Goal: Task Accomplishment & Management: Use online tool/utility

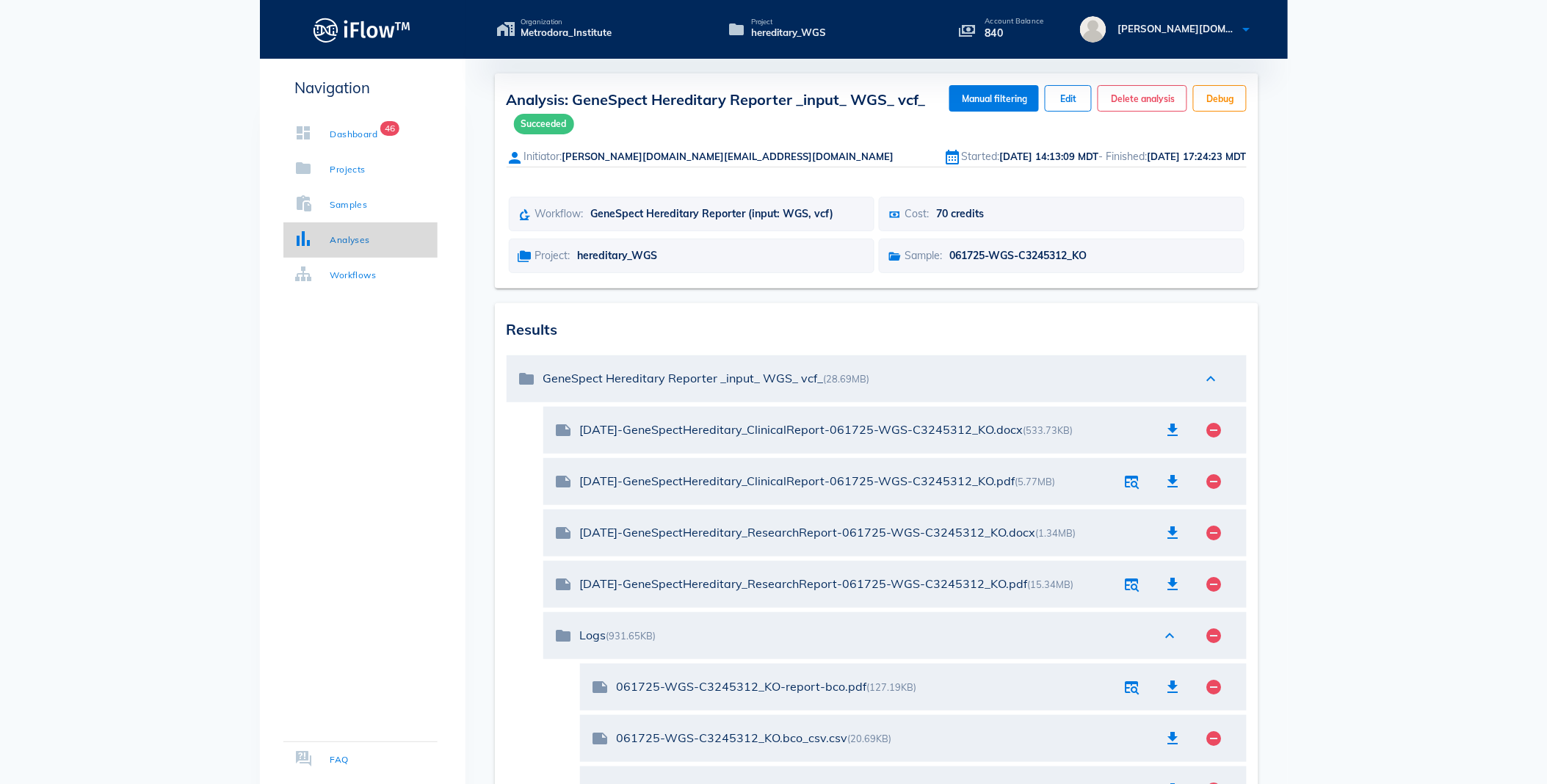
click at [350, 233] on div "Analyses" at bounding box center [350, 240] width 40 height 15
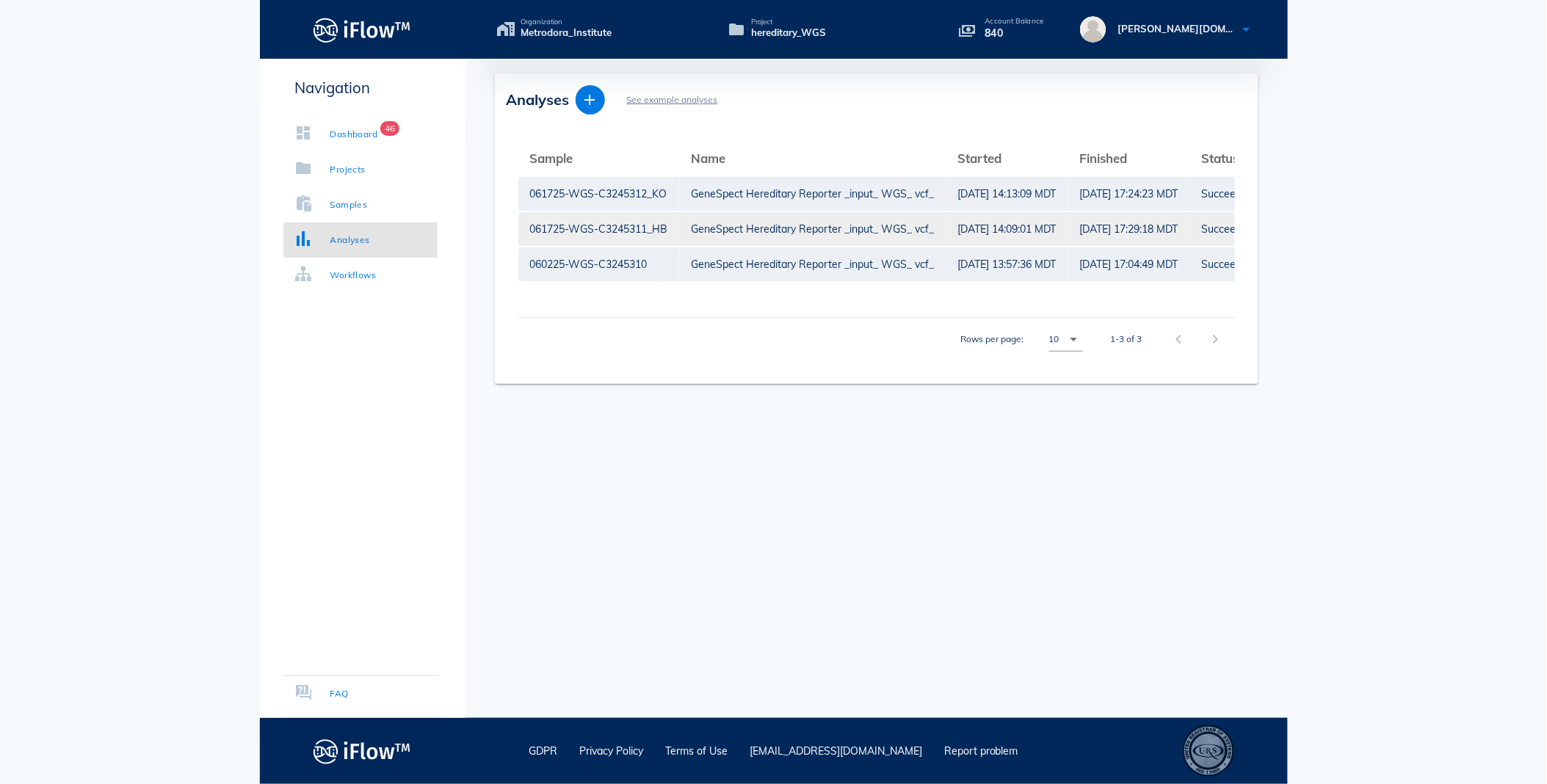
click at [587, 229] on div "061725-WGS-C3245311_HB" at bounding box center [599, 229] width 138 height 34
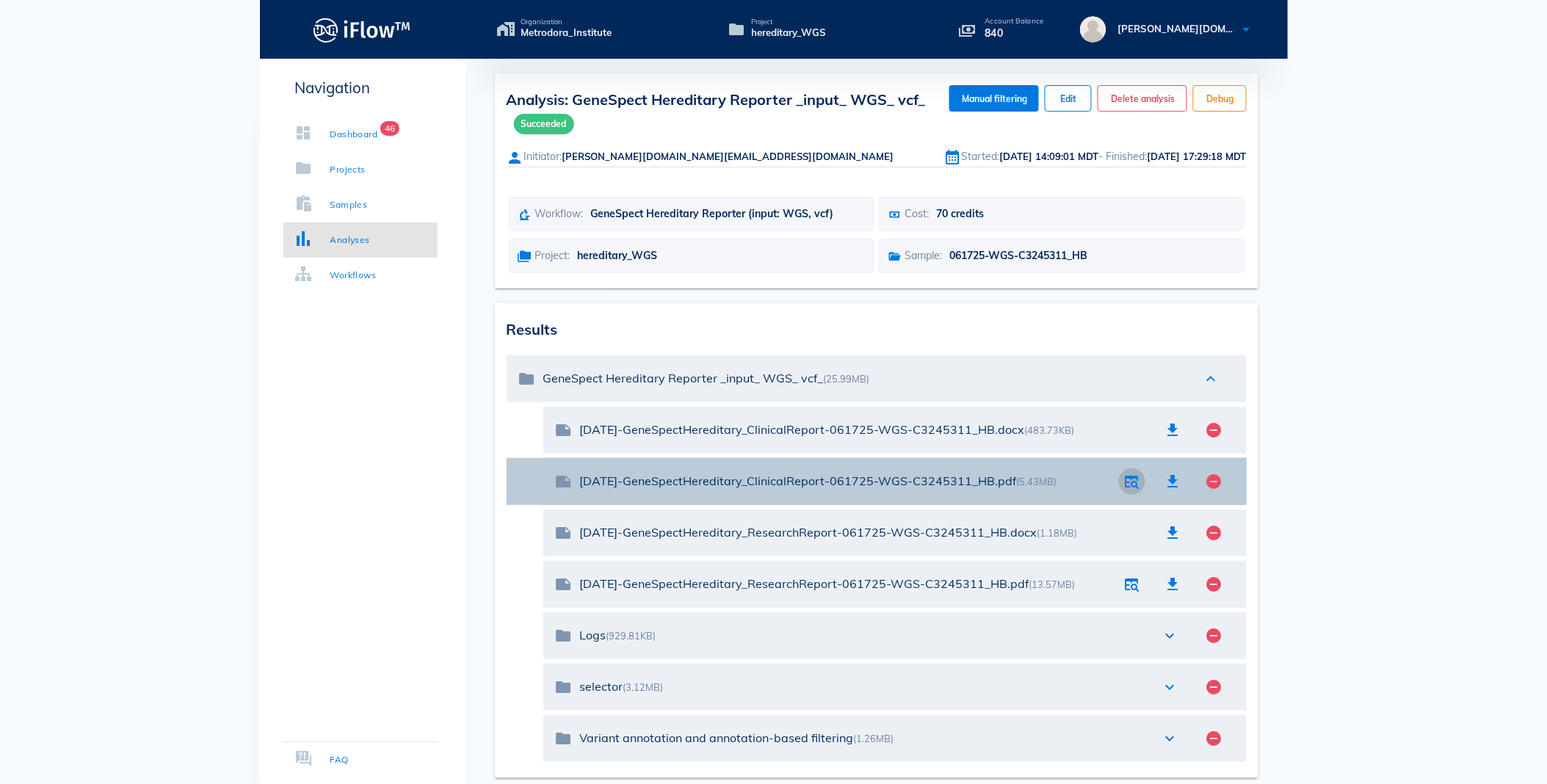
click at [1132, 482] on icon "button" at bounding box center [1132, 481] width 17 height 17
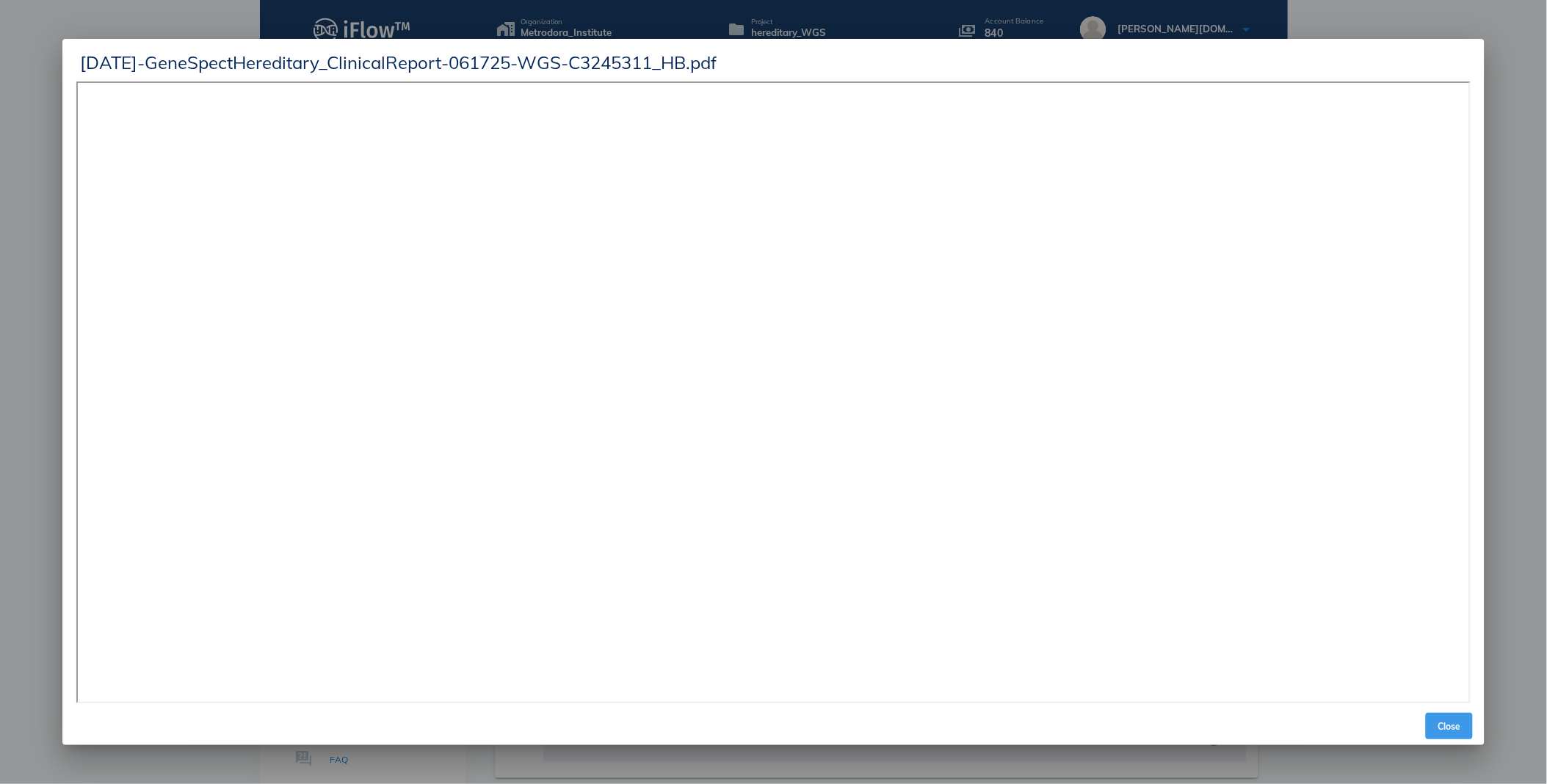
click at [1445, 722] on span "Close" at bounding box center [1449, 726] width 36 height 11
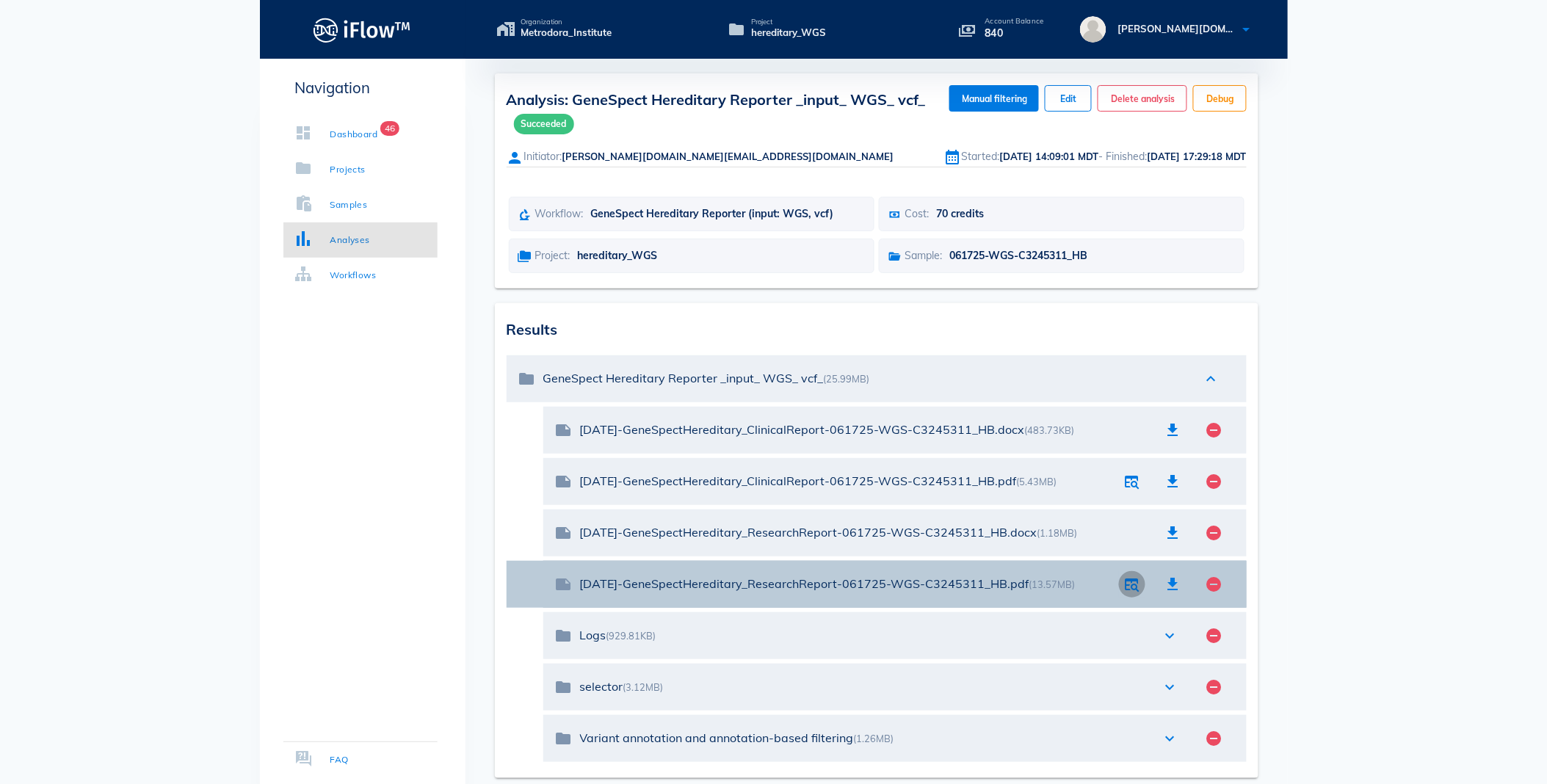
click at [1131, 583] on icon "button" at bounding box center [1132, 584] width 17 height 17
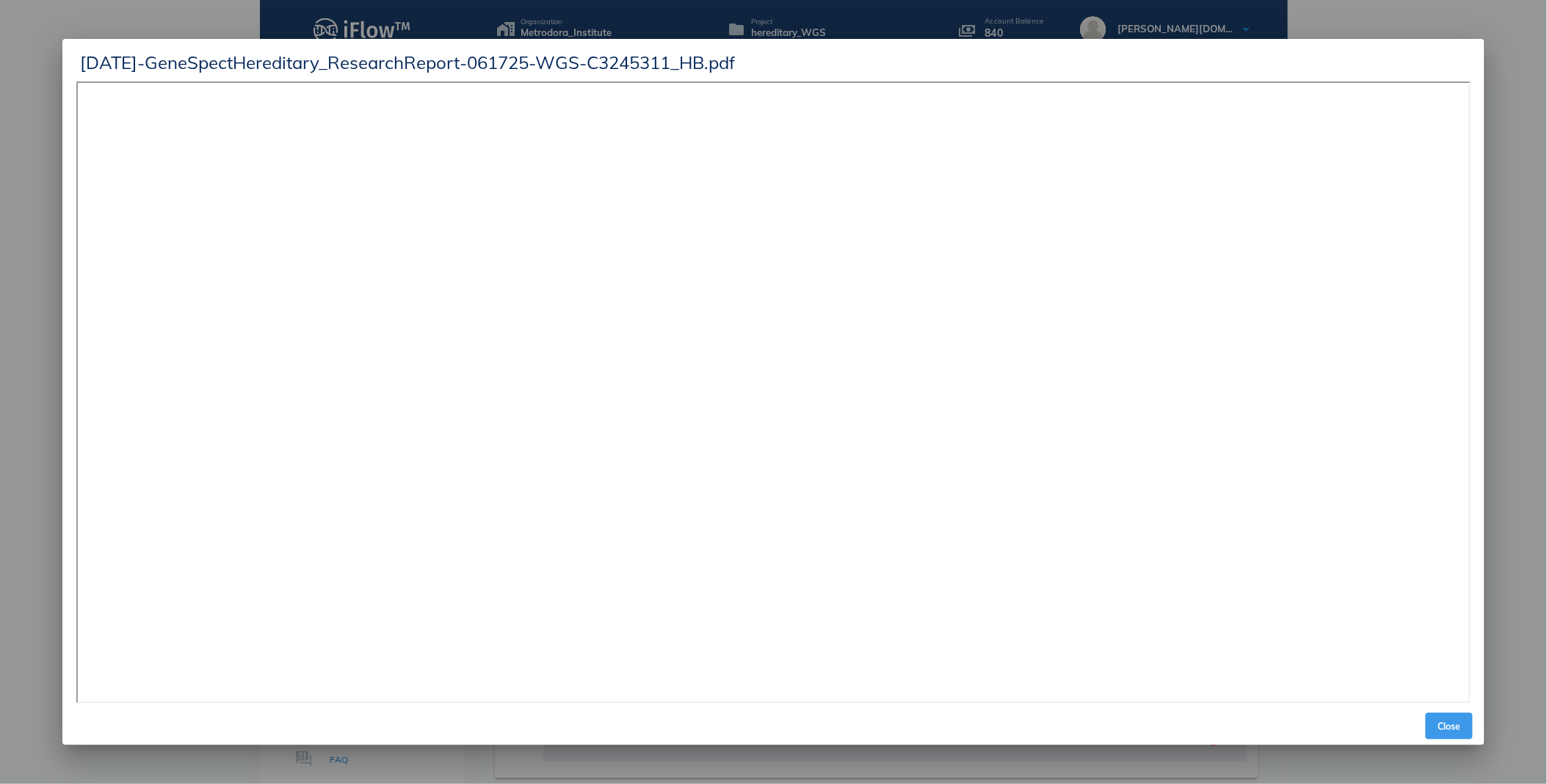
click at [1441, 717] on button "Close" at bounding box center [1448, 725] width 47 height 26
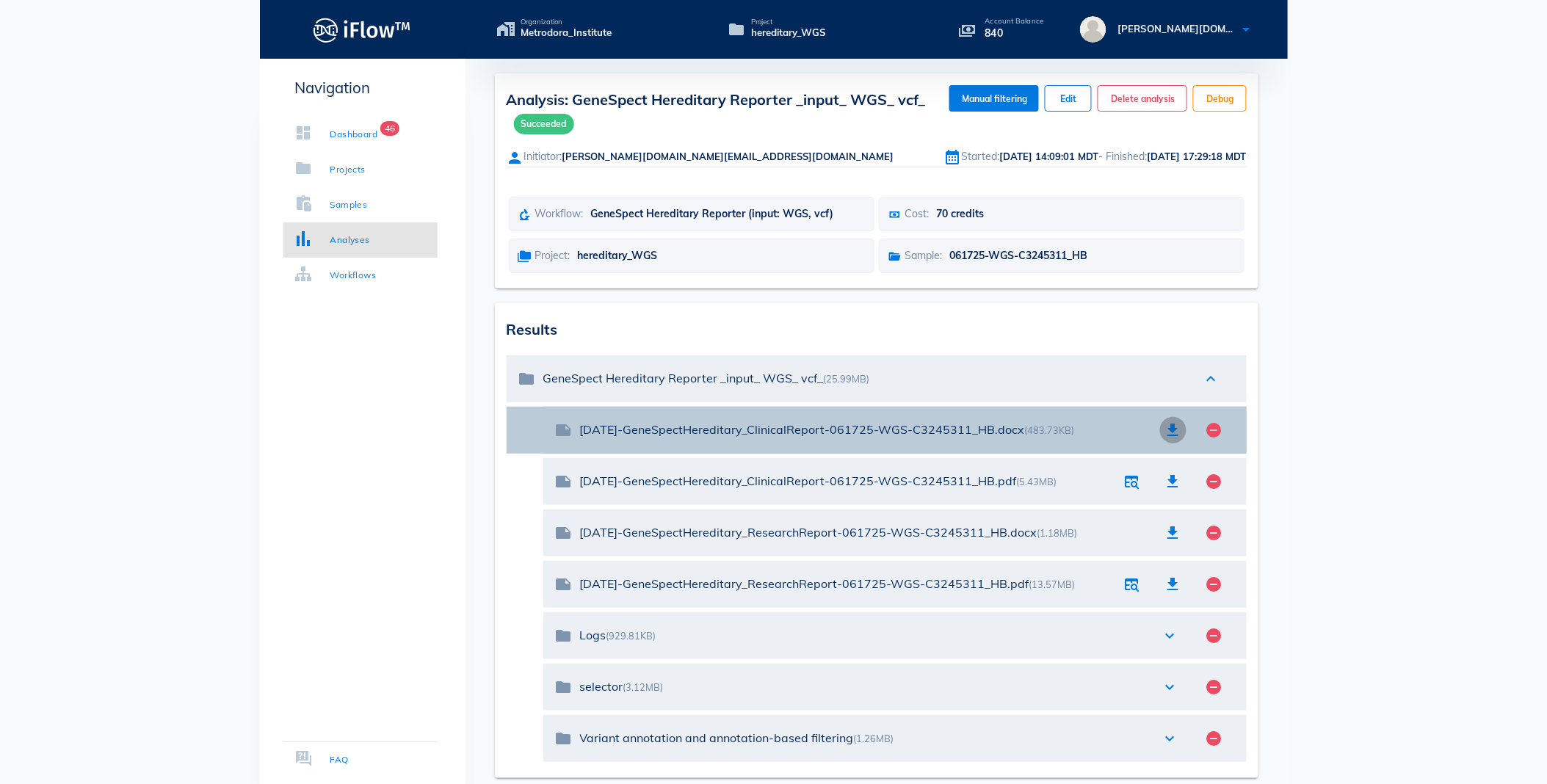
click at [1171, 427] on icon "button" at bounding box center [1173, 430] width 17 height 17
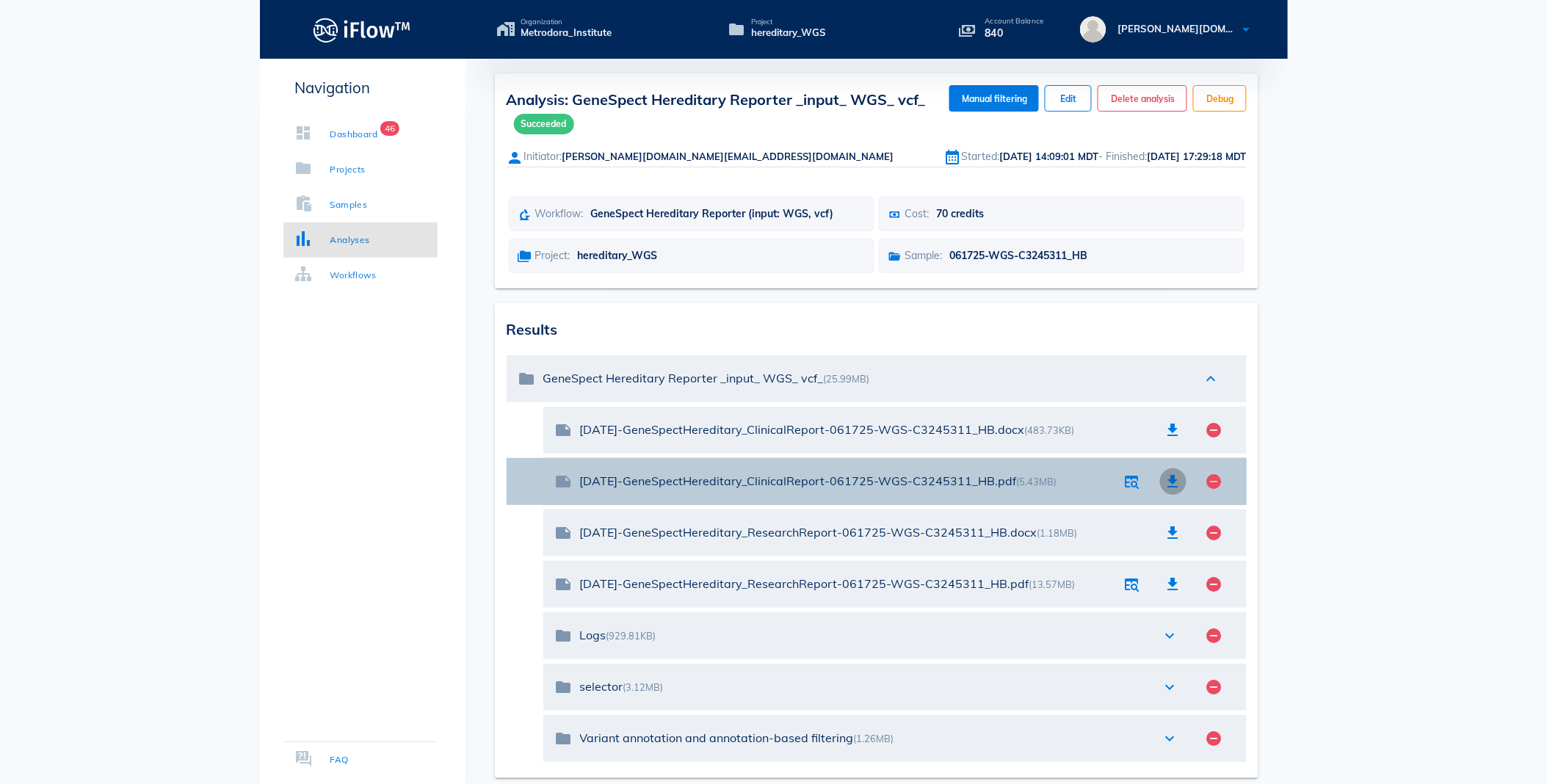
click at [1169, 473] on icon "button" at bounding box center [1173, 481] width 17 height 17
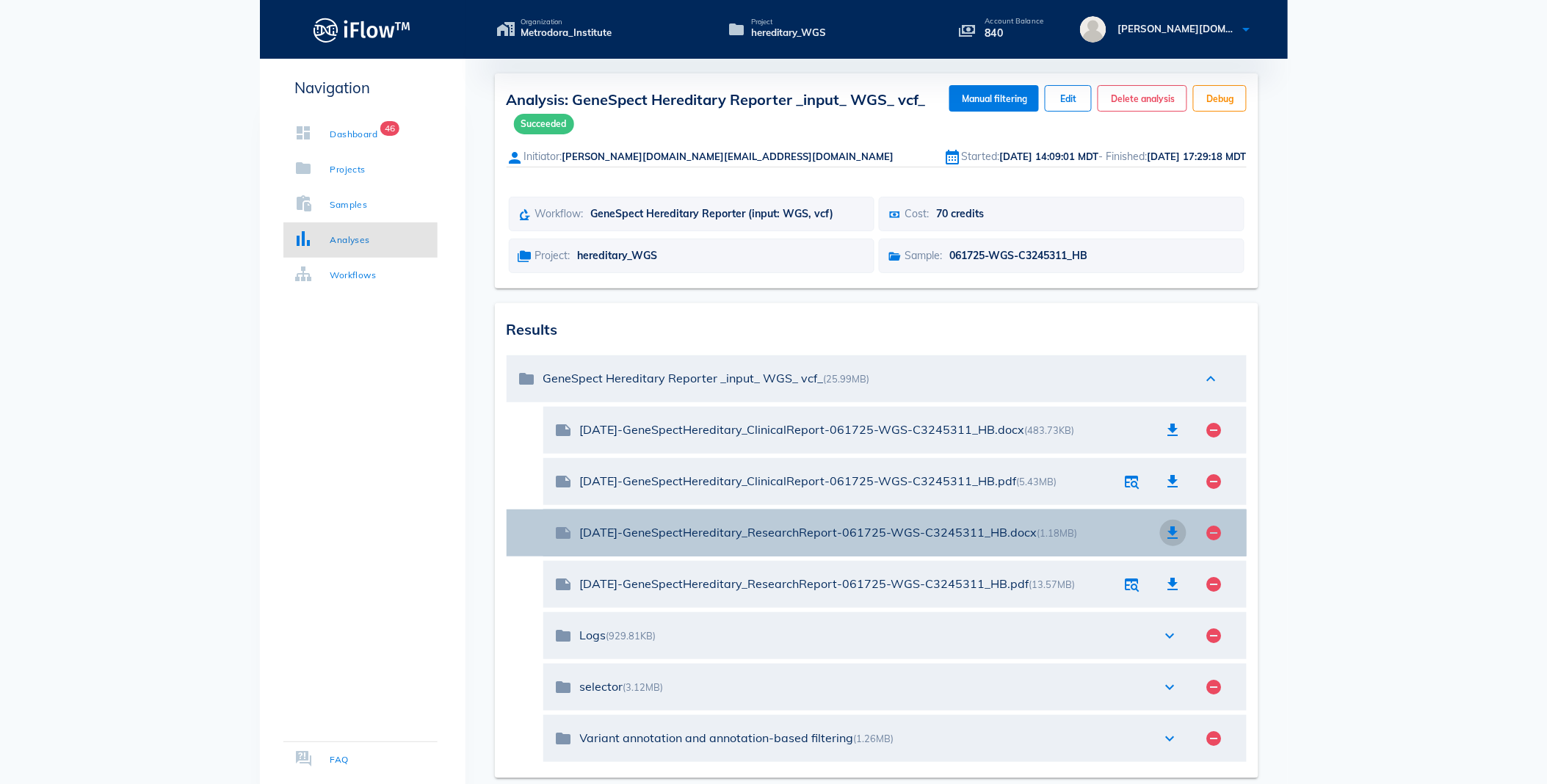
click at [1170, 525] on icon "button" at bounding box center [1173, 532] width 17 height 17
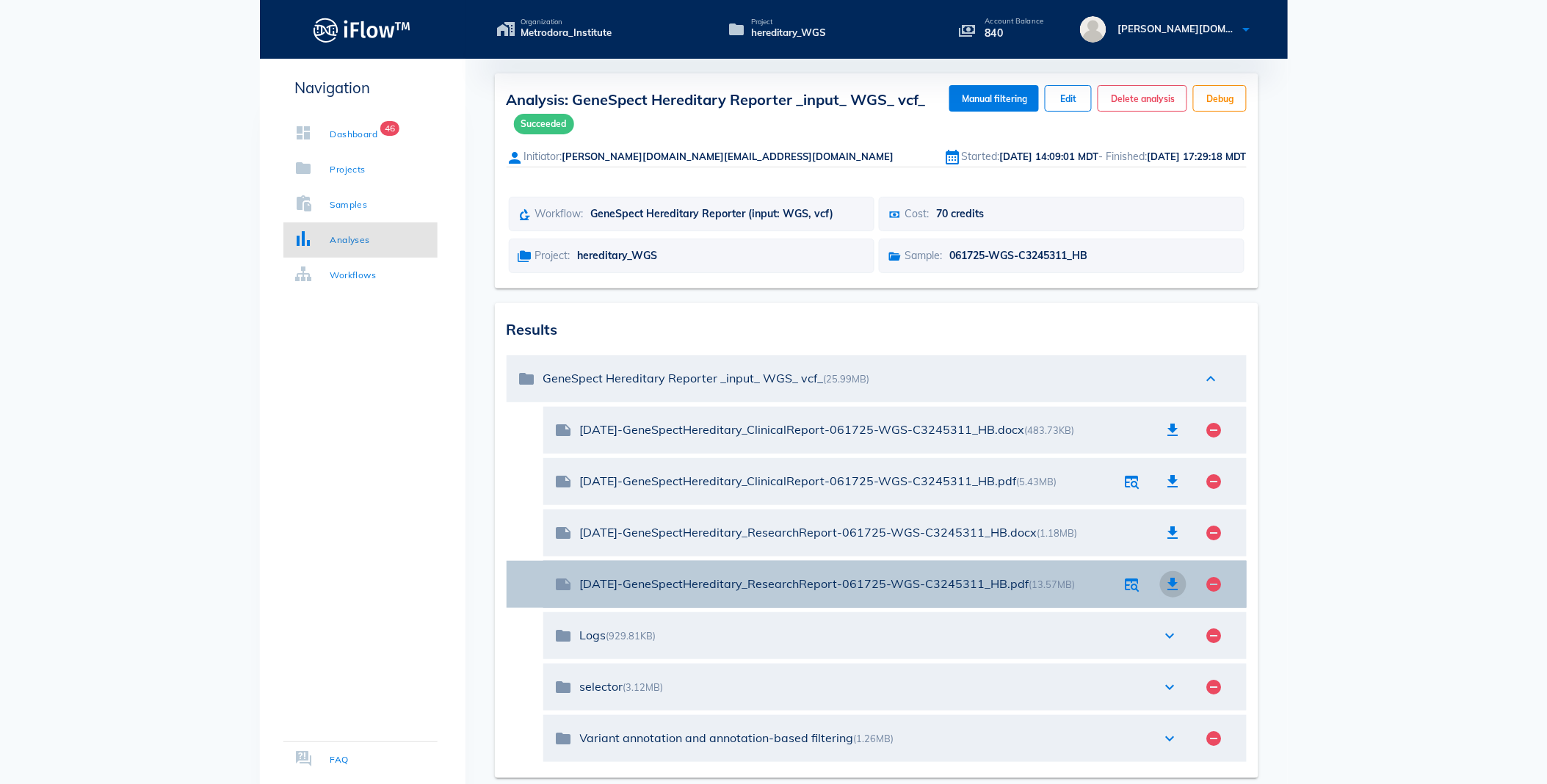
click at [1175, 576] on icon "button" at bounding box center [1173, 584] width 17 height 17
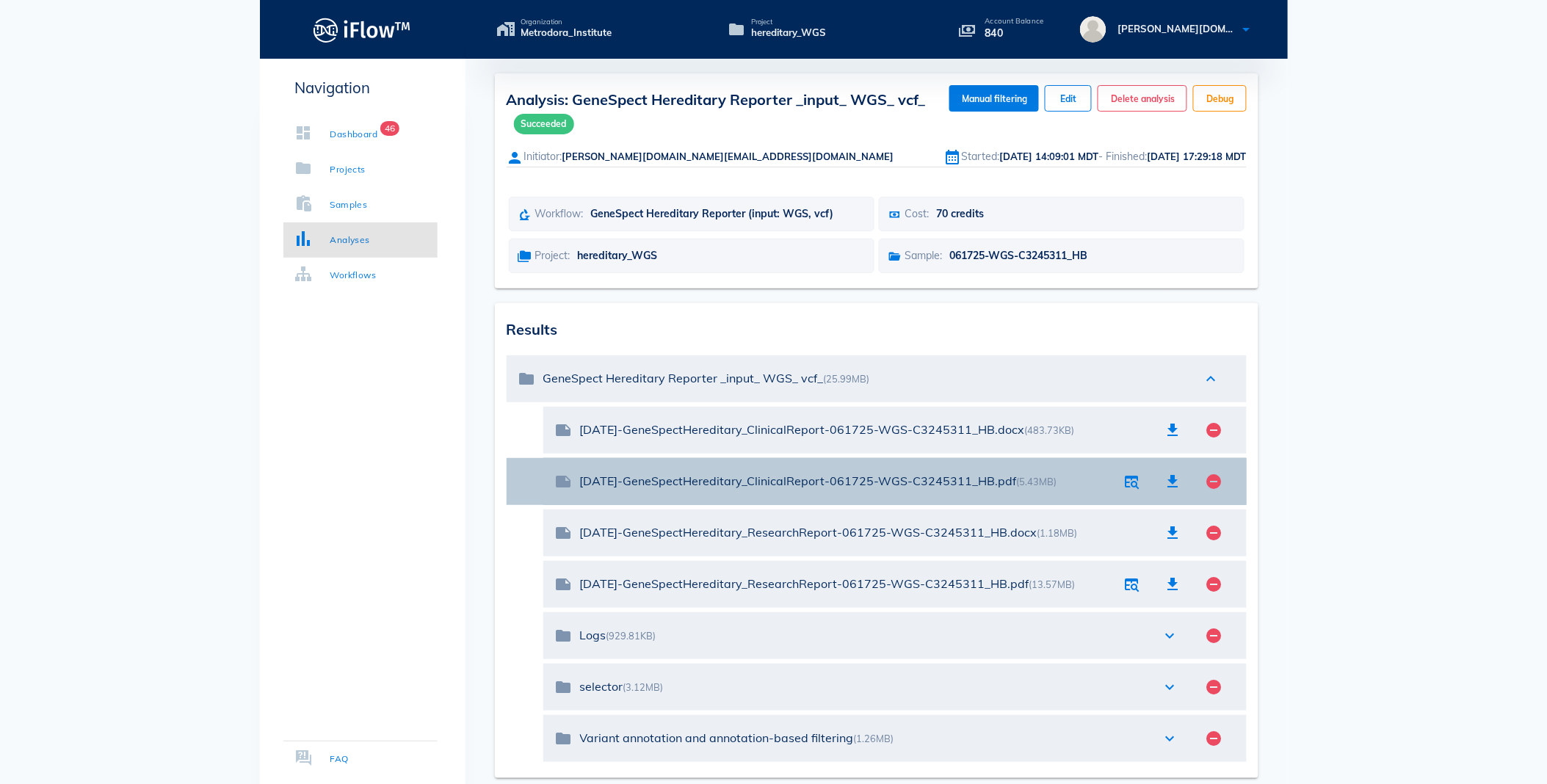
scroll to position [75, 0]
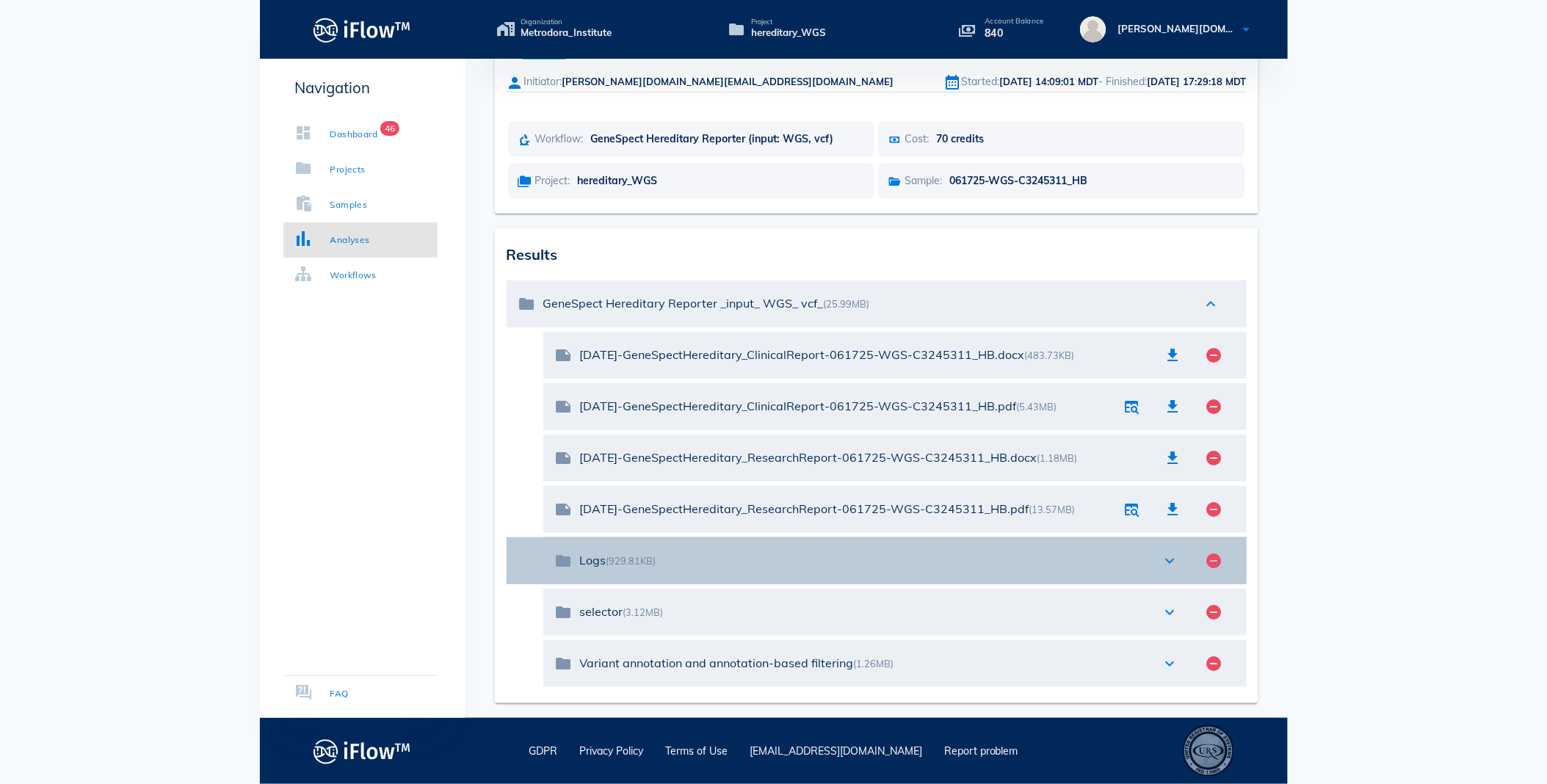
click at [1171, 559] on icon "expand_more" at bounding box center [1170, 561] width 17 height 17
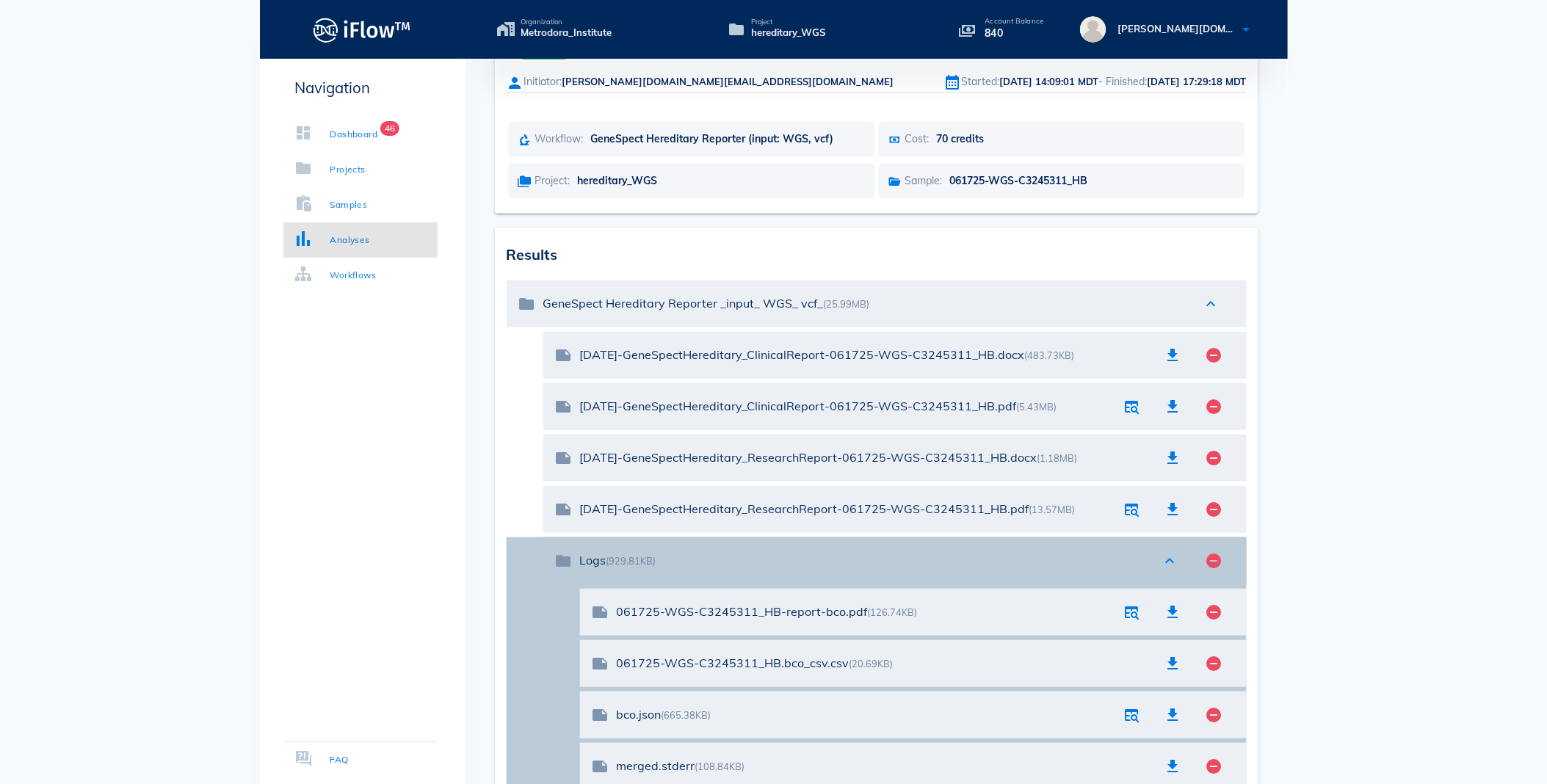
scroll to position [157, 0]
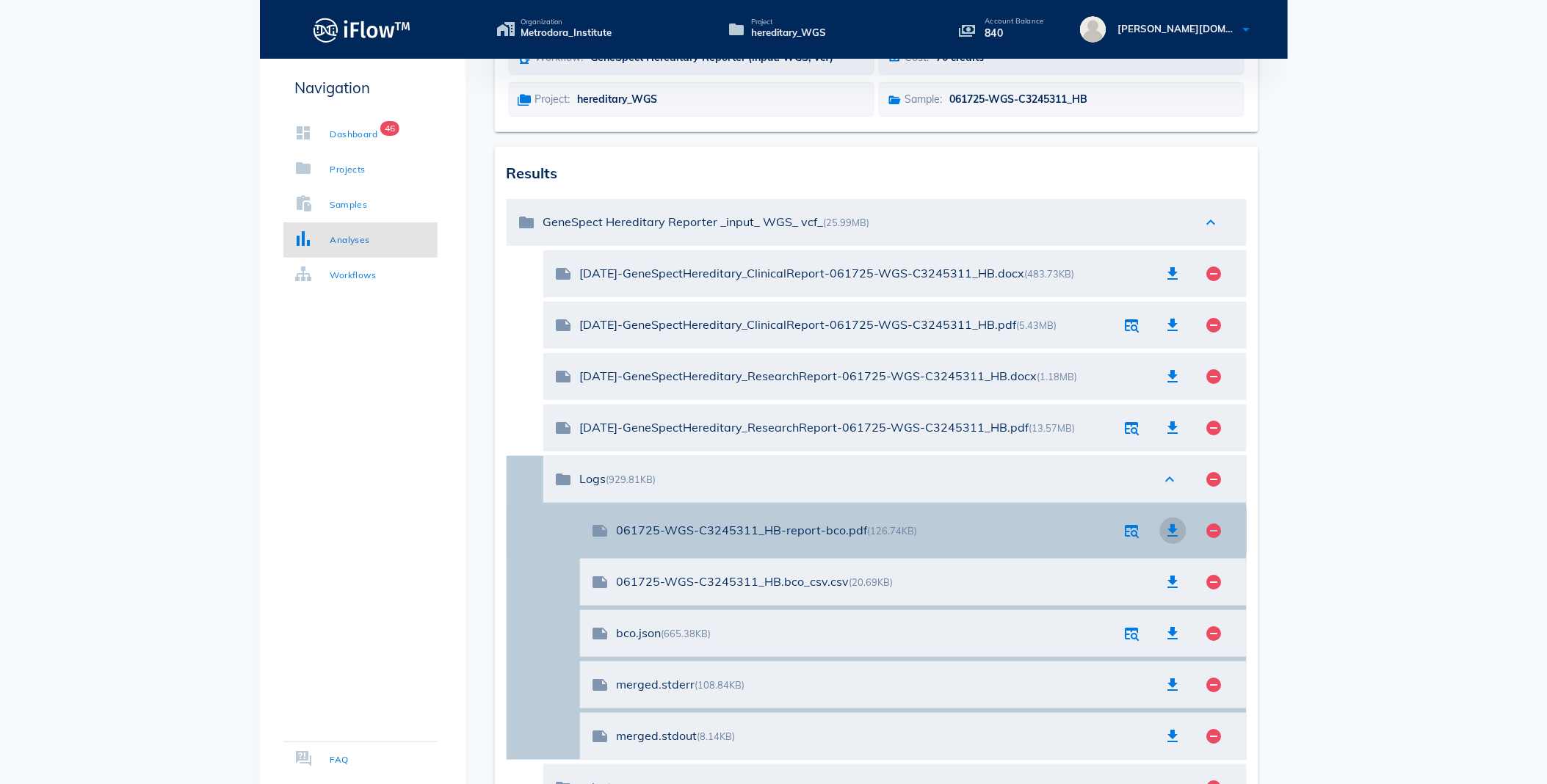
click at [1173, 532] on icon "button" at bounding box center [1173, 531] width 17 height 17
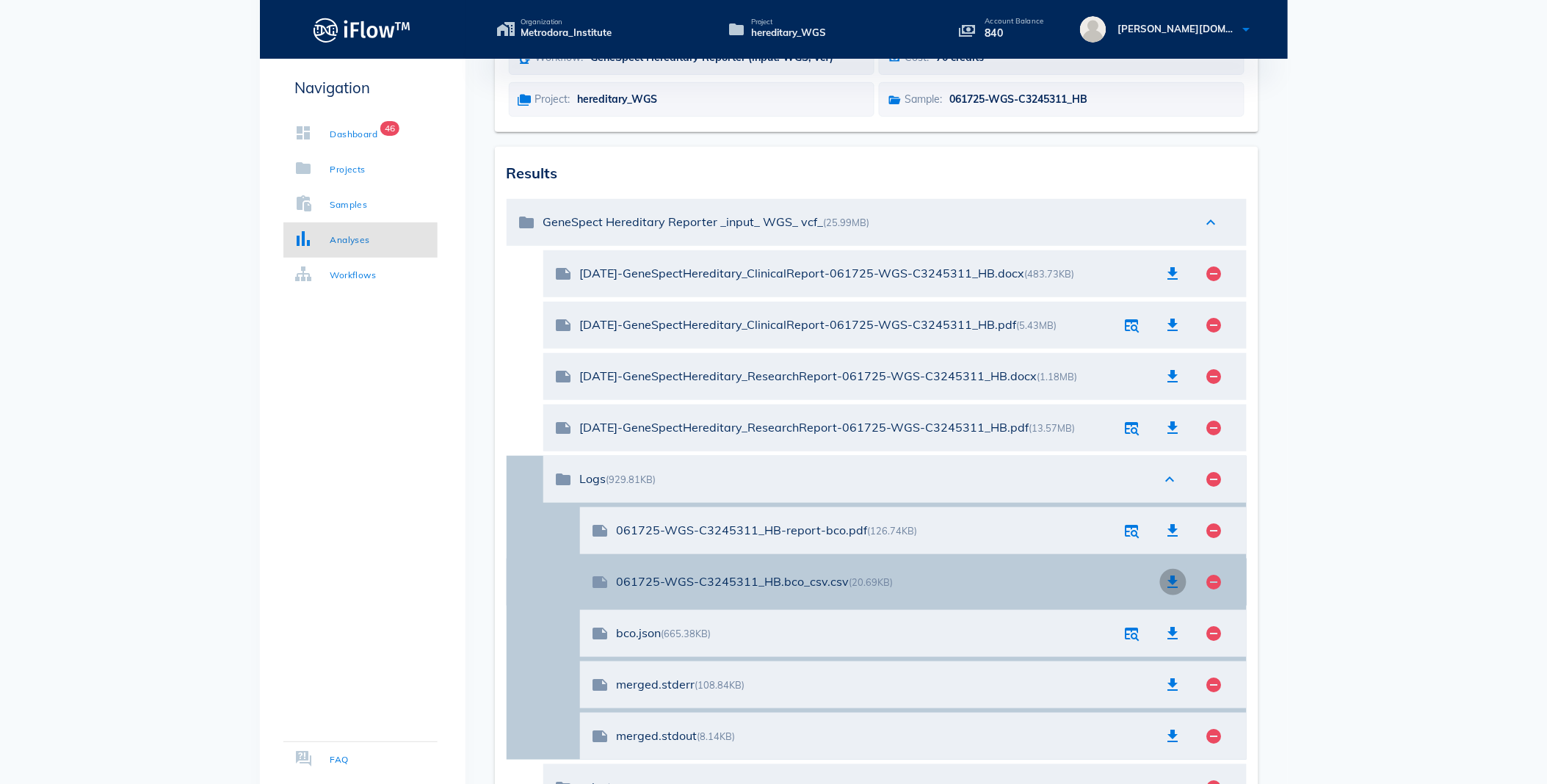
click at [1174, 582] on icon "button" at bounding box center [1173, 581] width 17 height 17
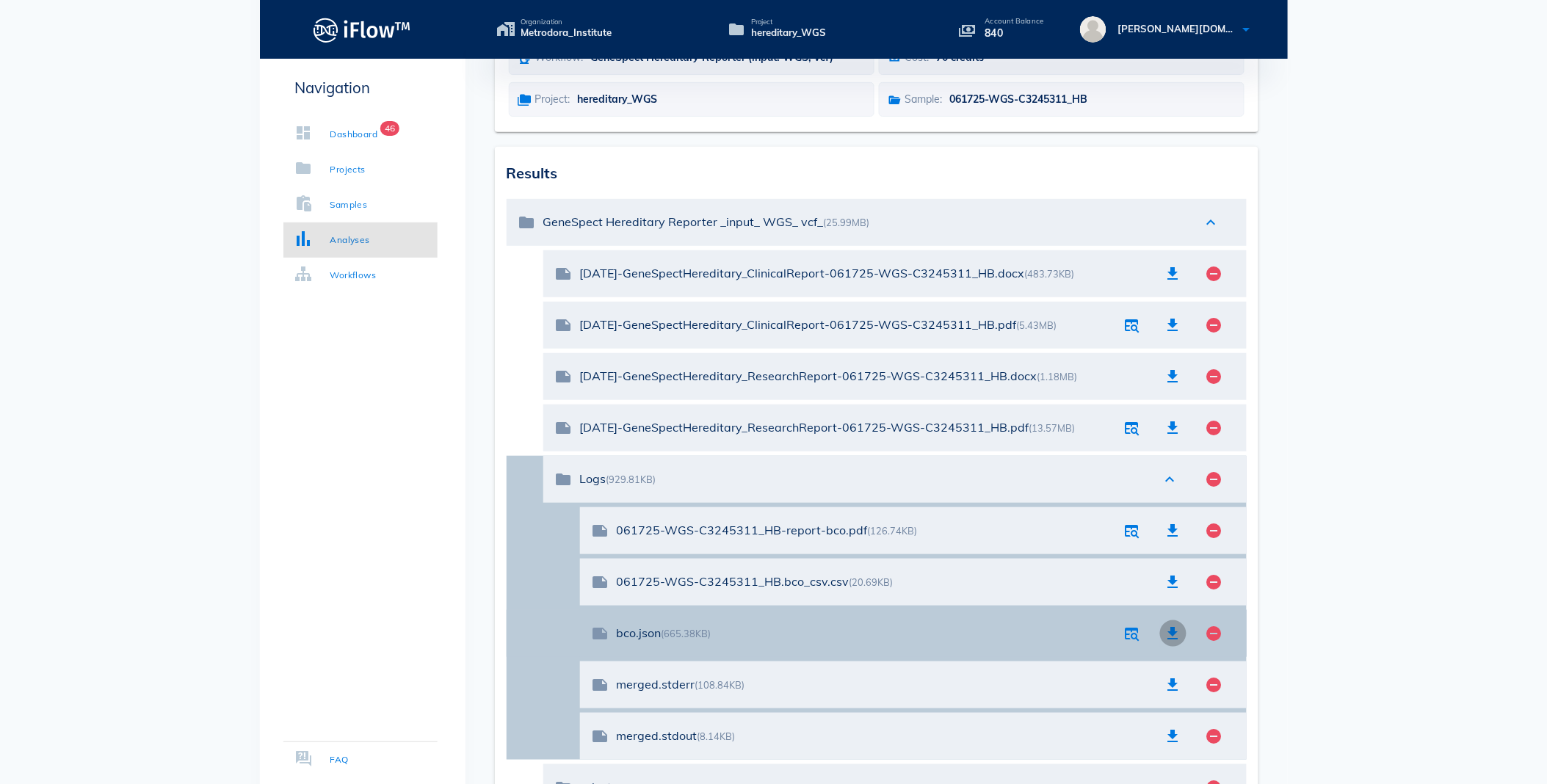
click at [1171, 634] on icon "button" at bounding box center [1173, 633] width 17 height 17
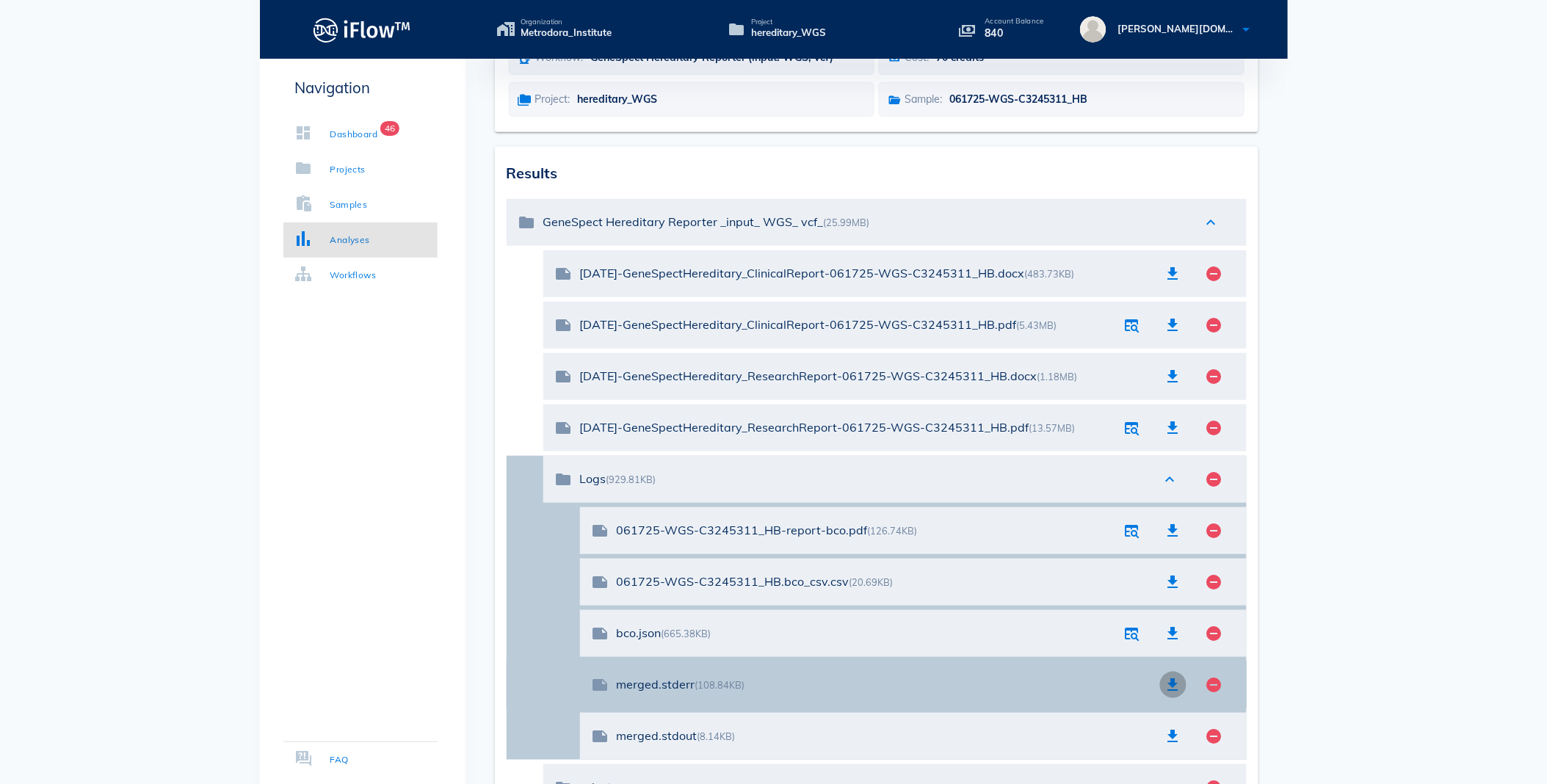
click at [1170, 677] on icon "button" at bounding box center [1173, 684] width 17 height 17
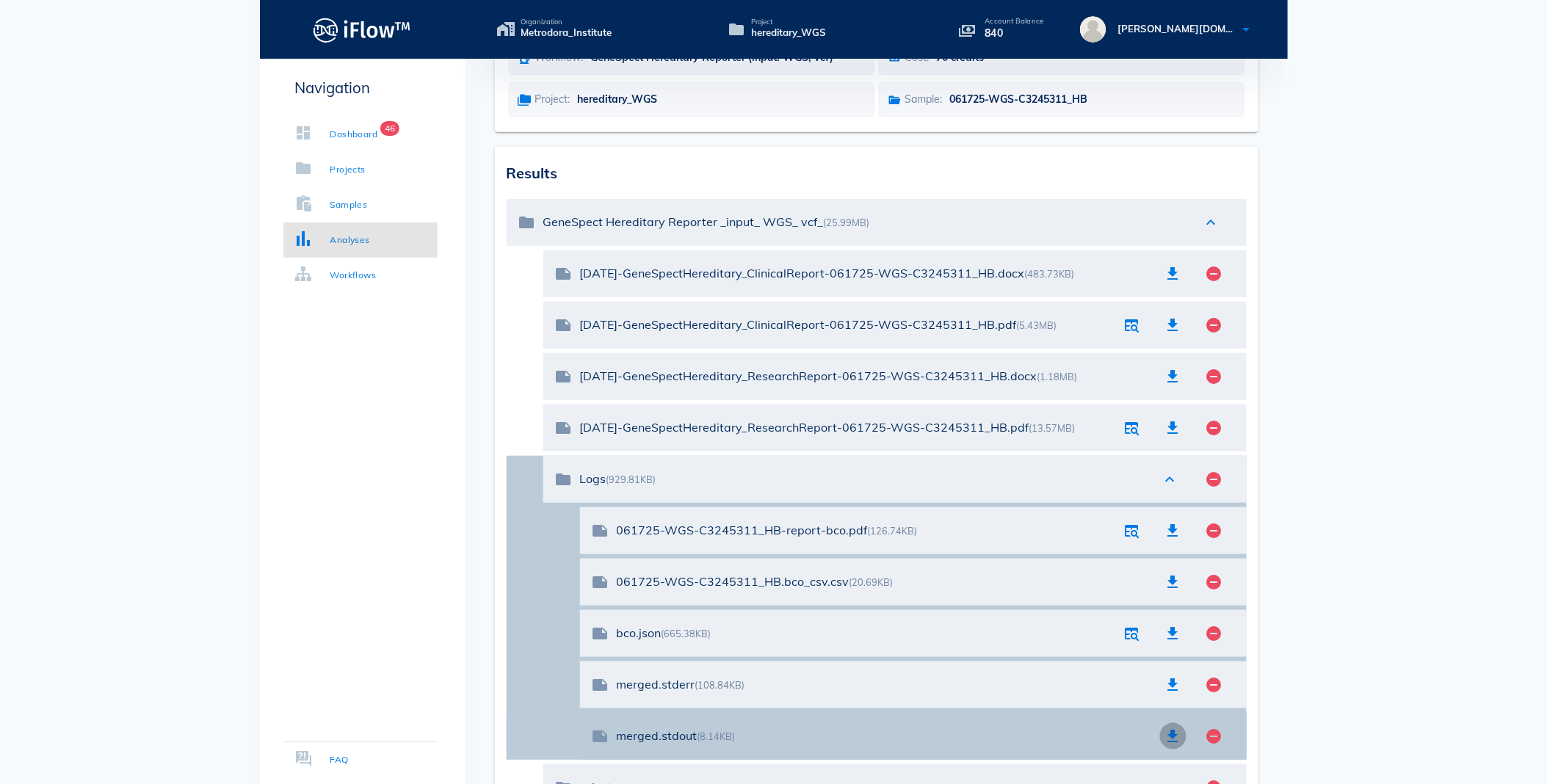
click at [1168, 735] on icon "button" at bounding box center [1173, 736] width 17 height 17
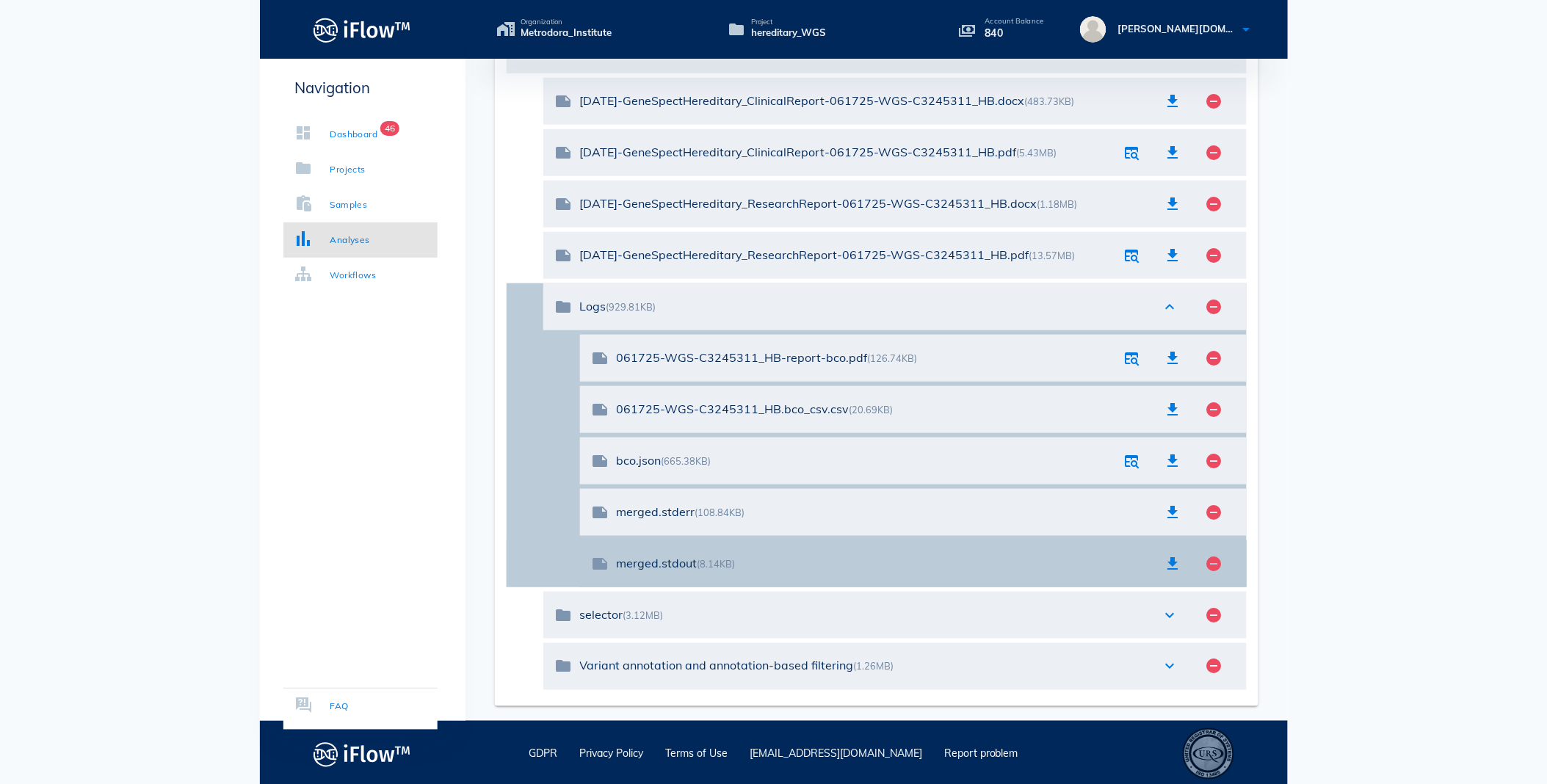
scroll to position [331, 0]
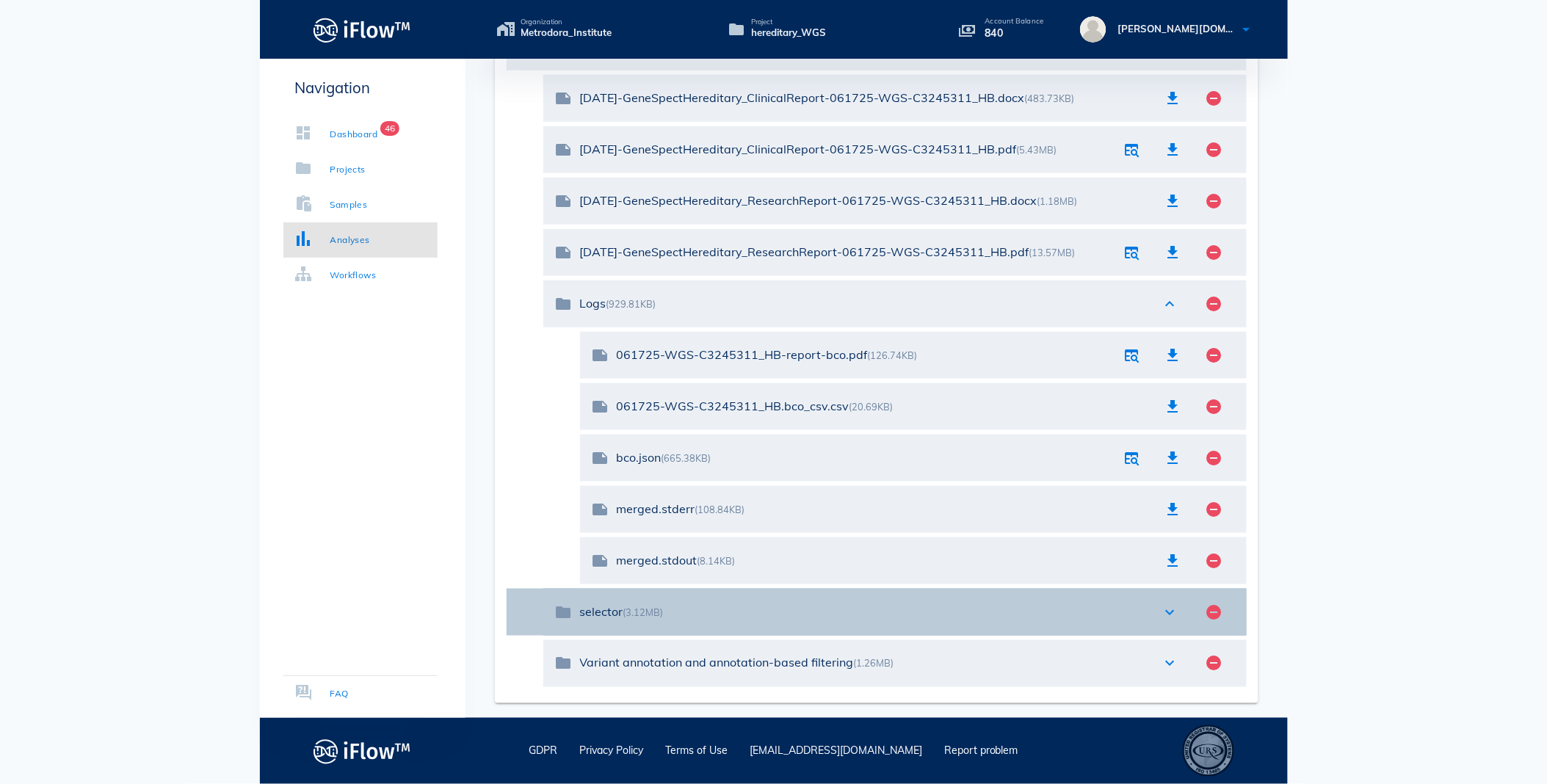
click at [1168, 612] on icon "expand_more" at bounding box center [1170, 612] width 17 height 17
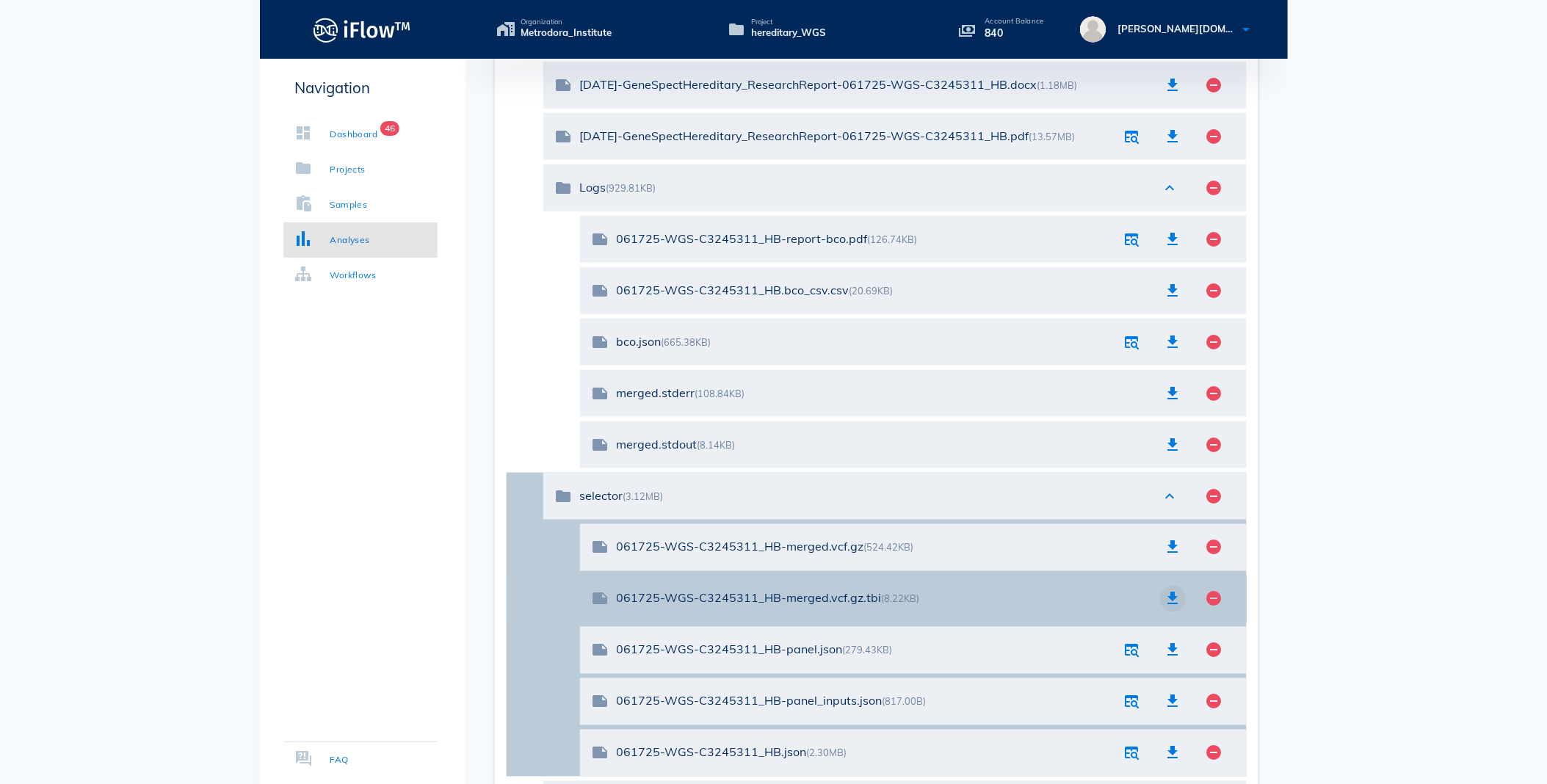
scroll to position [494, 0]
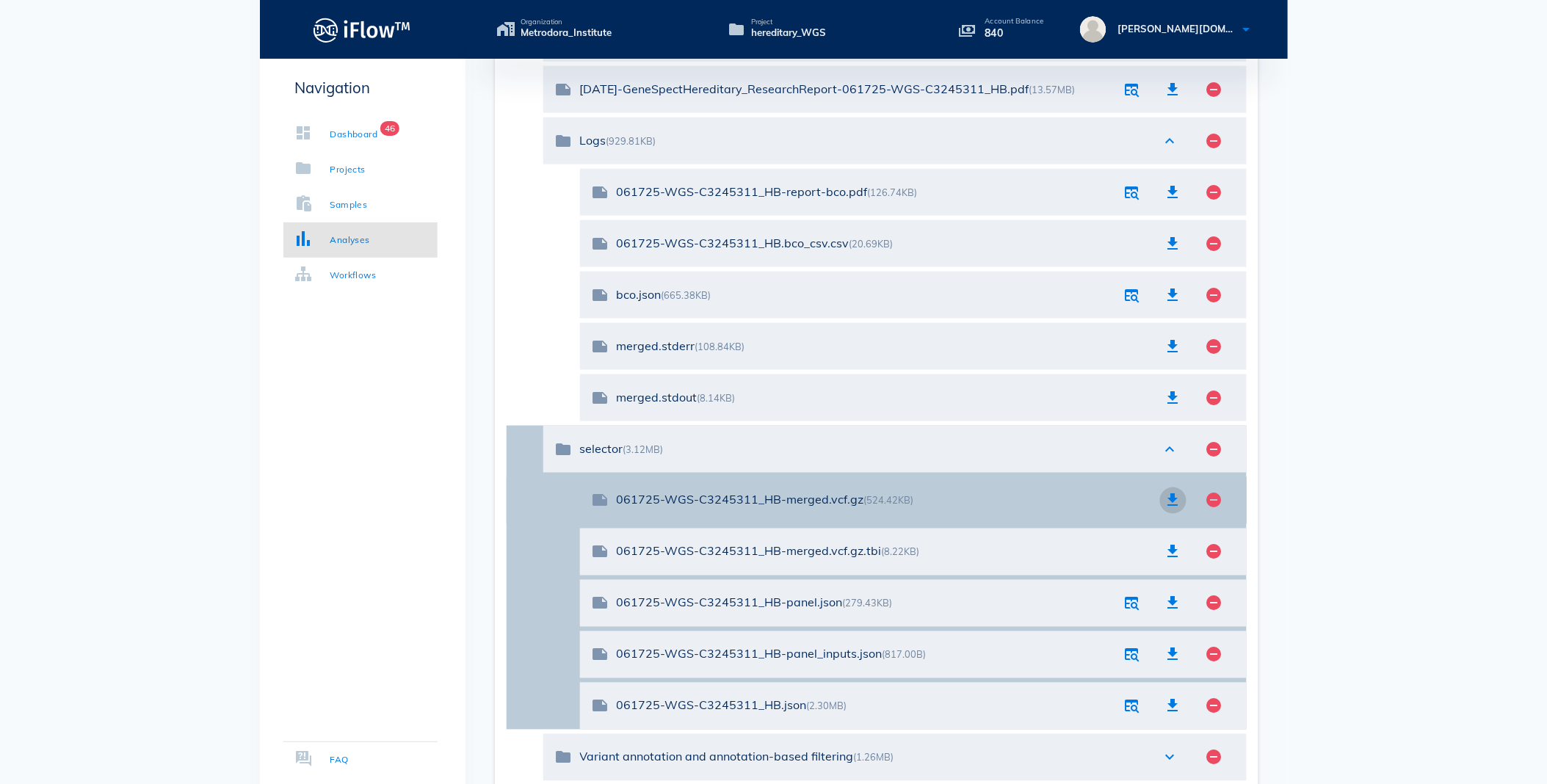
click at [1171, 501] on icon "button" at bounding box center [1173, 501] width 17 height 17
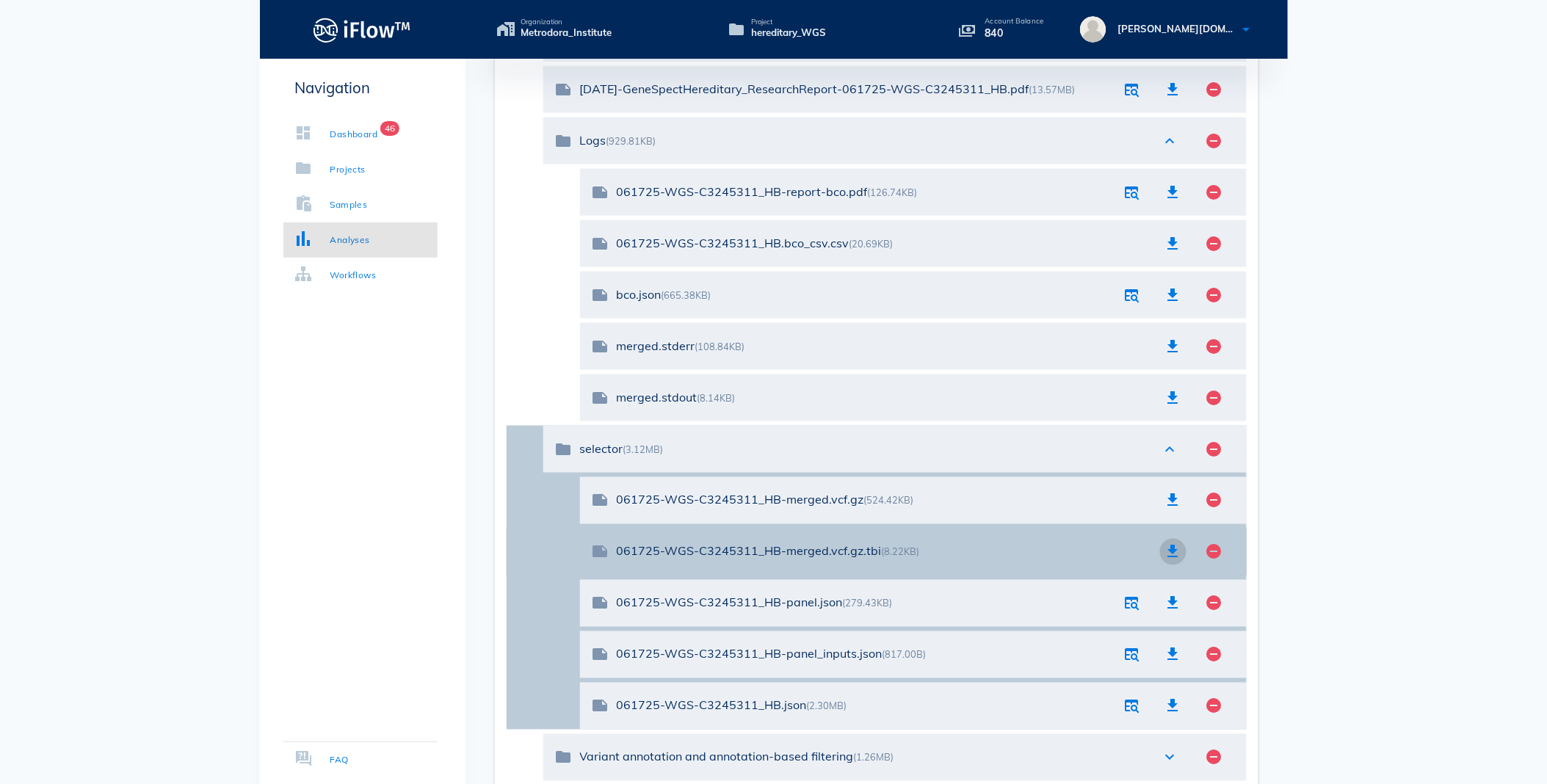
click at [1170, 548] on icon "button" at bounding box center [1173, 551] width 17 height 17
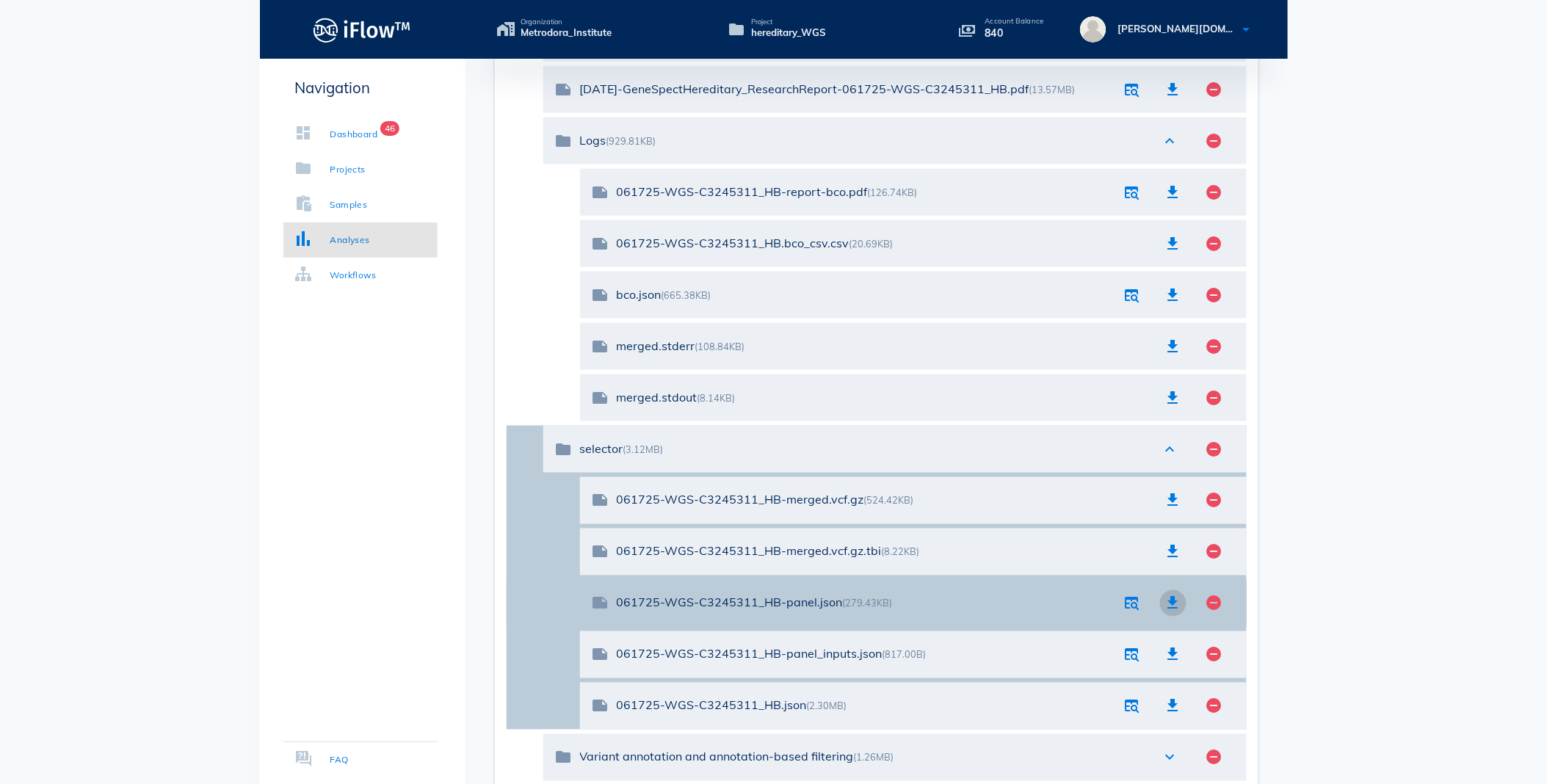
click at [1167, 597] on icon "button" at bounding box center [1173, 603] width 17 height 17
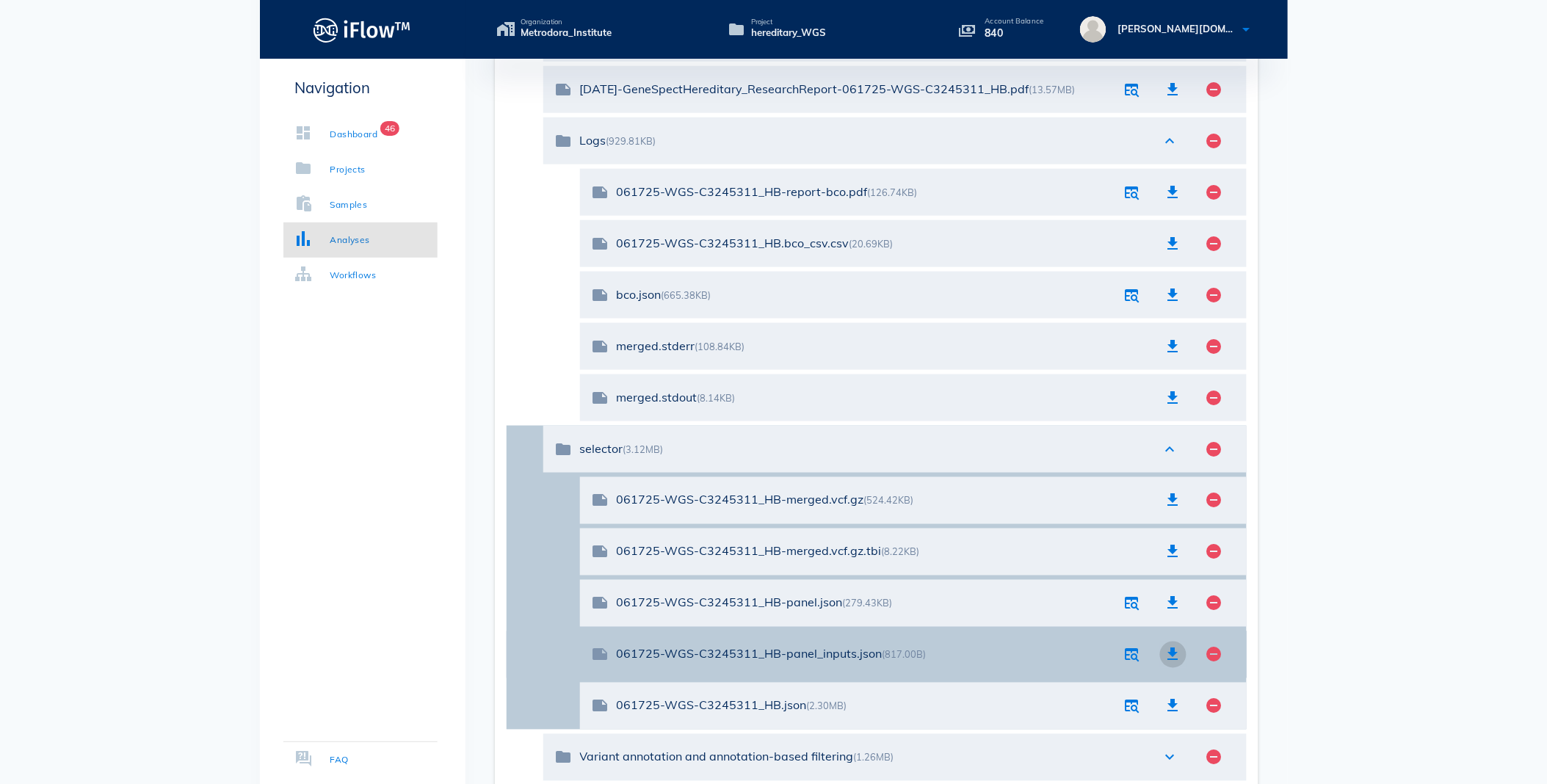
click at [1166, 654] on icon "button" at bounding box center [1173, 654] width 17 height 17
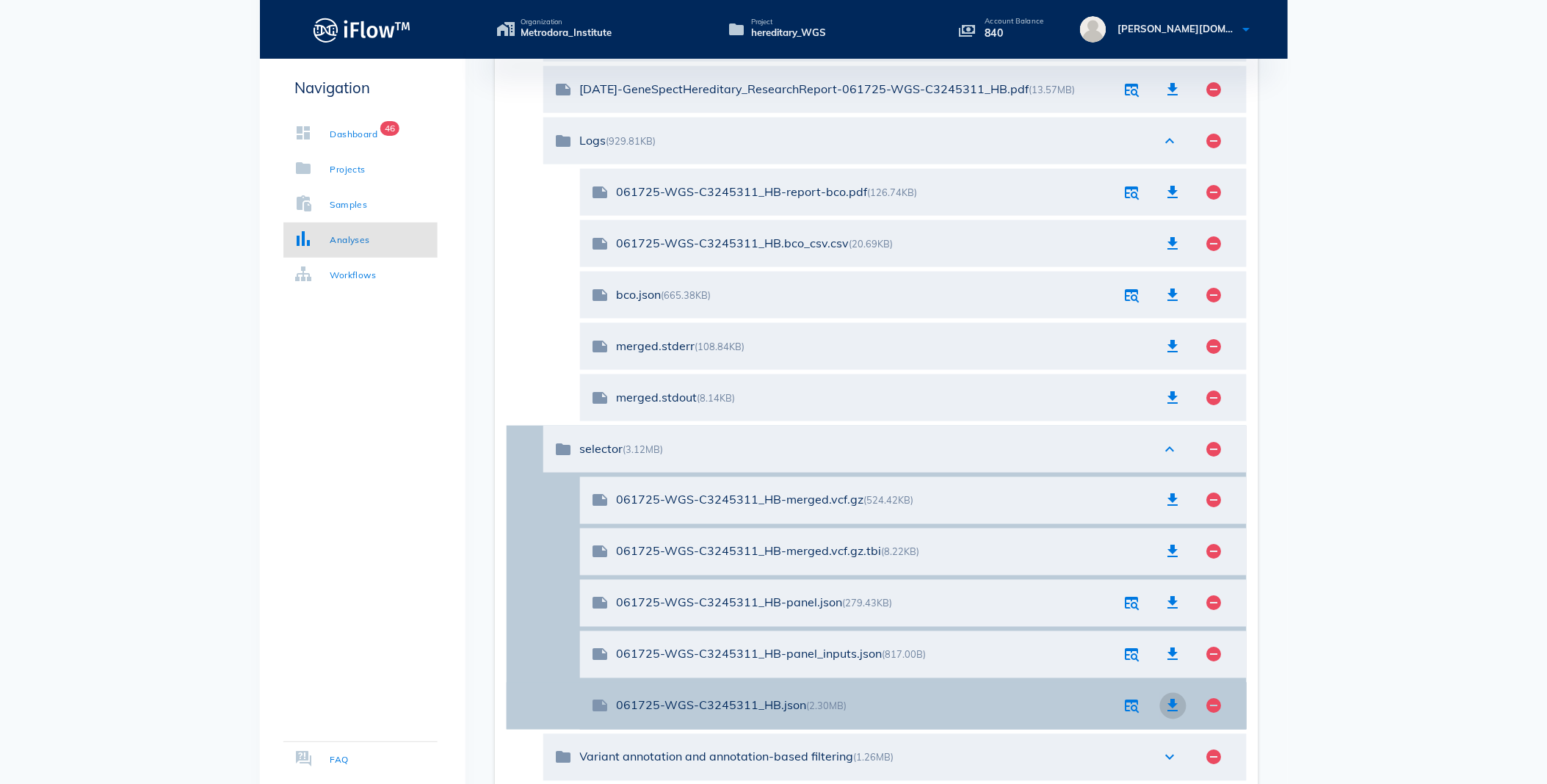
click at [1169, 695] on button "button" at bounding box center [1173, 706] width 26 height 26
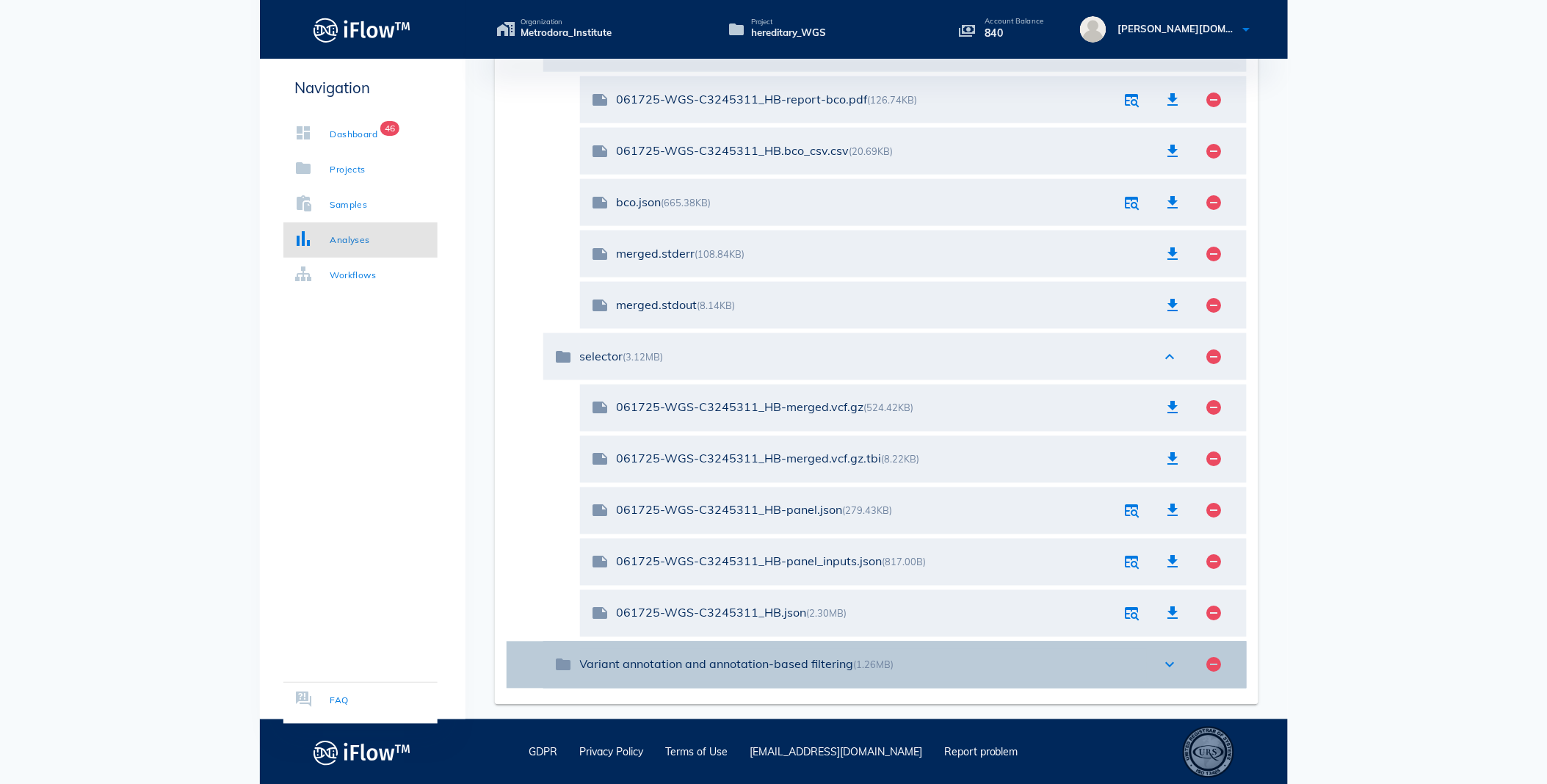
scroll to position [589, 0]
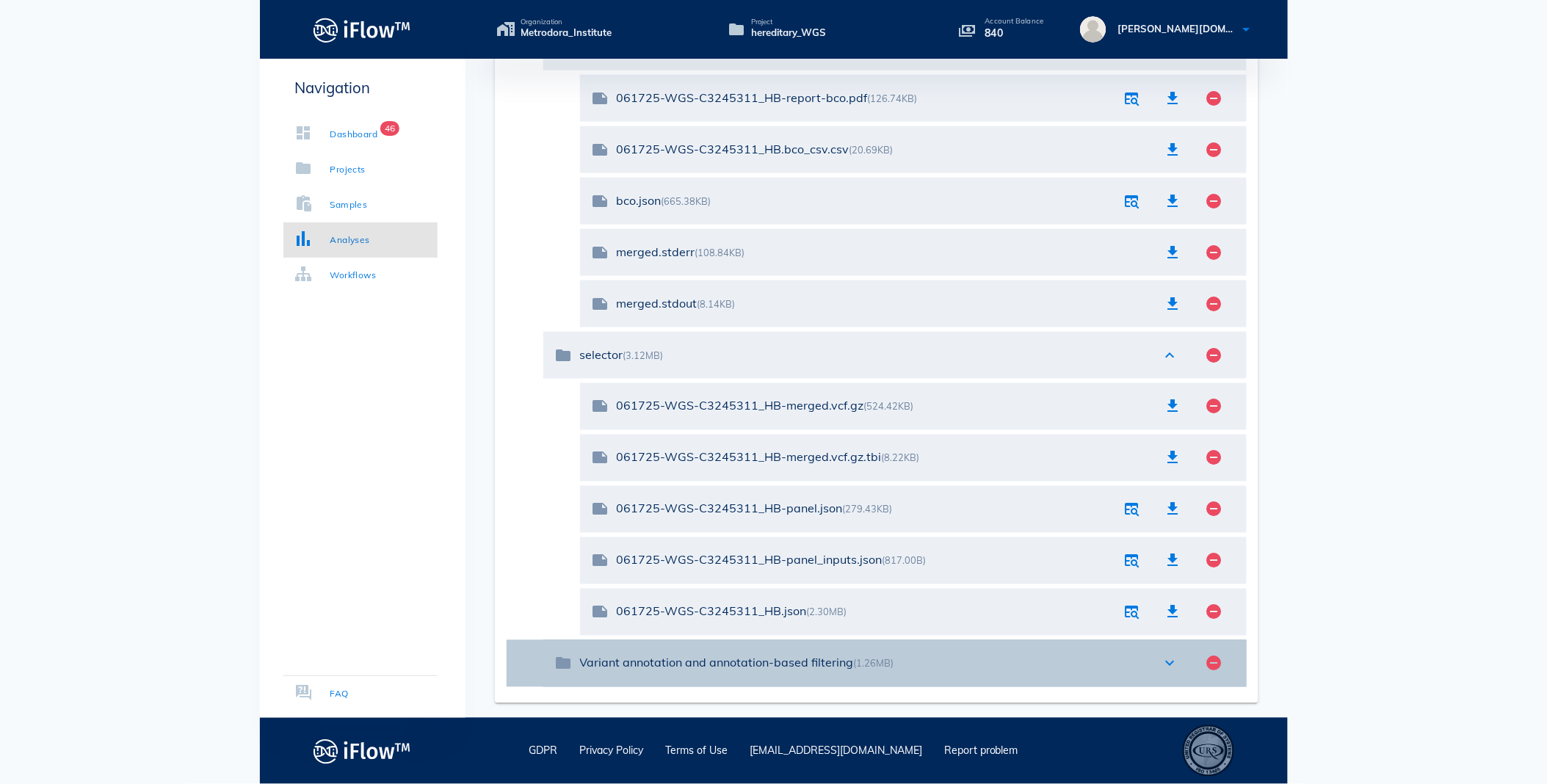
click at [1172, 661] on icon "expand_more" at bounding box center [1170, 663] width 17 height 17
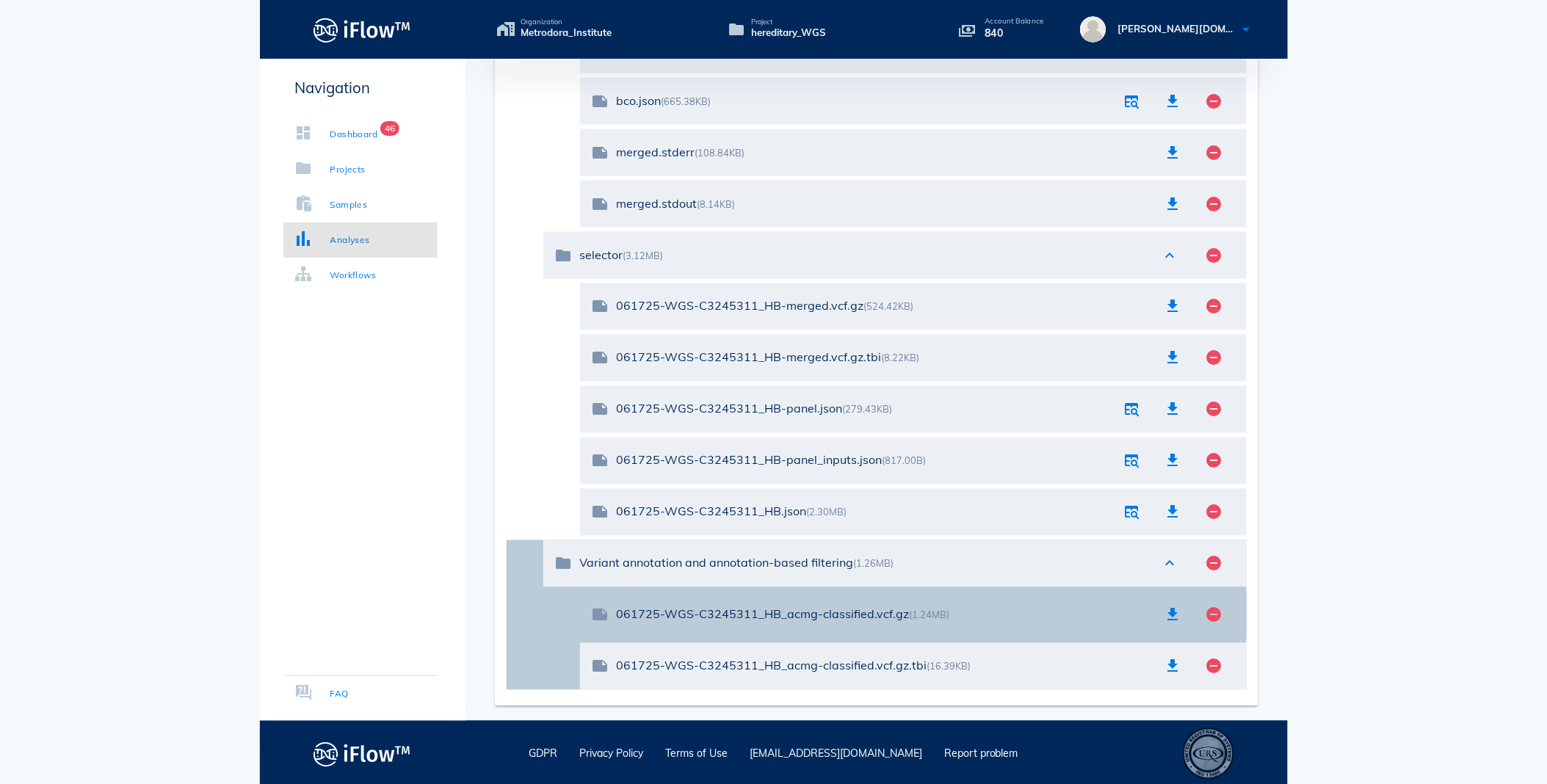
scroll to position [691, 0]
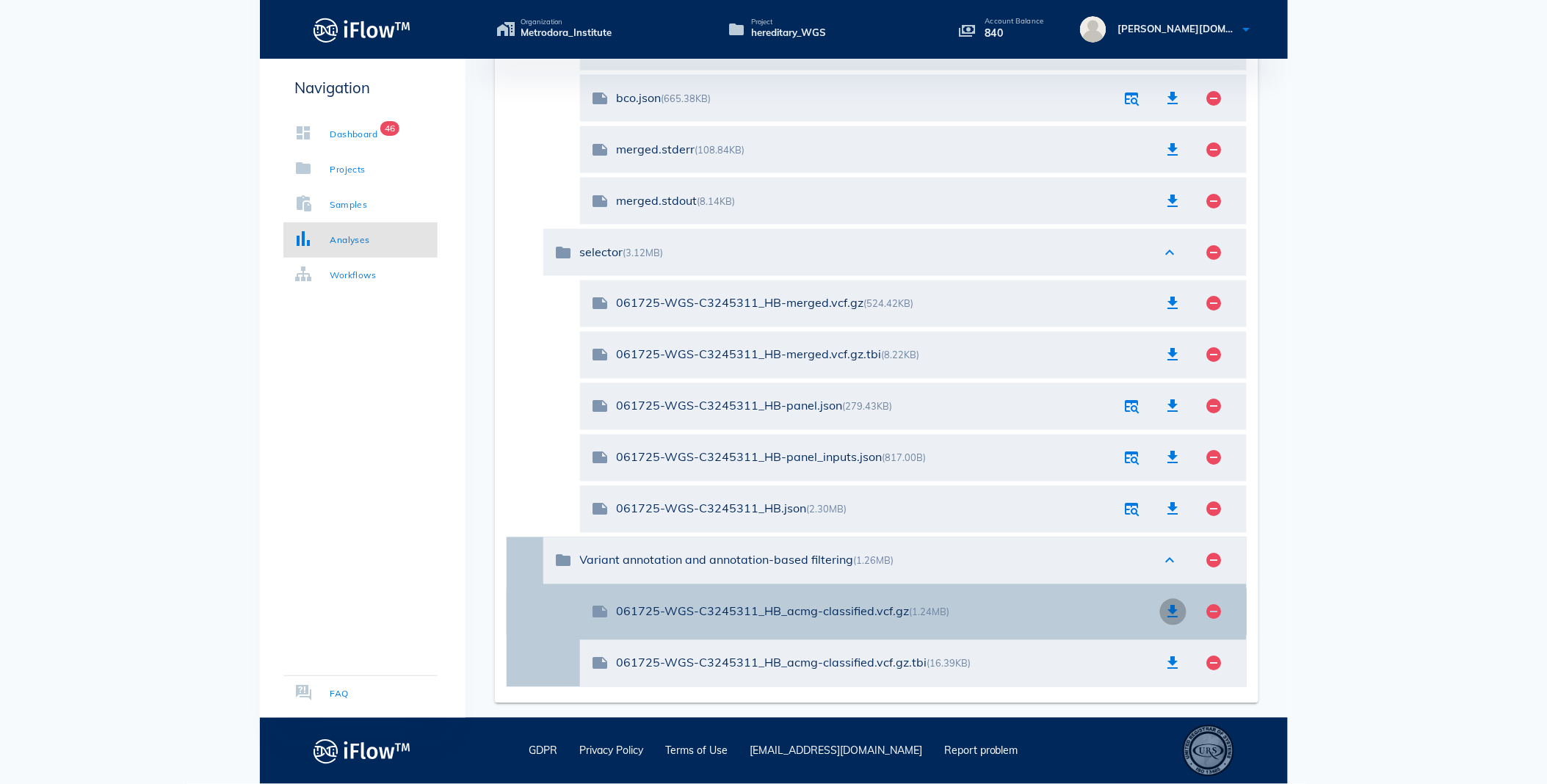
click at [1167, 607] on icon "button" at bounding box center [1173, 612] width 17 height 17
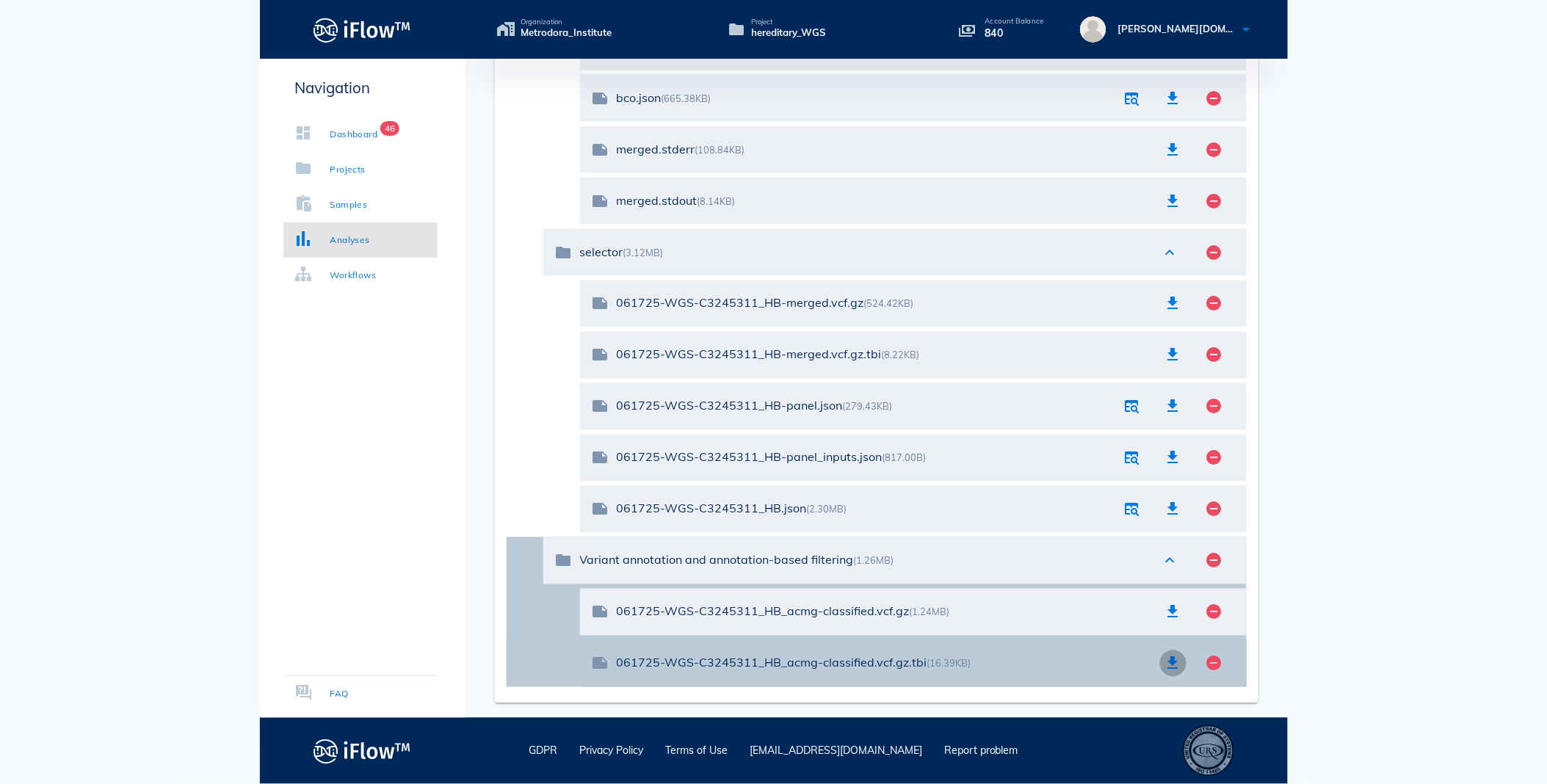
click at [1171, 656] on icon "button" at bounding box center [1173, 663] width 17 height 17
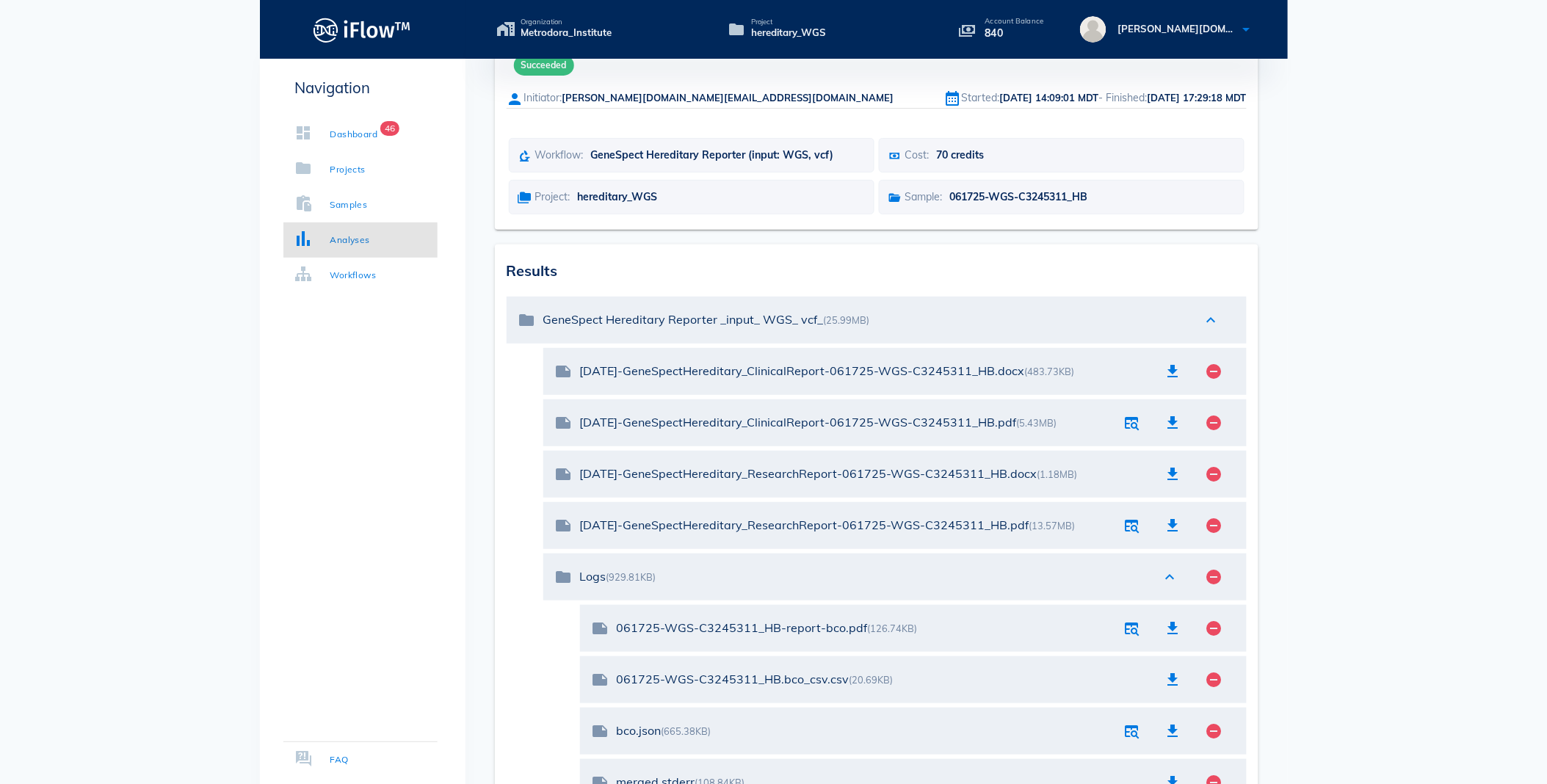
scroll to position [0, 0]
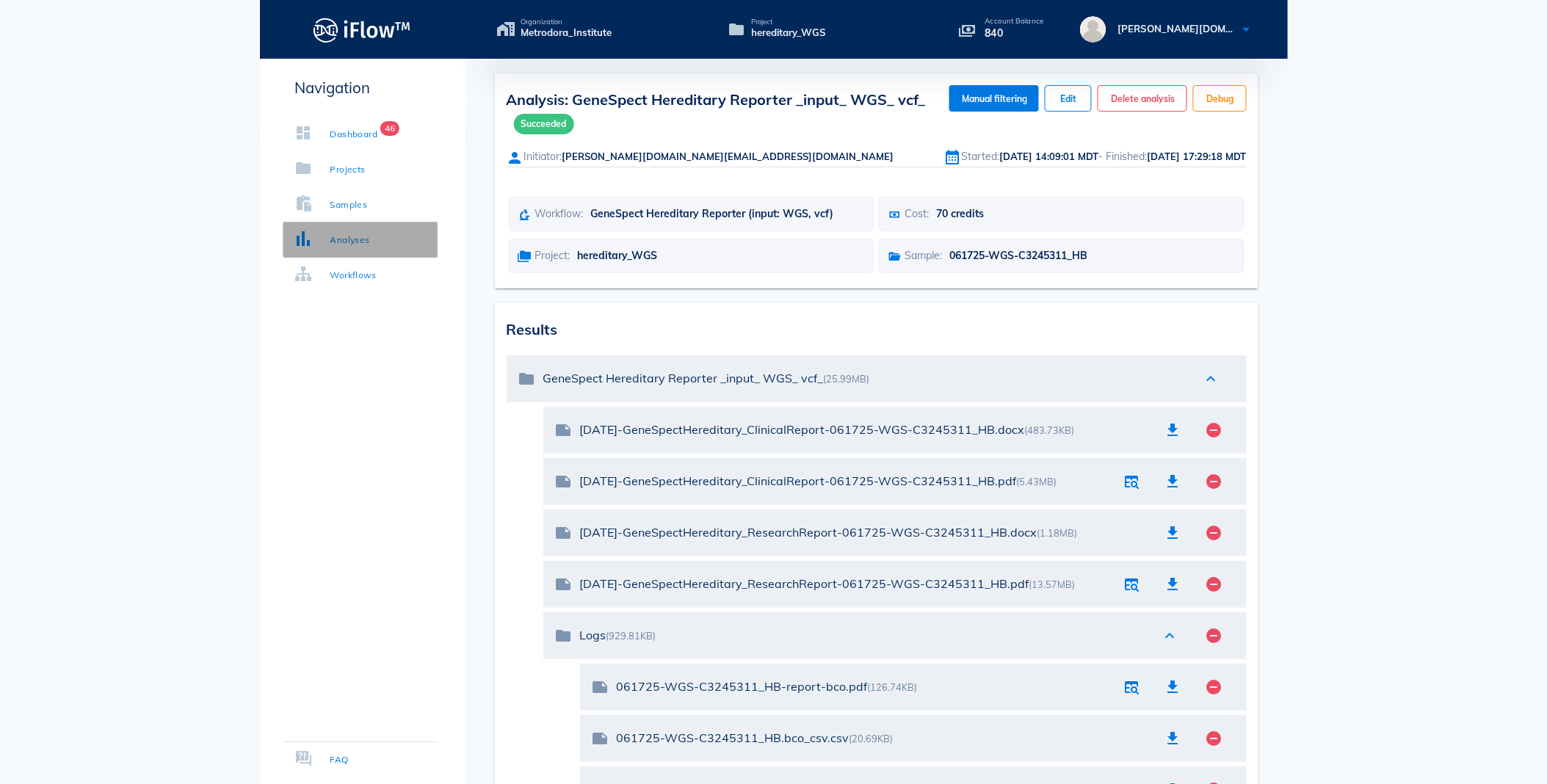
click at [362, 240] on div "Analyses" at bounding box center [350, 240] width 40 height 15
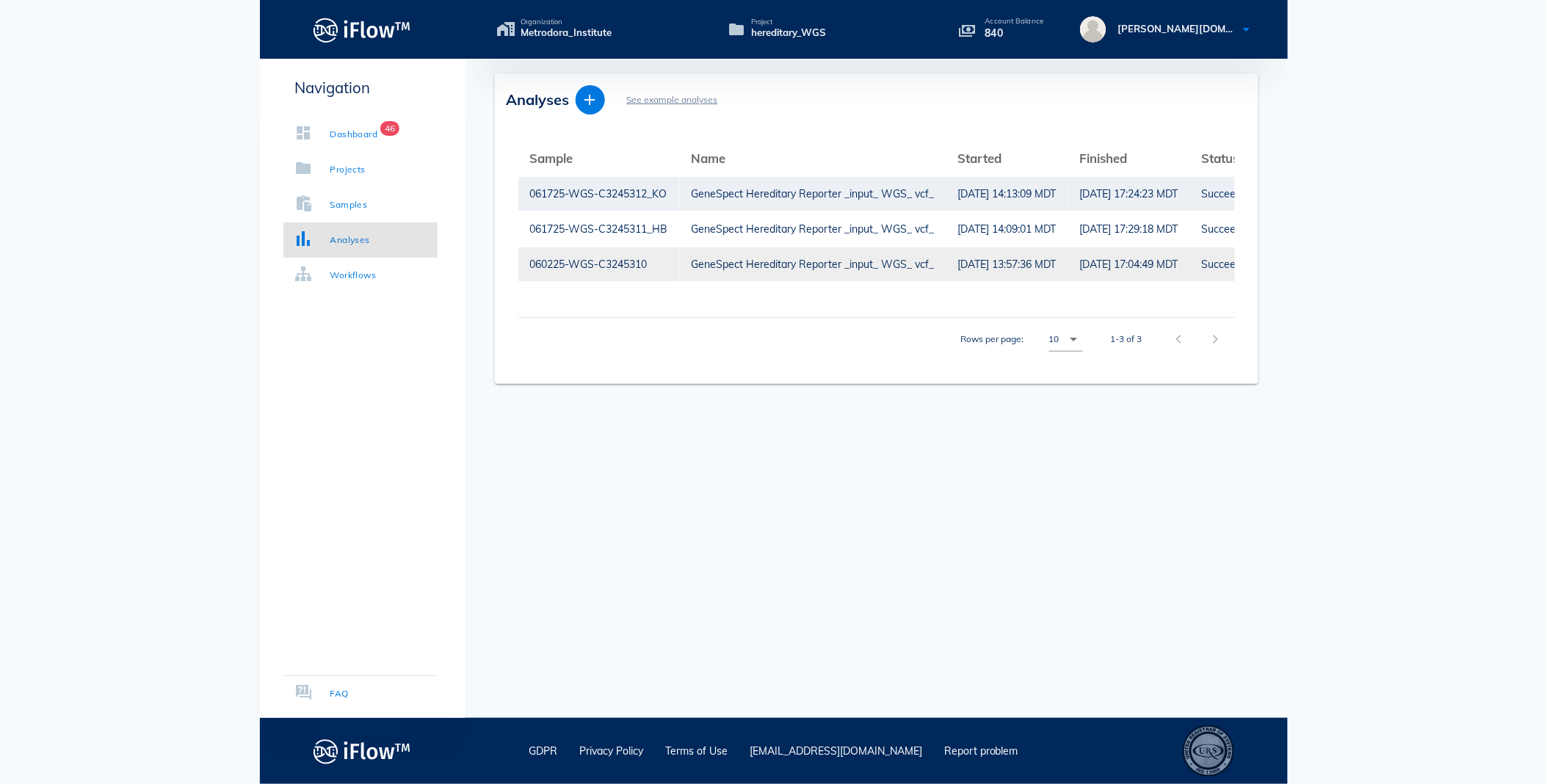
click at [752, 263] on div "GeneSpect Hereditary Reporter _input_ WGS_ vcf_" at bounding box center [813, 264] width 243 height 34
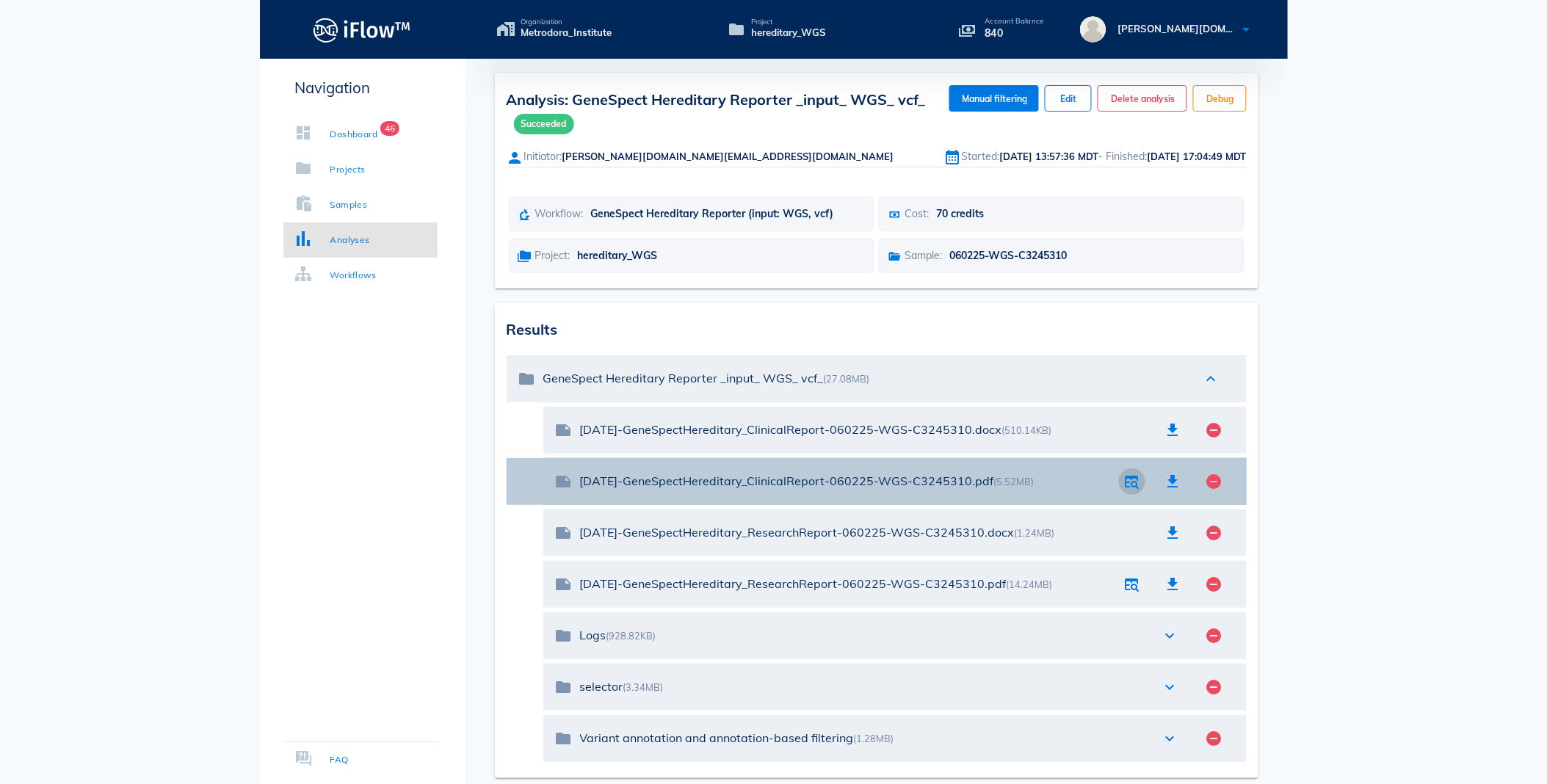
click at [1131, 482] on icon "button" at bounding box center [1132, 481] width 17 height 17
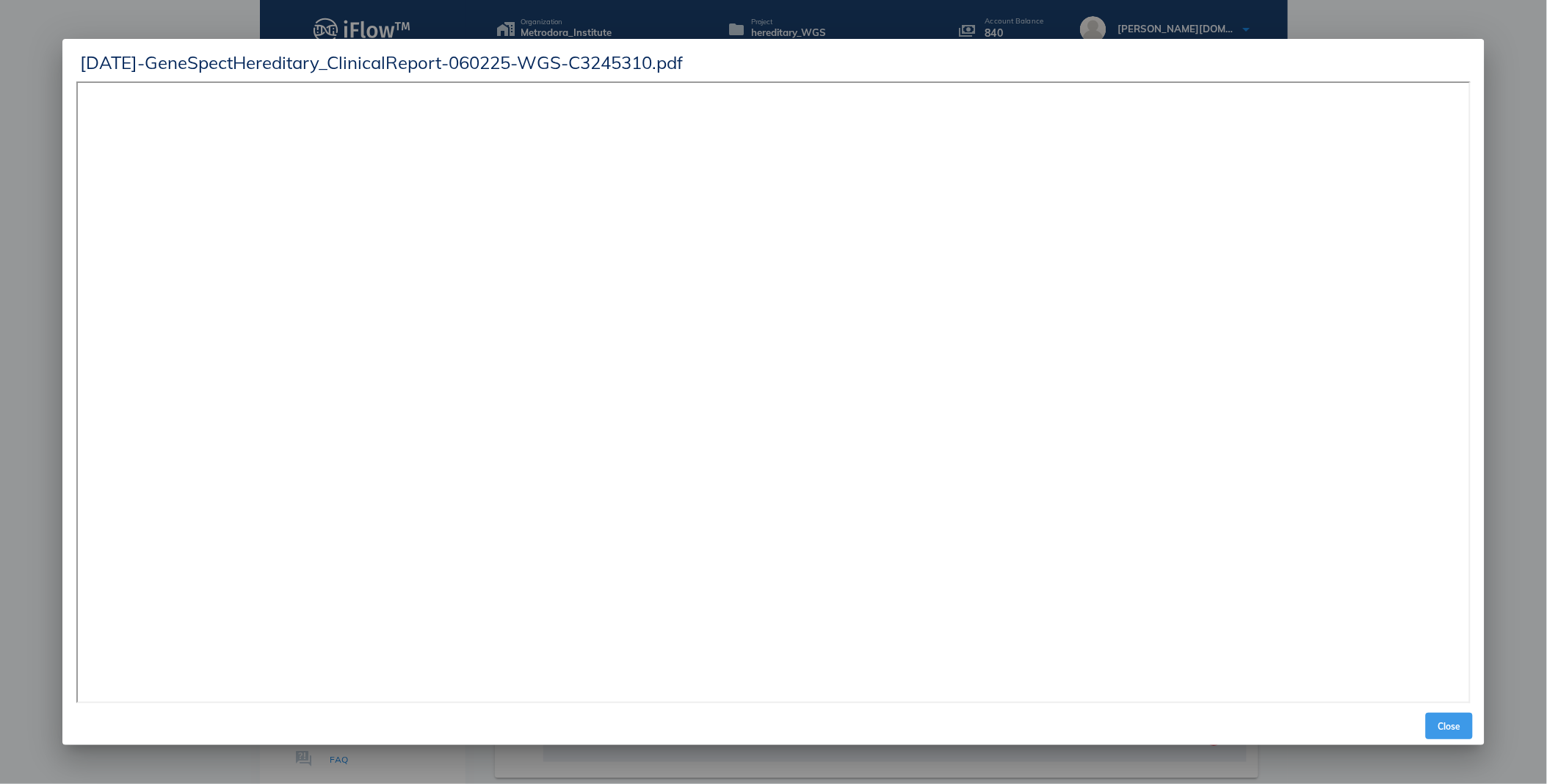
click at [1439, 730] on span "Close" at bounding box center [1449, 726] width 36 height 11
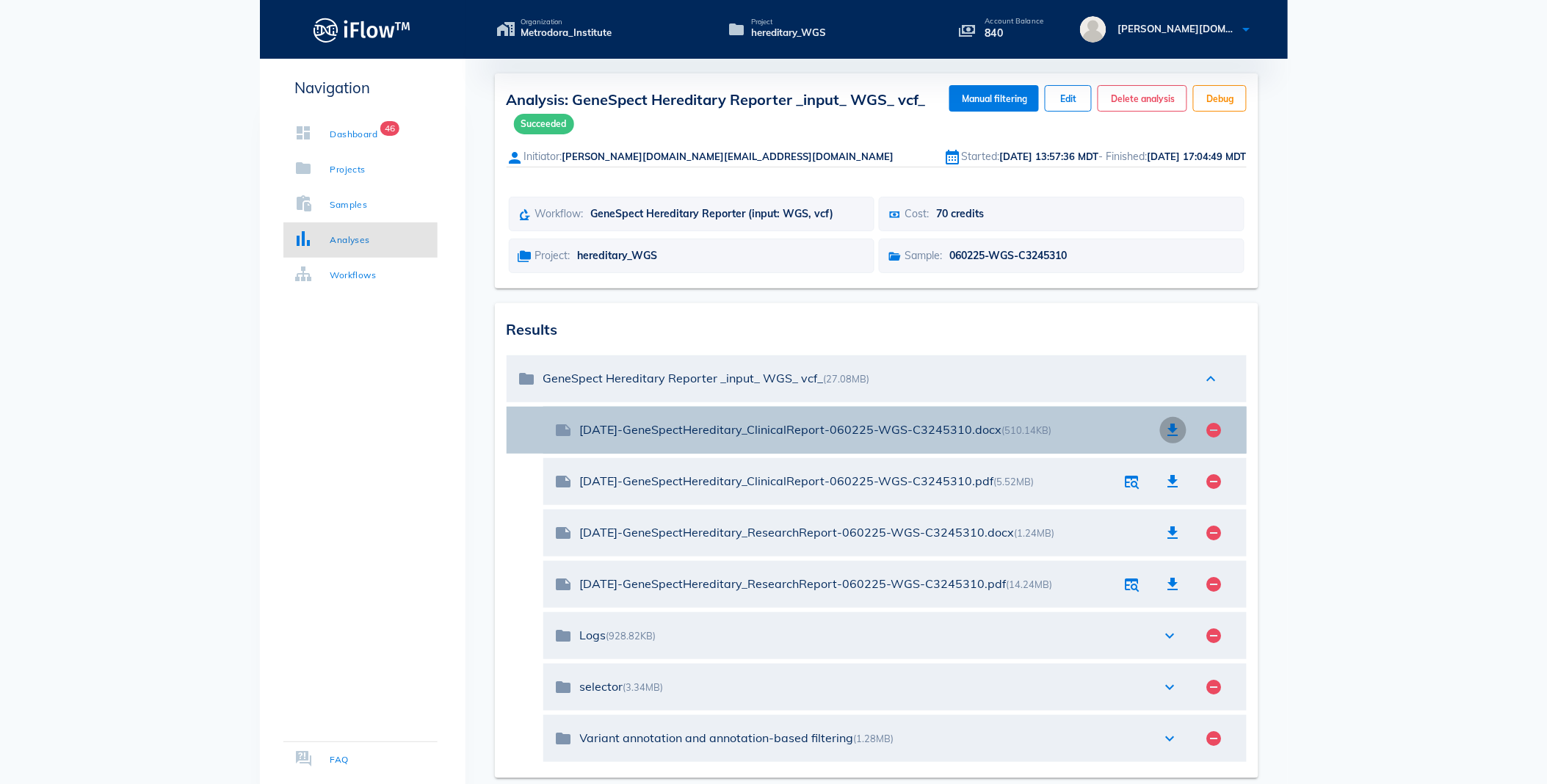
click at [1168, 431] on icon "button" at bounding box center [1173, 430] width 17 height 17
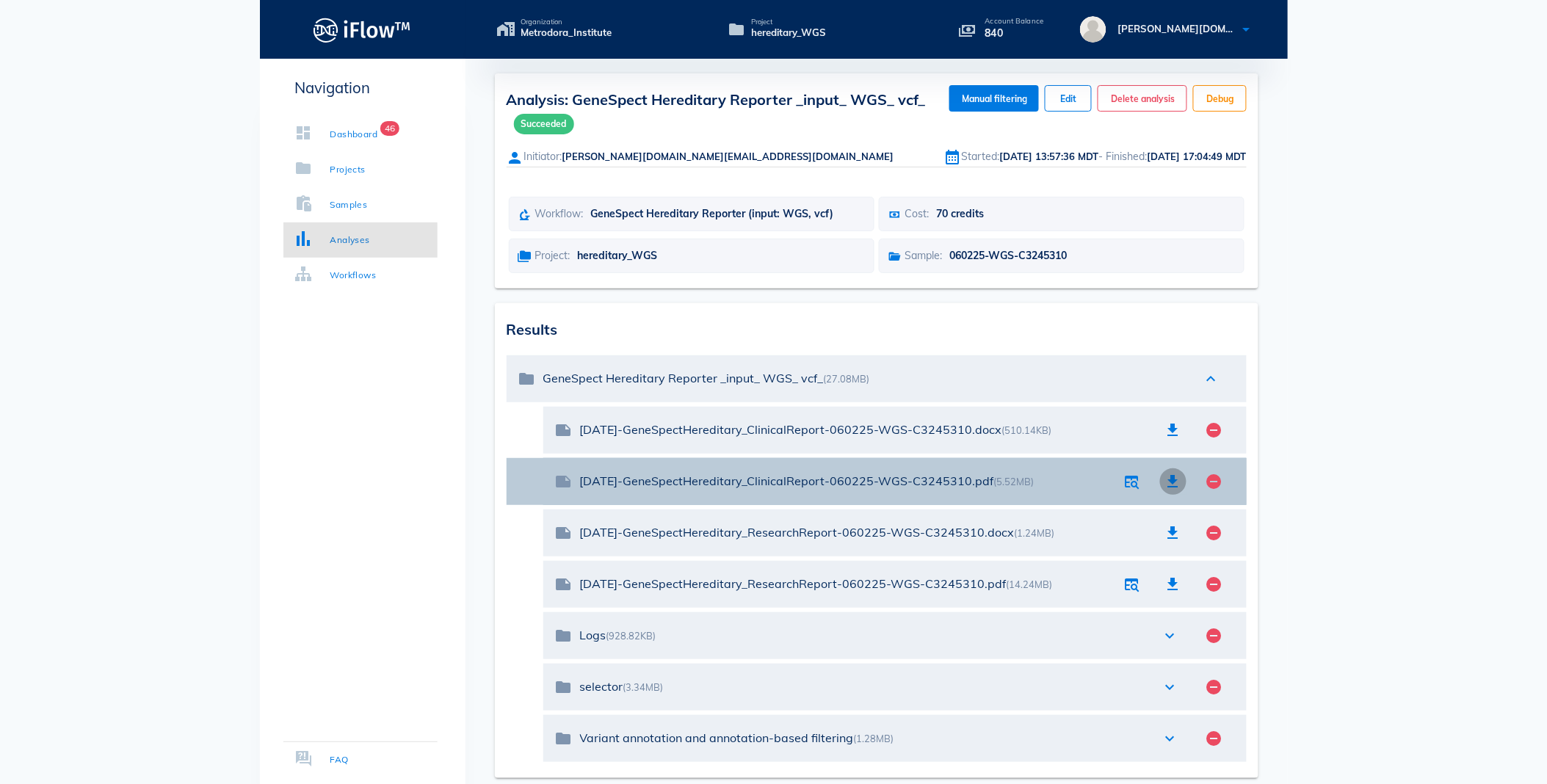
click at [1178, 482] on icon "button" at bounding box center [1173, 481] width 17 height 17
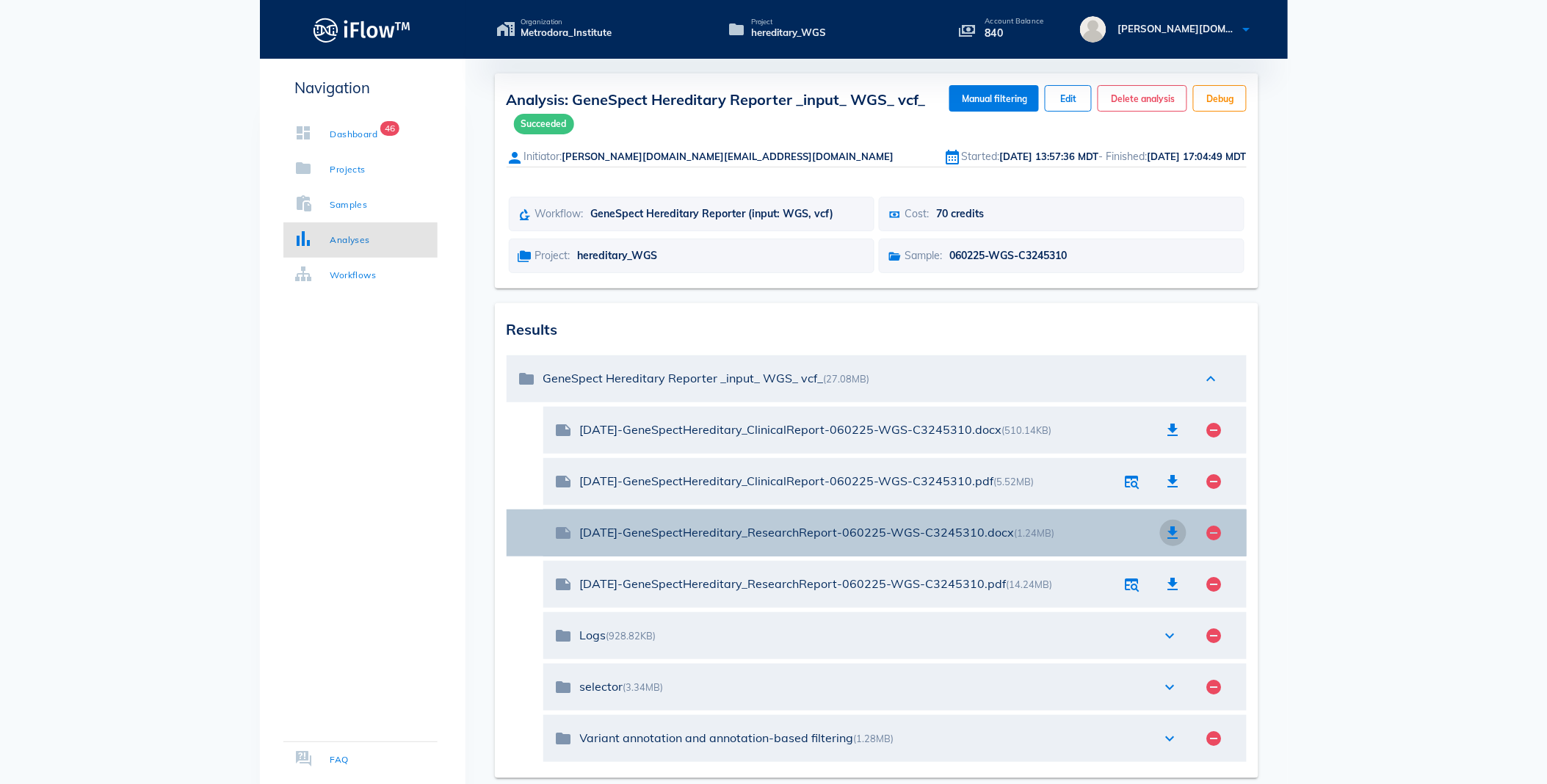
click at [1175, 533] on icon "button" at bounding box center [1173, 532] width 17 height 17
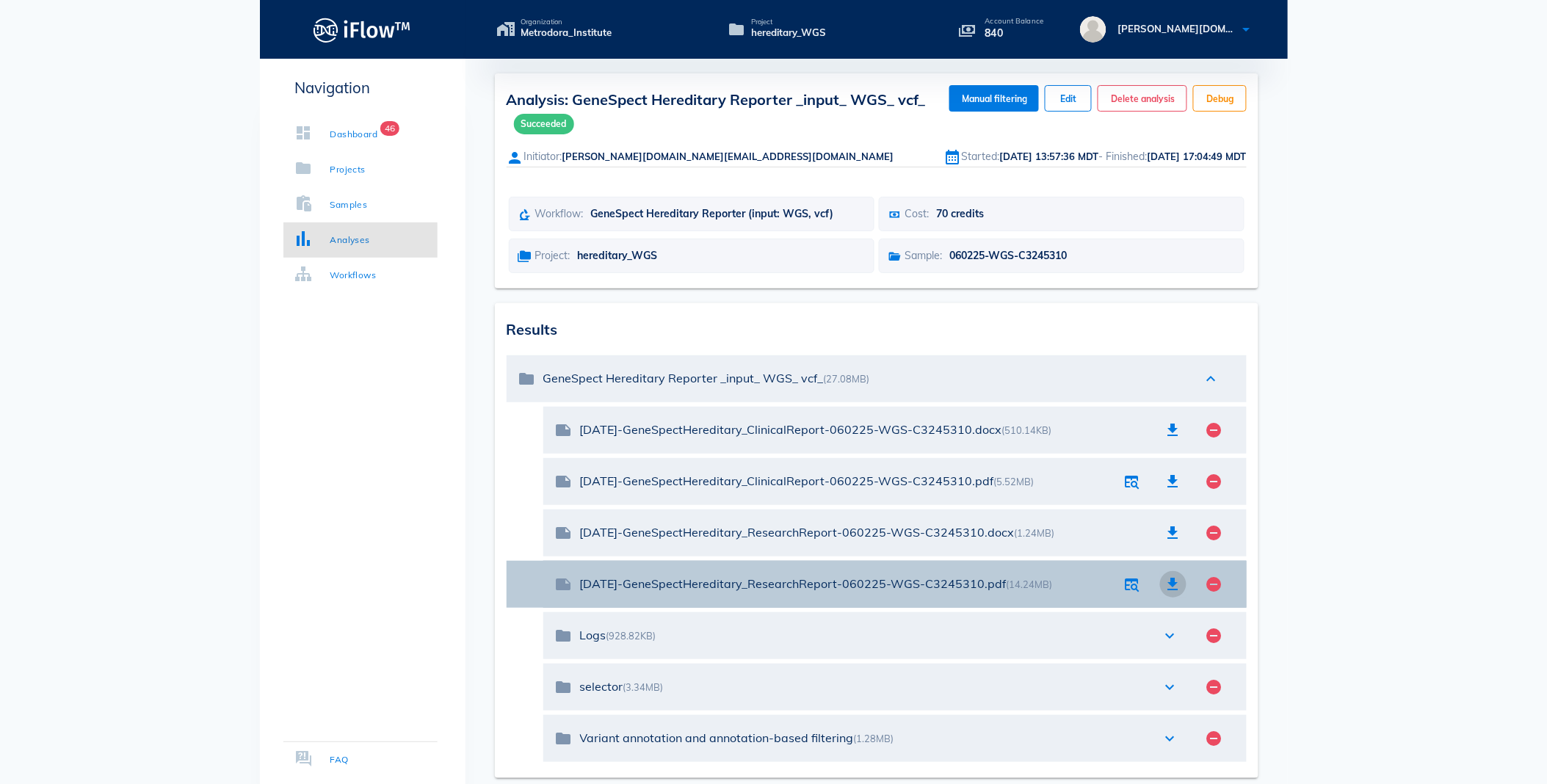
click at [1167, 583] on icon "button" at bounding box center [1173, 584] width 17 height 17
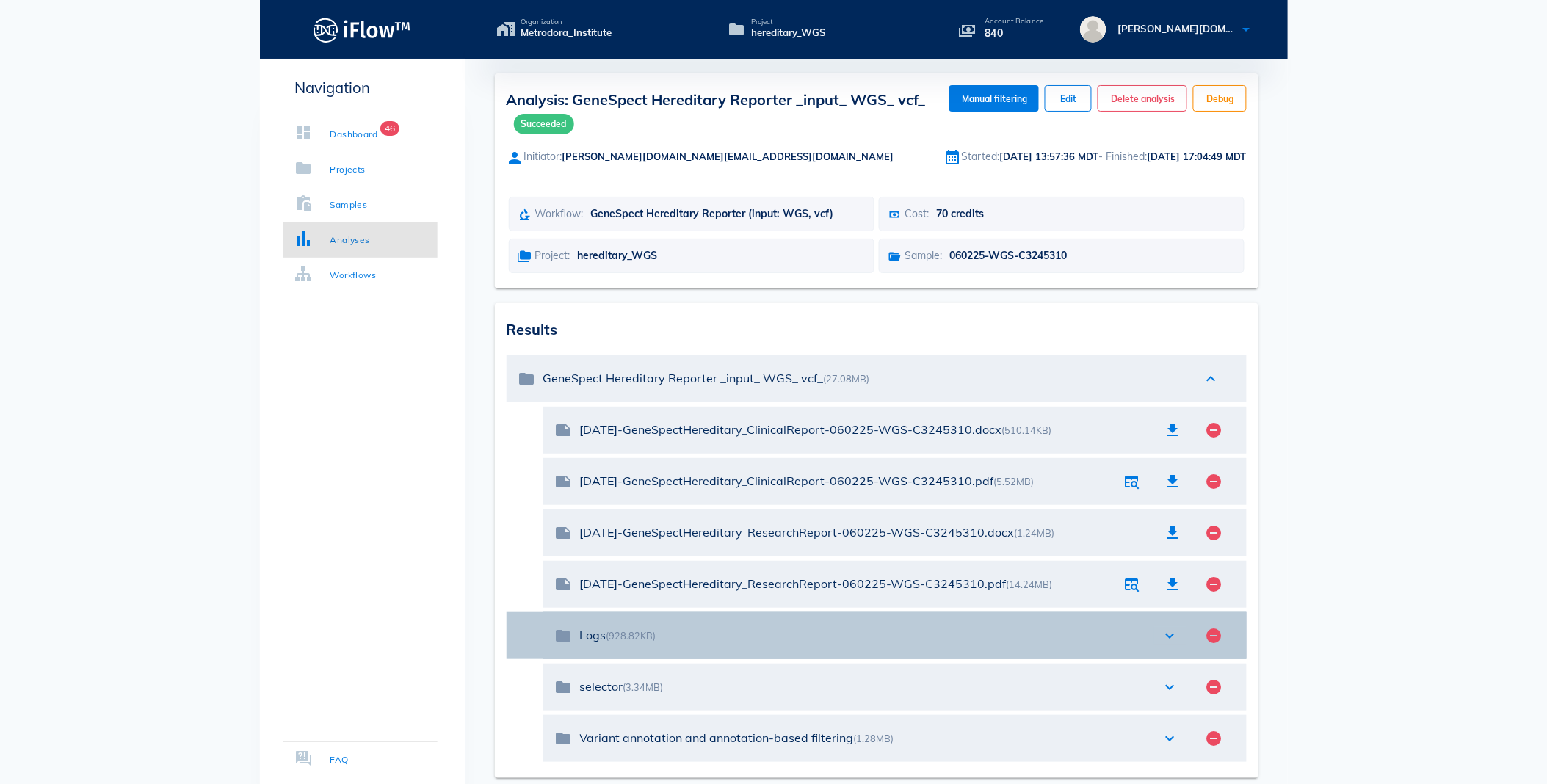
click at [1170, 631] on icon "expand_more" at bounding box center [1170, 635] width 17 height 17
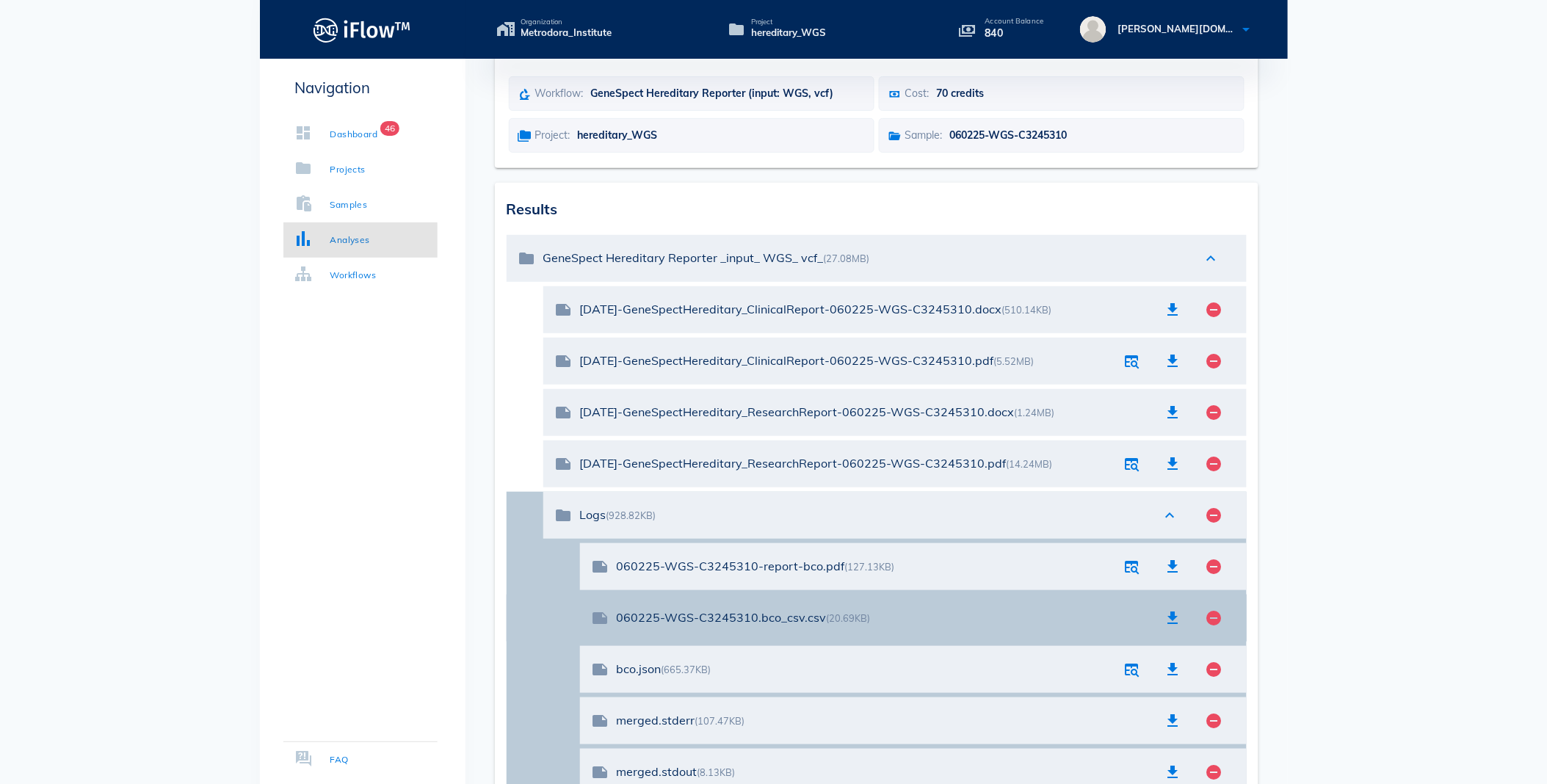
scroll to position [163, 0]
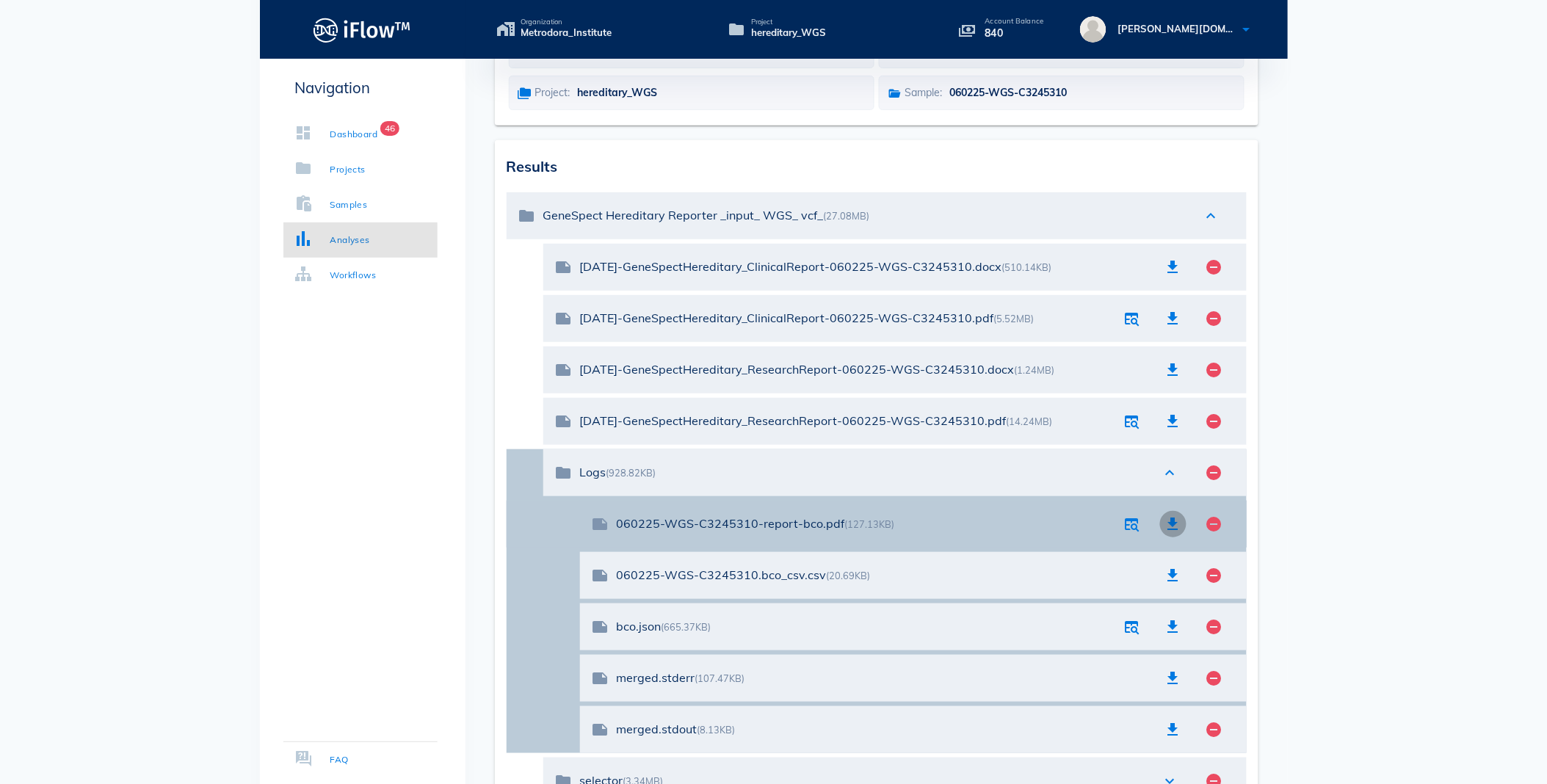
click at [1174, 522] on icon "button" at bounding box center [1173, 524] width 17 height 17
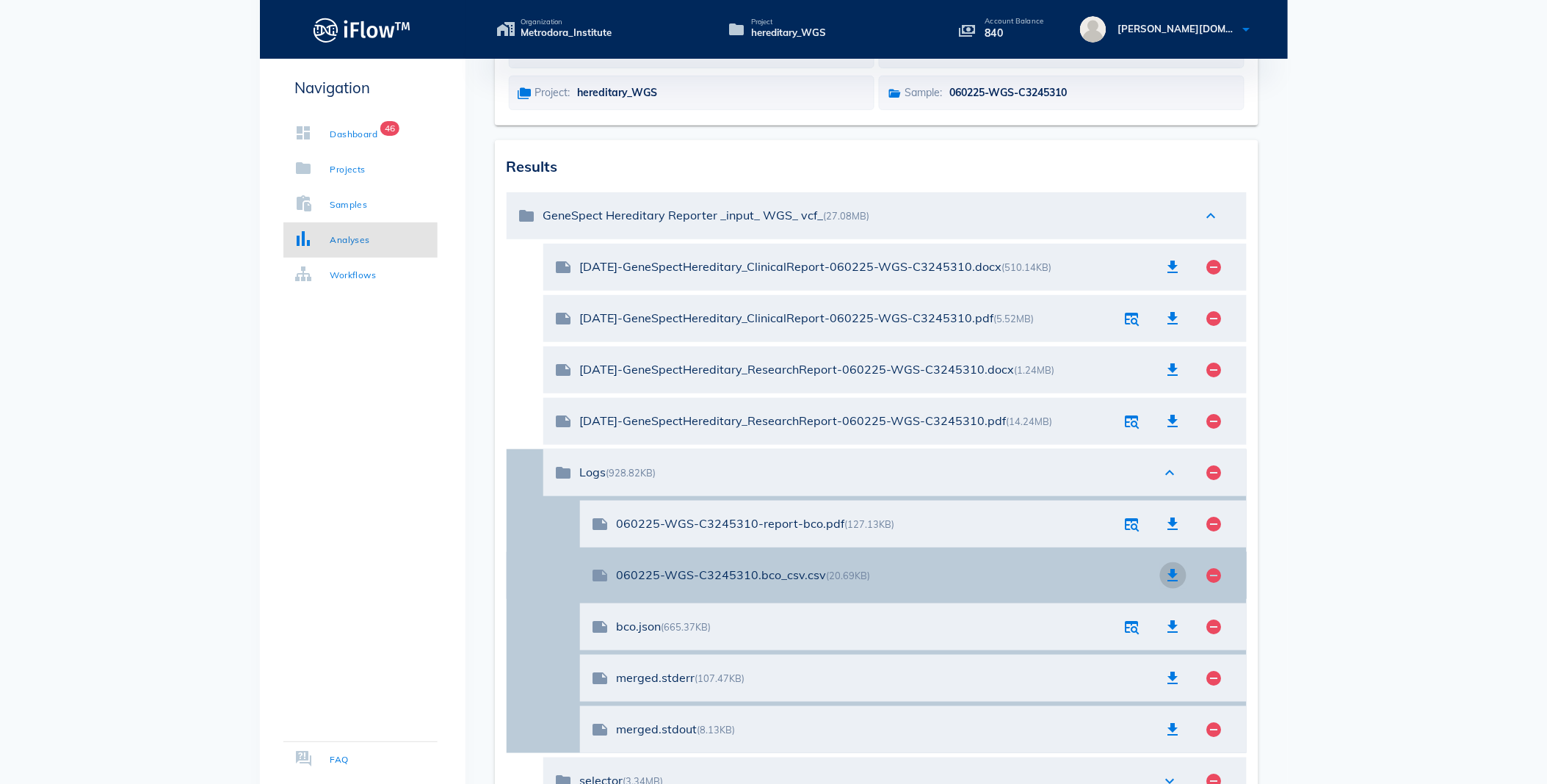
click at [1171, 573] on icon "button" at bounding box center [1173, 575] width 17 height 17
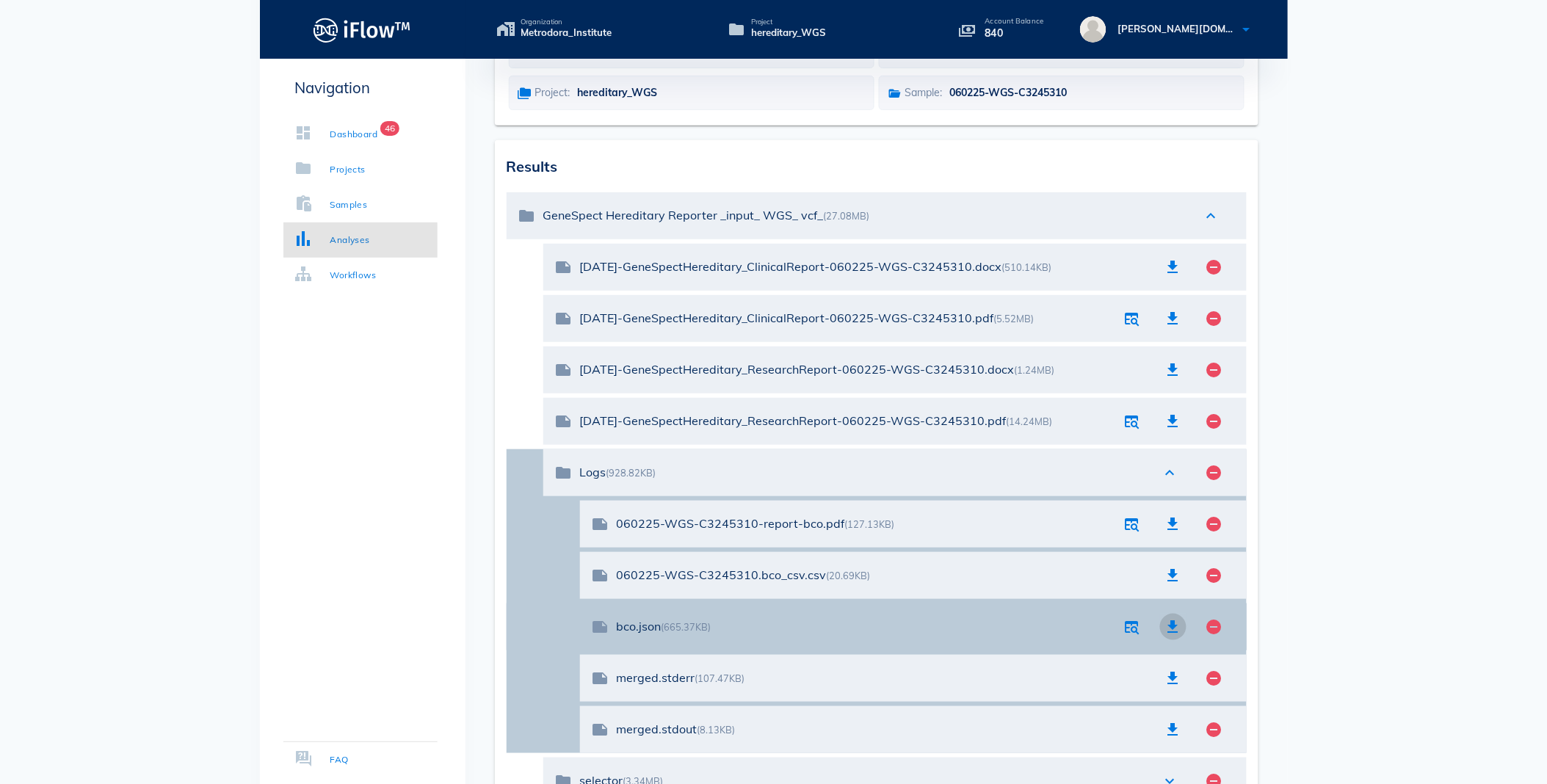
click at [1171, 624] on icon "button" at bounding box center [1173, 627] width 17 height 17
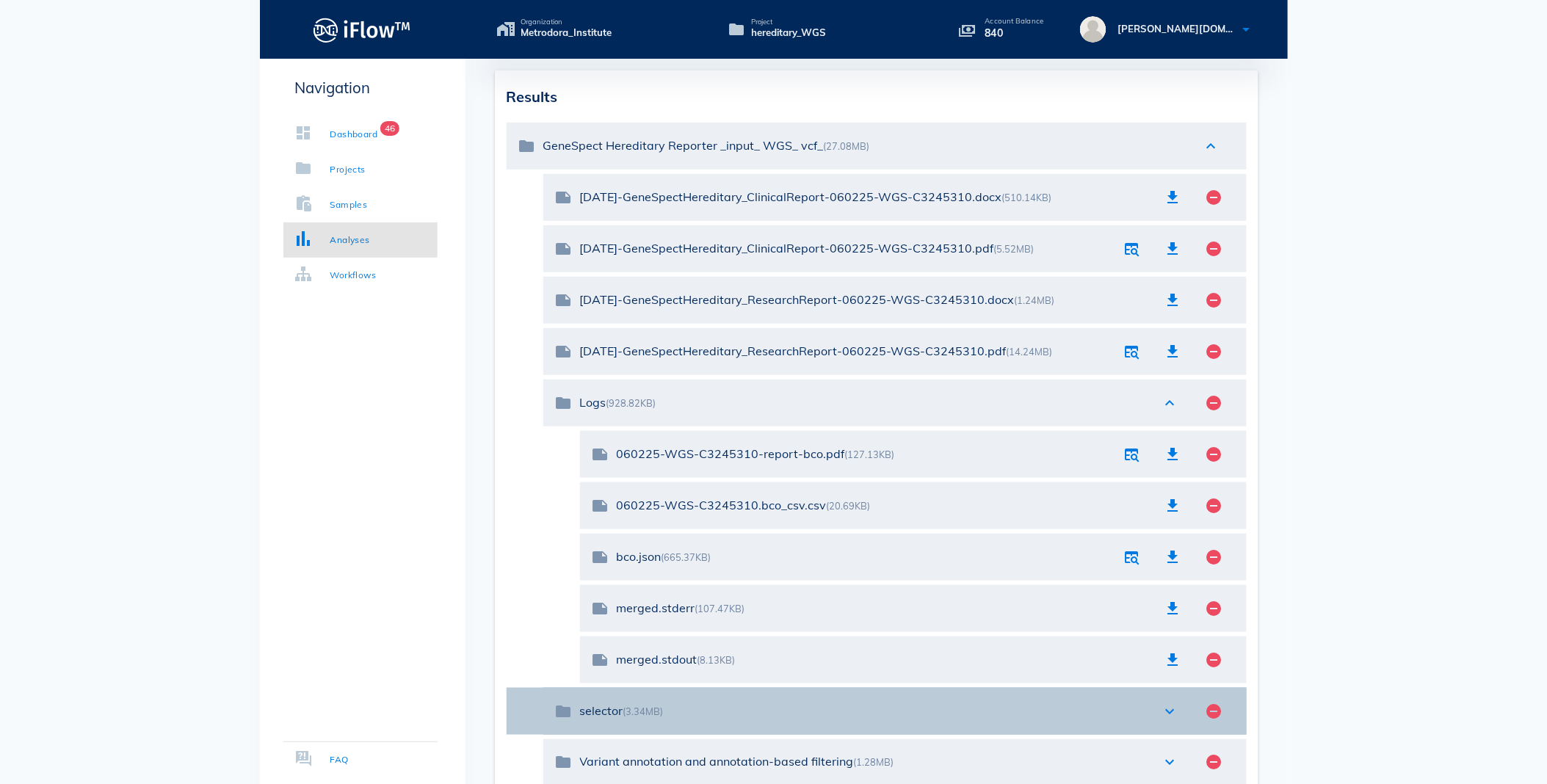
scroll to position [326, 0]
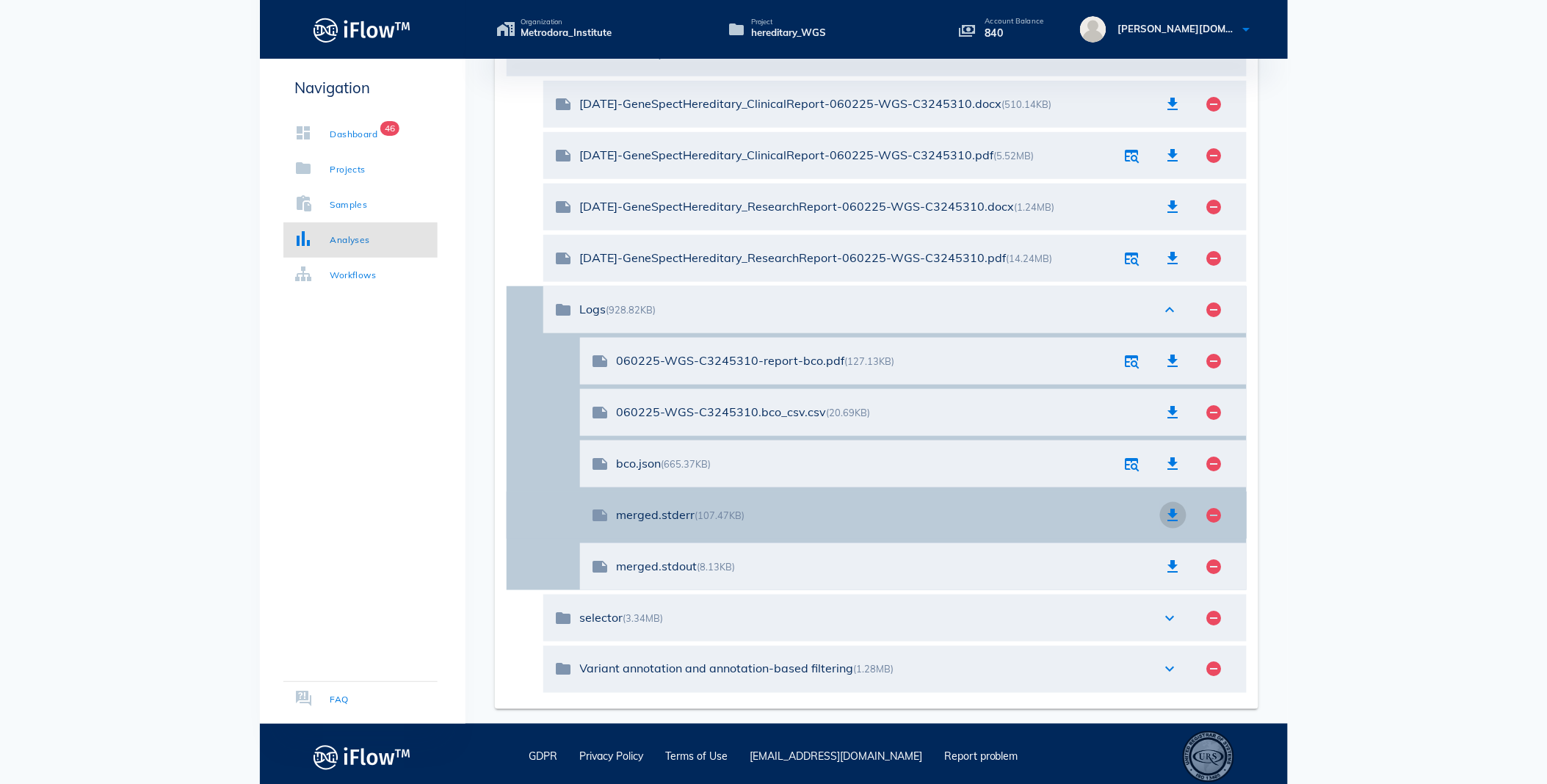
click at [1170, 513] on icon "button" at bounding box center [1173, 515] width 17 height 17
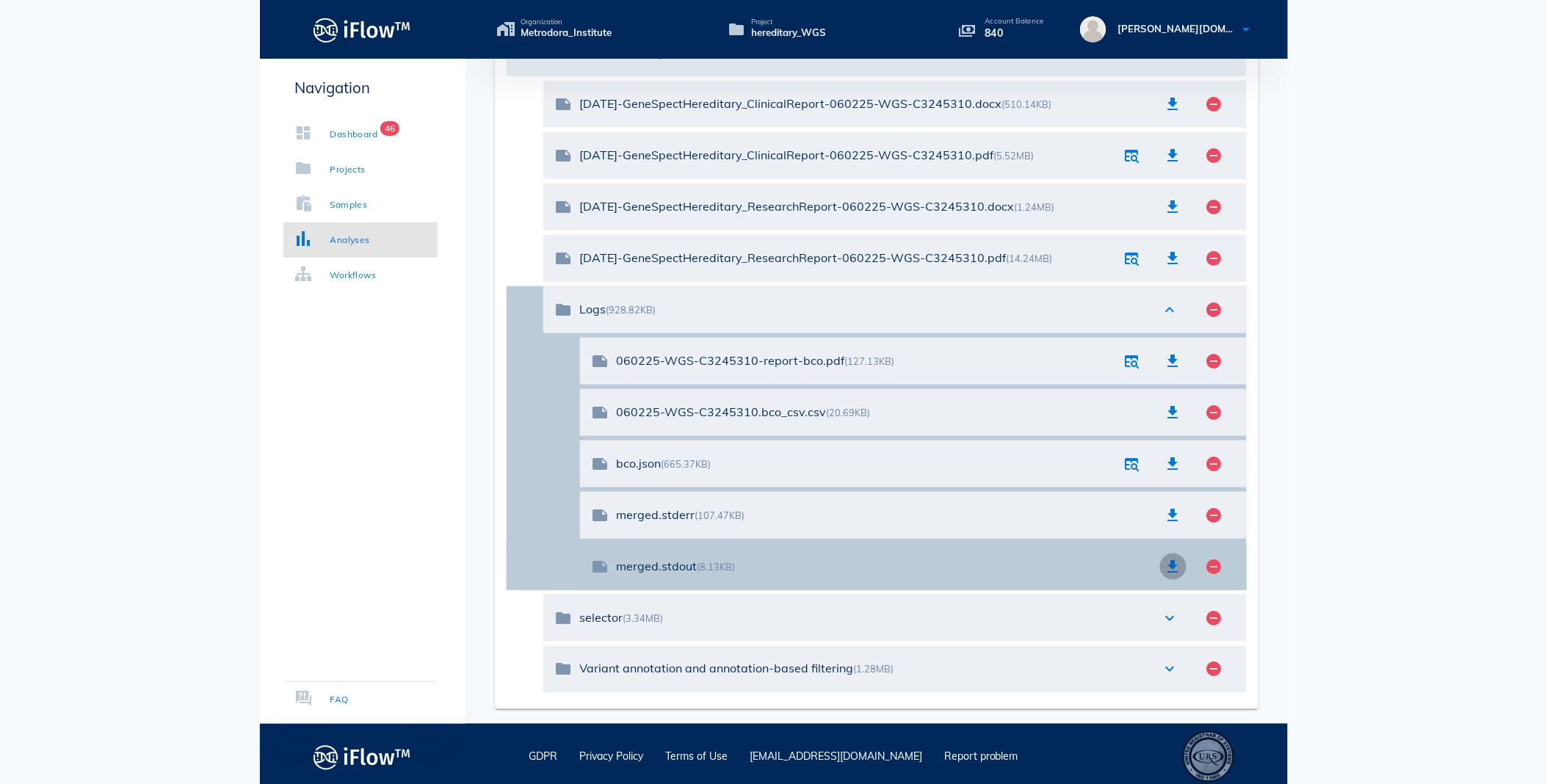
click at [1168, 567] on icon "button" at bounding box center [1173, 566] width 17 height 17
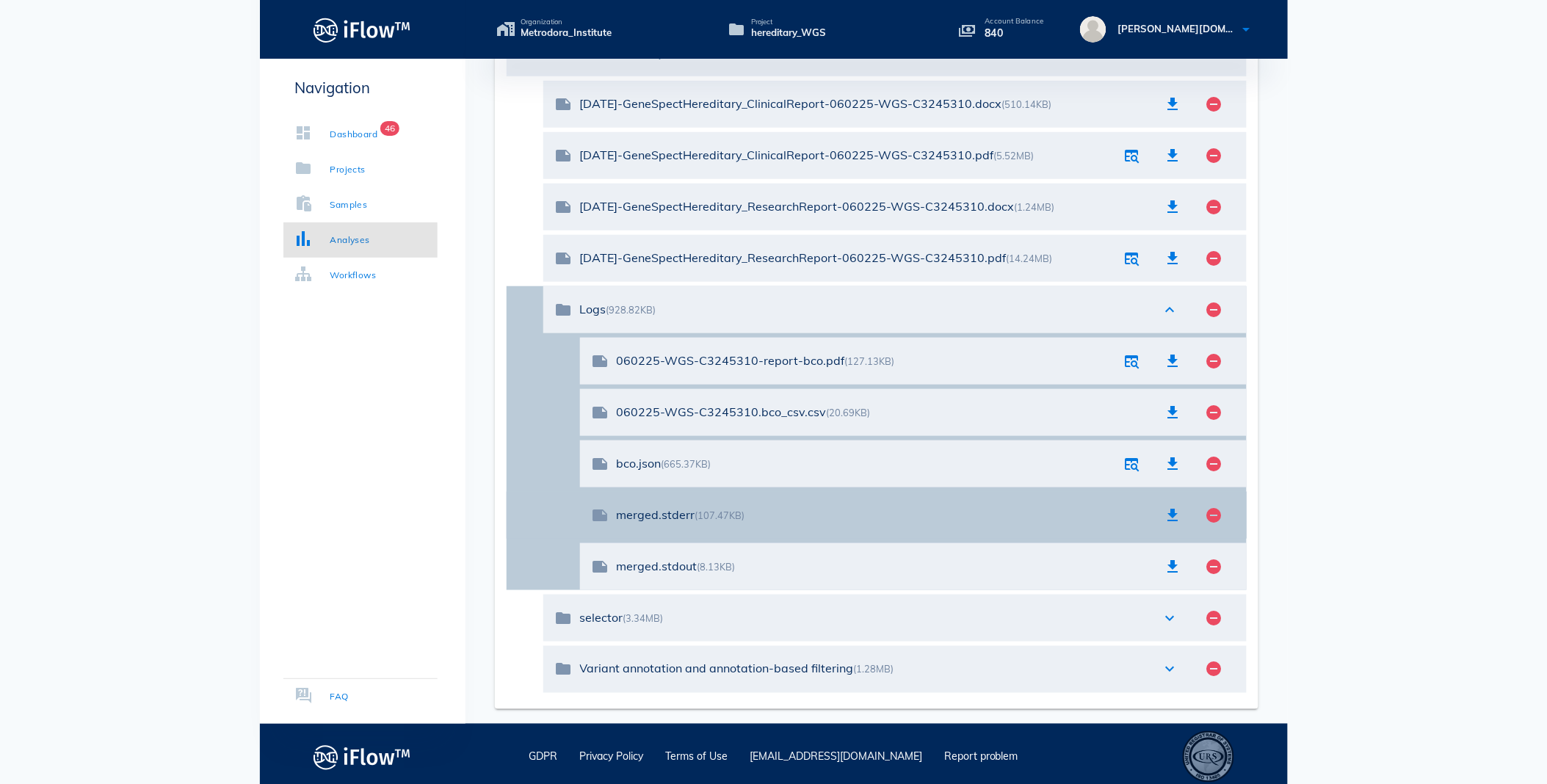
scroll to position [331, 0]
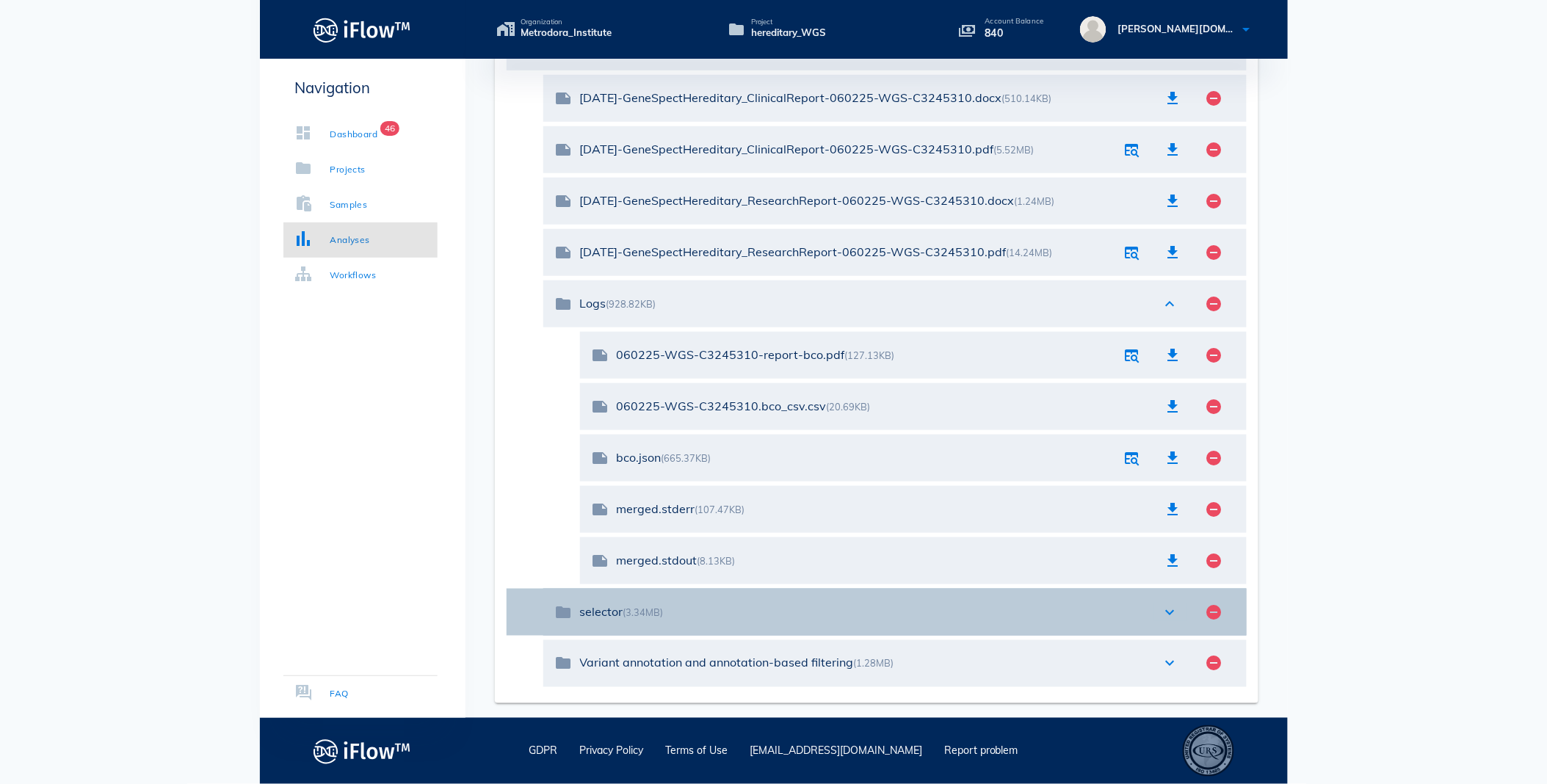
click at [1176, 616] on icon "expand_more" at bounding box center [1170, 612] width 17 height 17
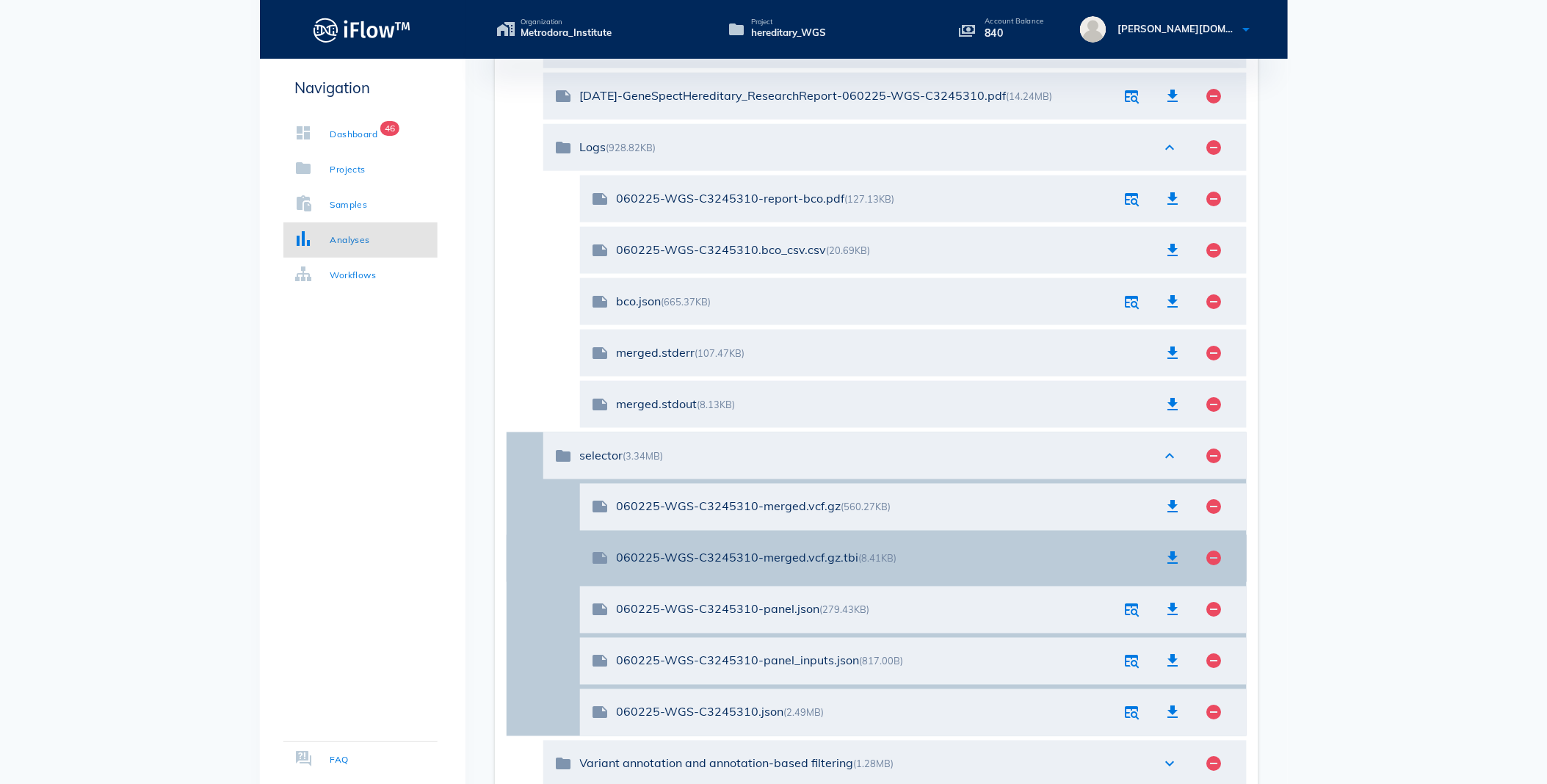
scroll to position [494, 0]
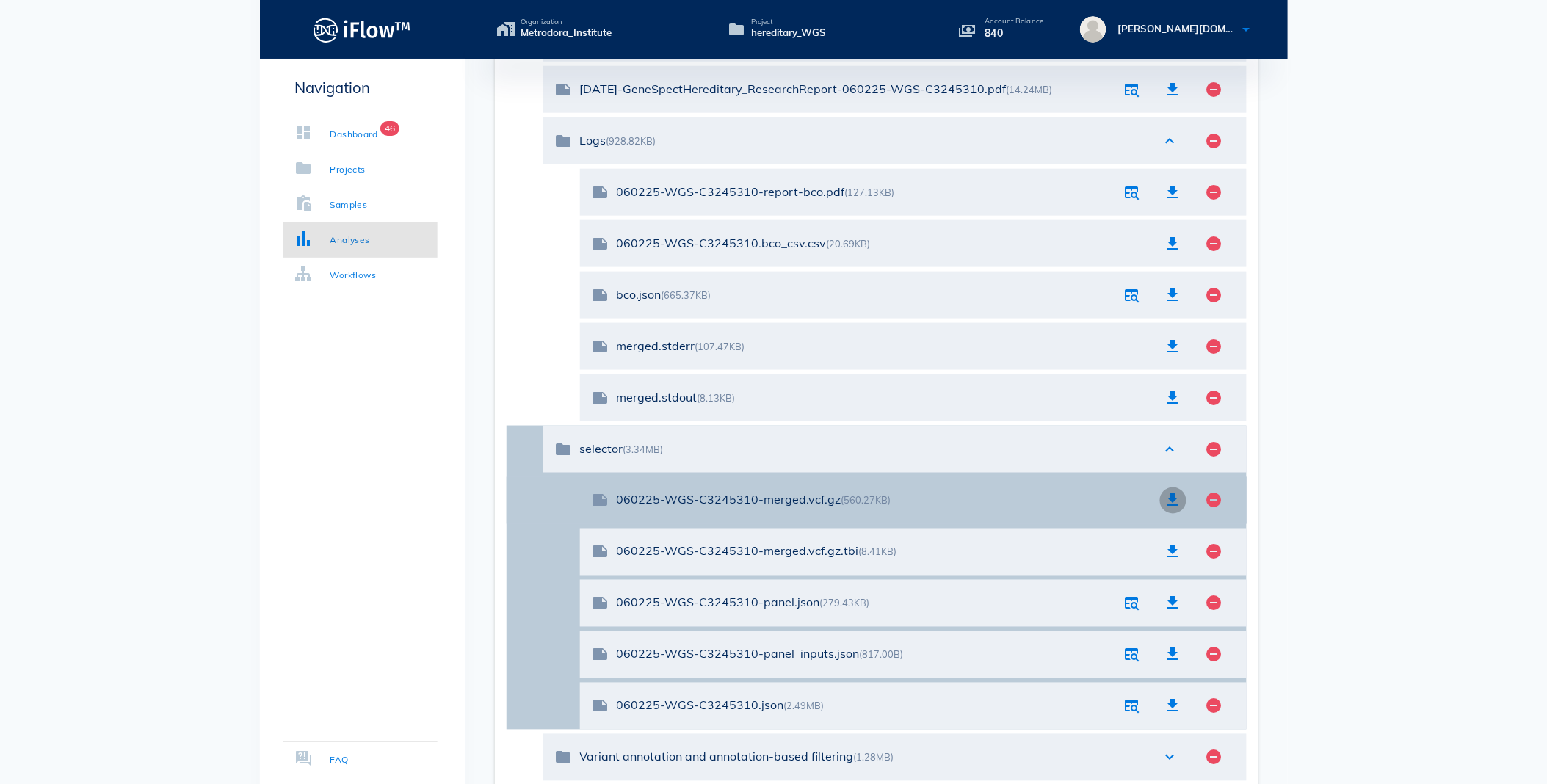
click at [1171, 502] on icon "button" at bounding box center [1173, 501] width 17 height 17
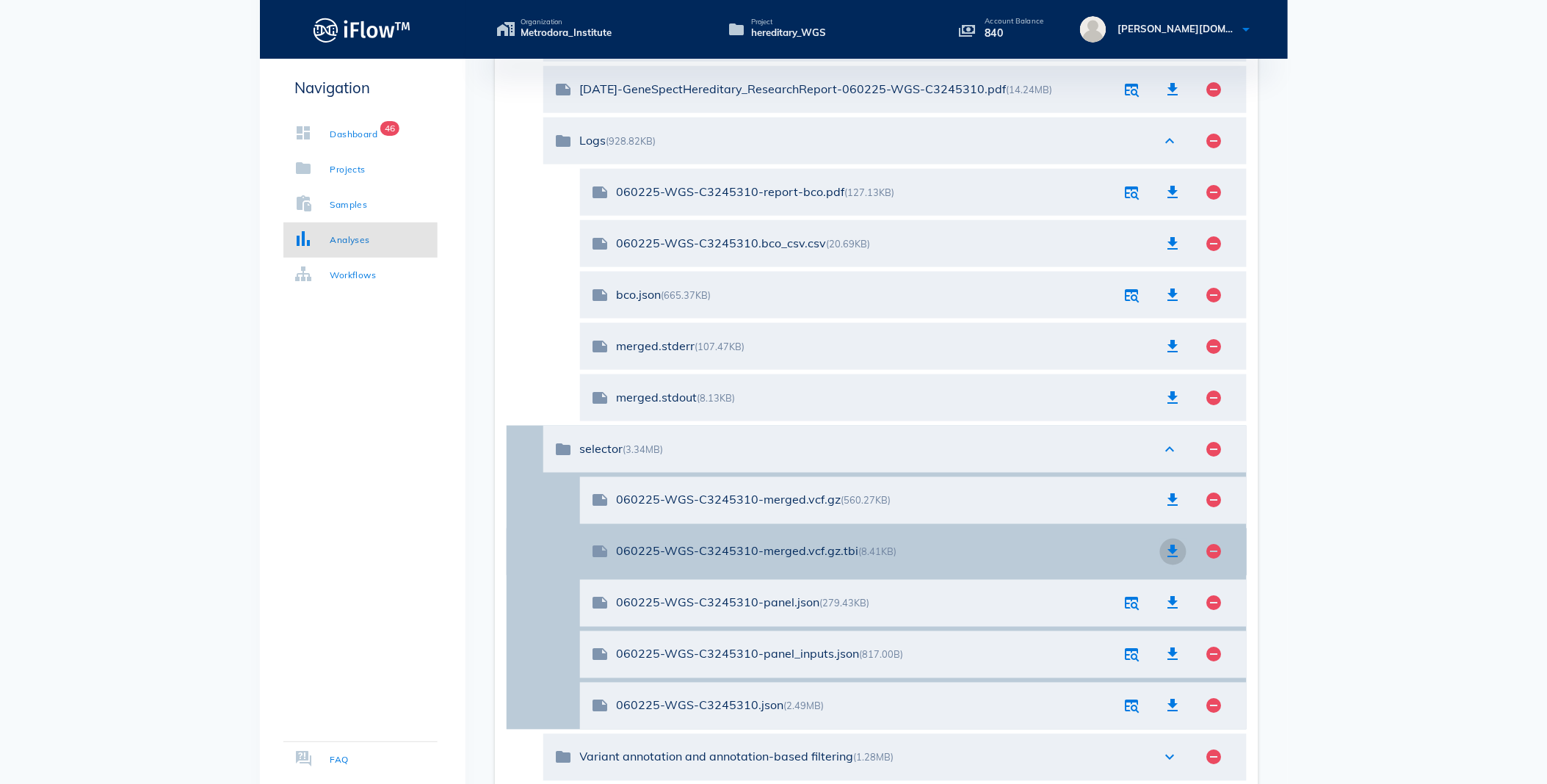
click at [1170, 548] on icon "button" at bounding box center [1173, 551] width 17 height 17
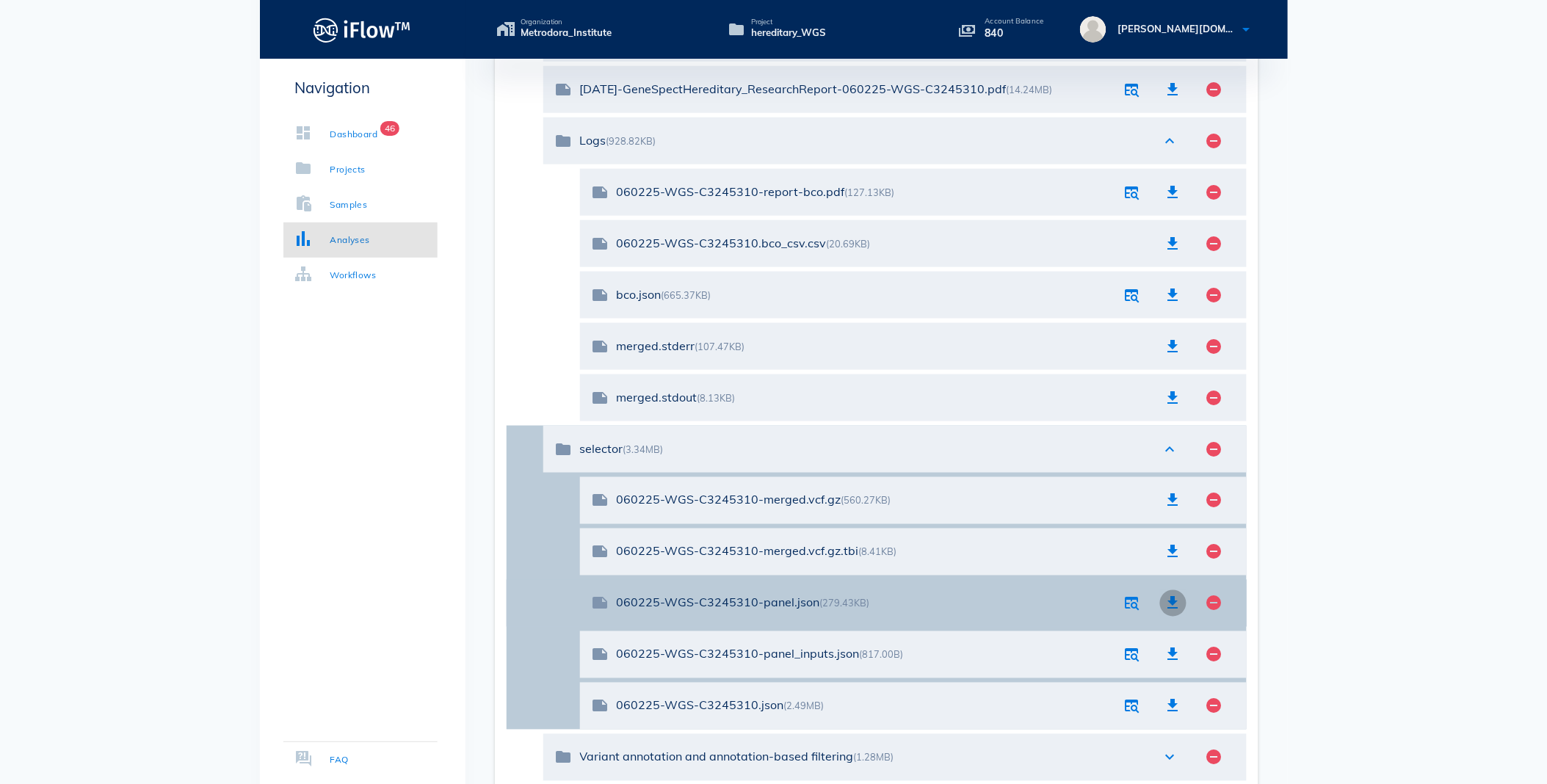
click at [1168, 596] on icon "button" at bounding box center [1173, 603] width 17 height 17
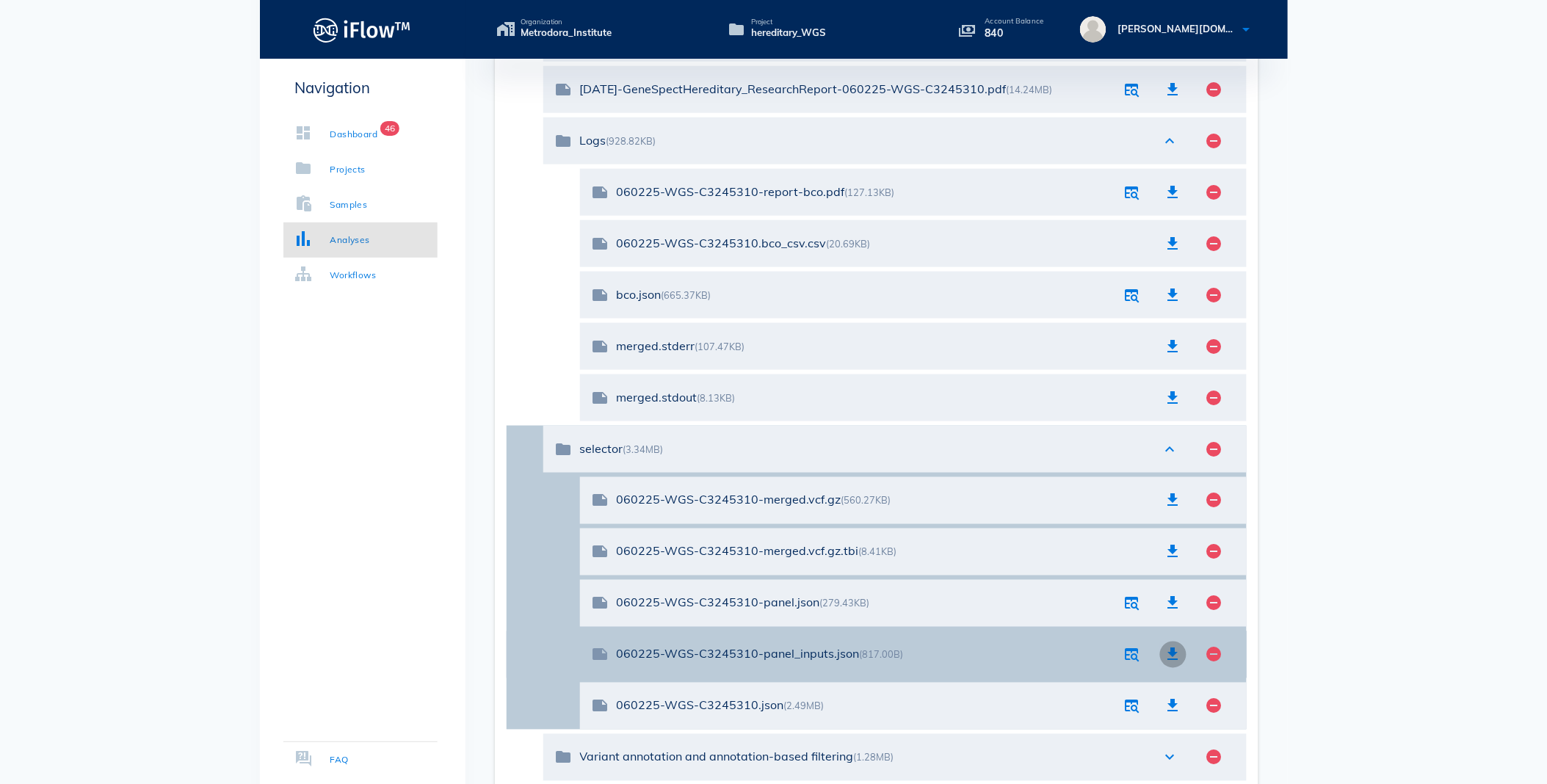
click at [1176, 654] on icon "button" at bounding box center [1173, 654] width 17 height 17
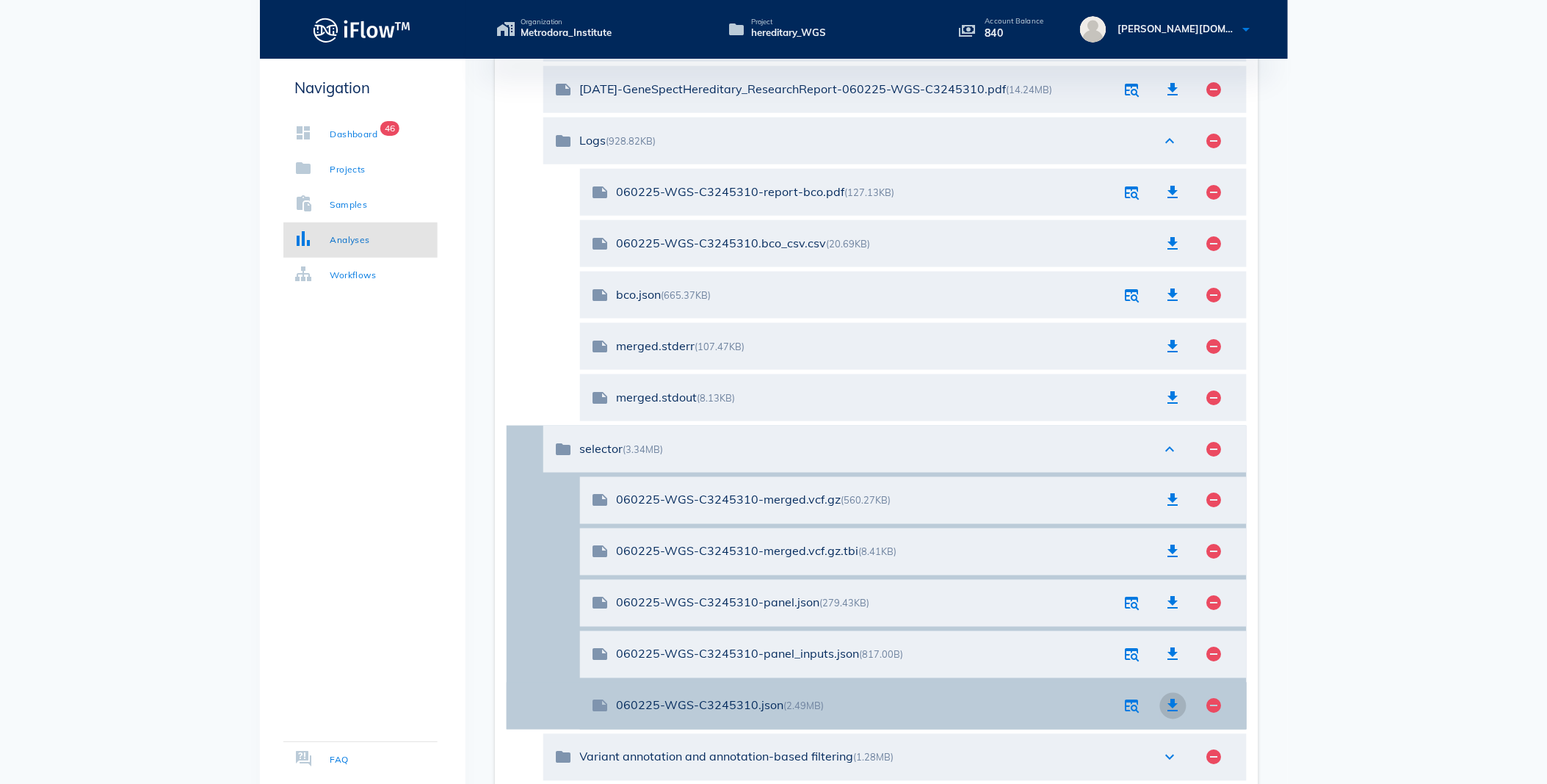
click at [1176, 698] on icon "button" at bounding box center [1173, 706] width 17 height 17
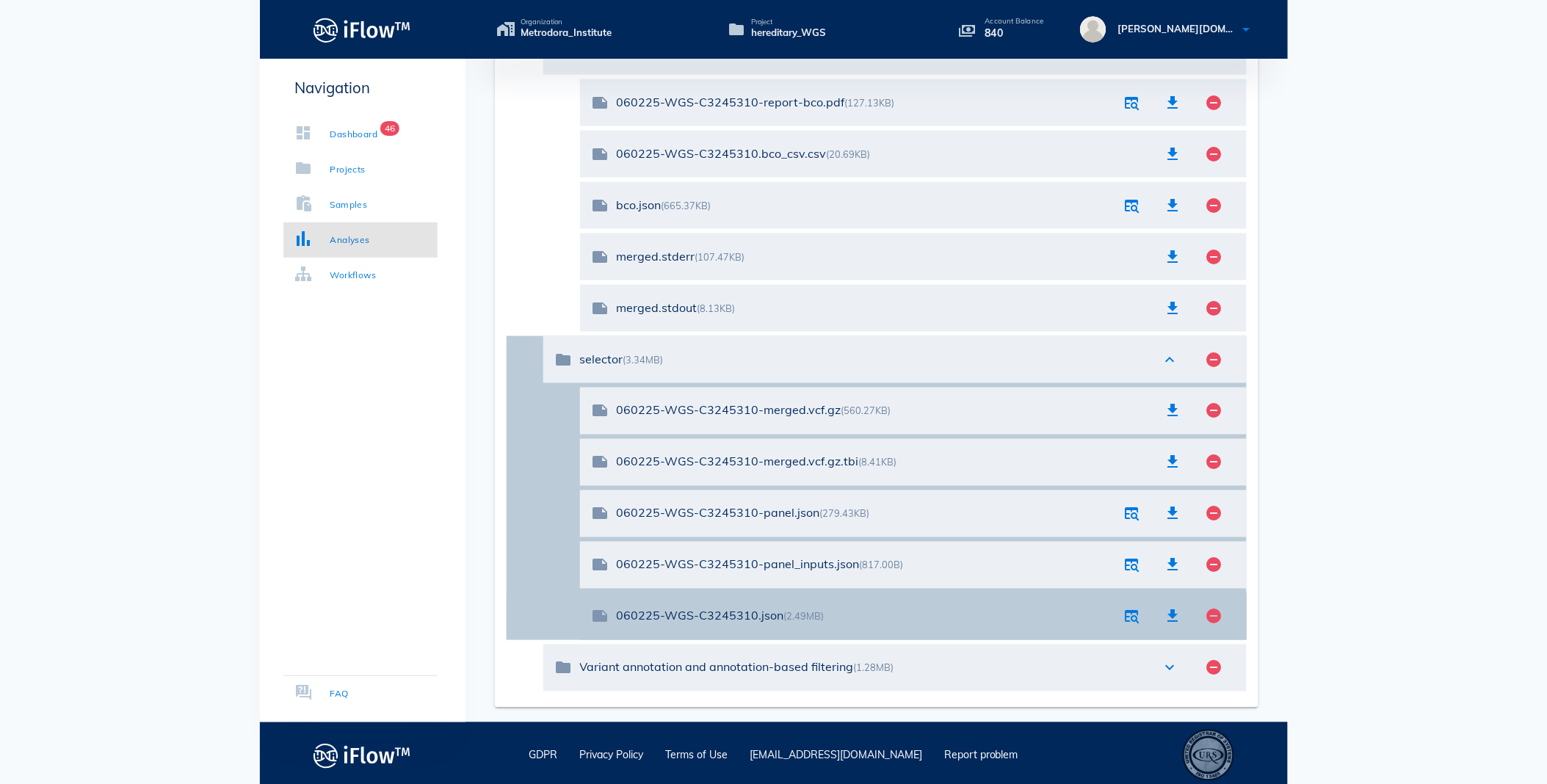
scroll to position [589, 0]
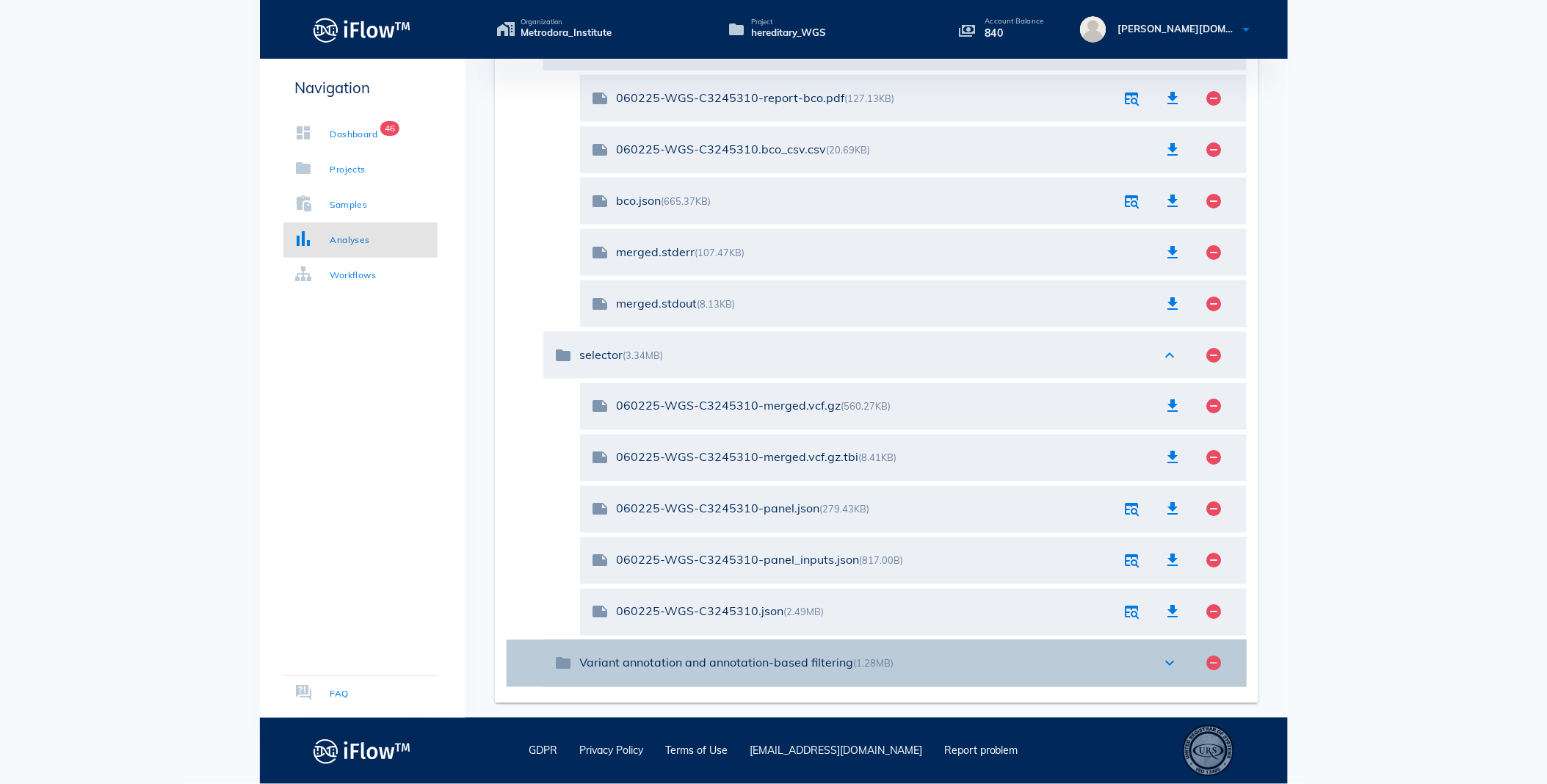
click at [1175, 663] on icon "expand_more" at bounding box center [1170, 663] width 17 height 17
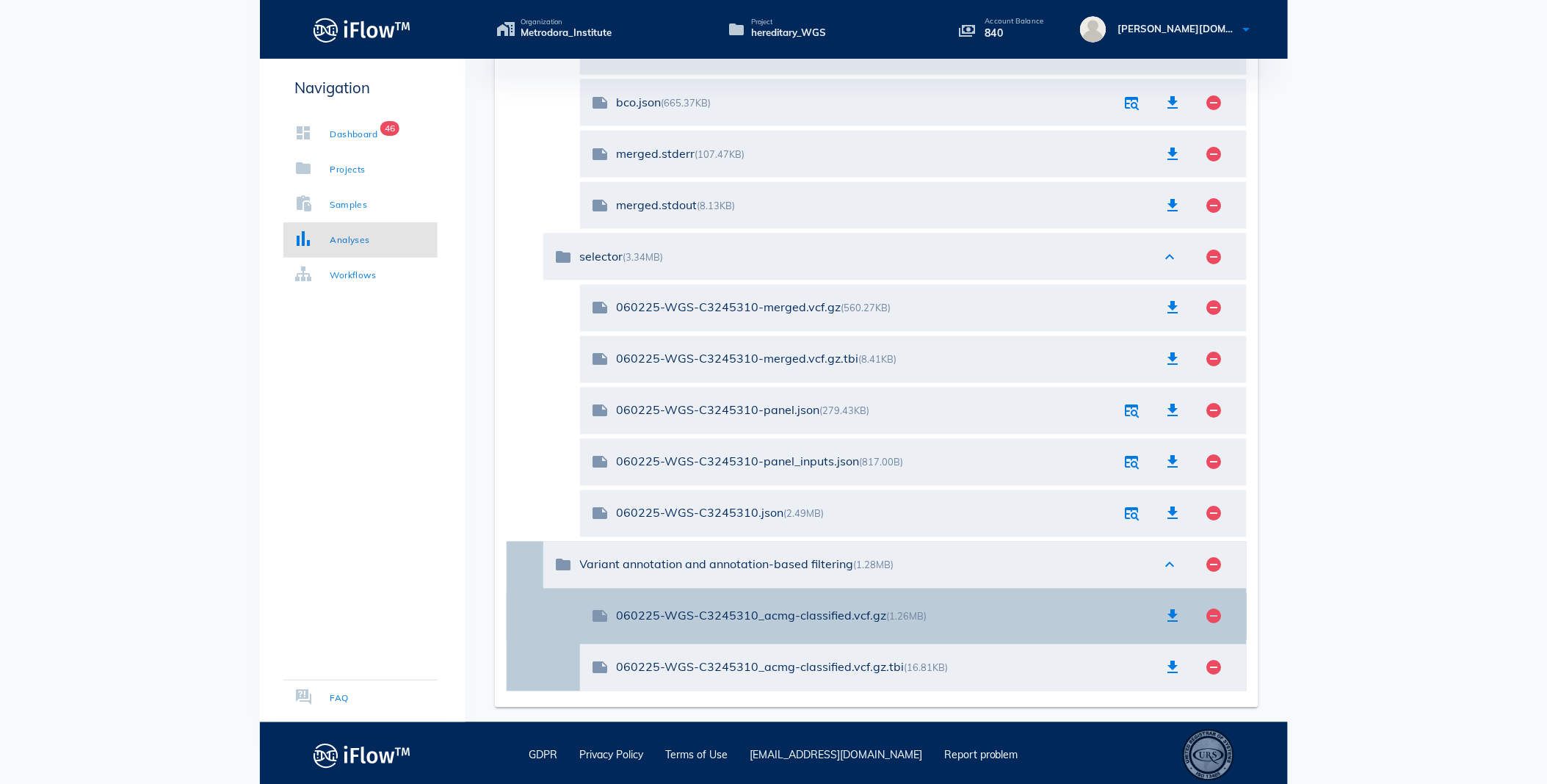
scroll to position [691, 0]
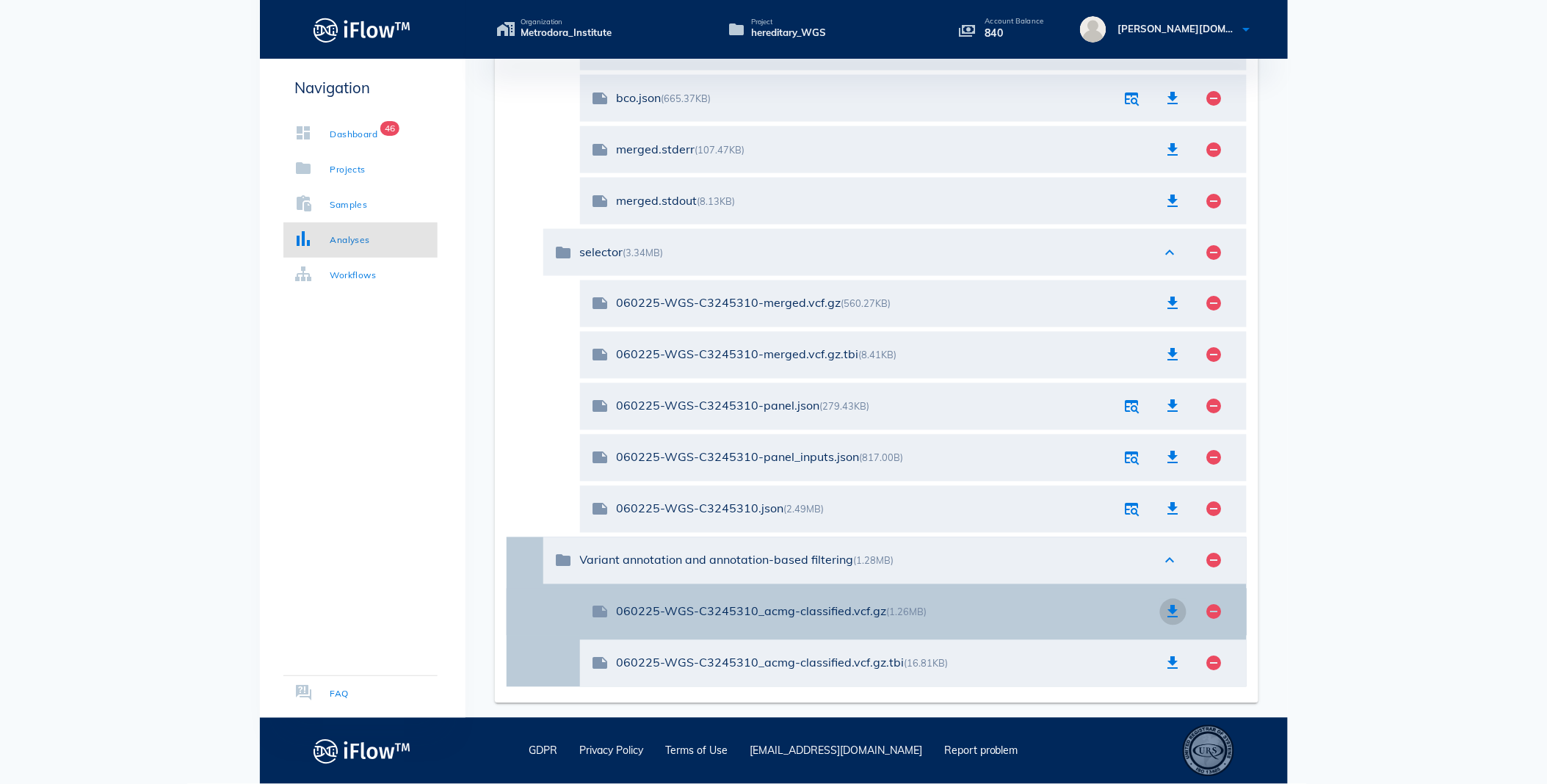
click at [1169, 607] on icon "button" at bounding box center [1173, 612] width 17 height 17
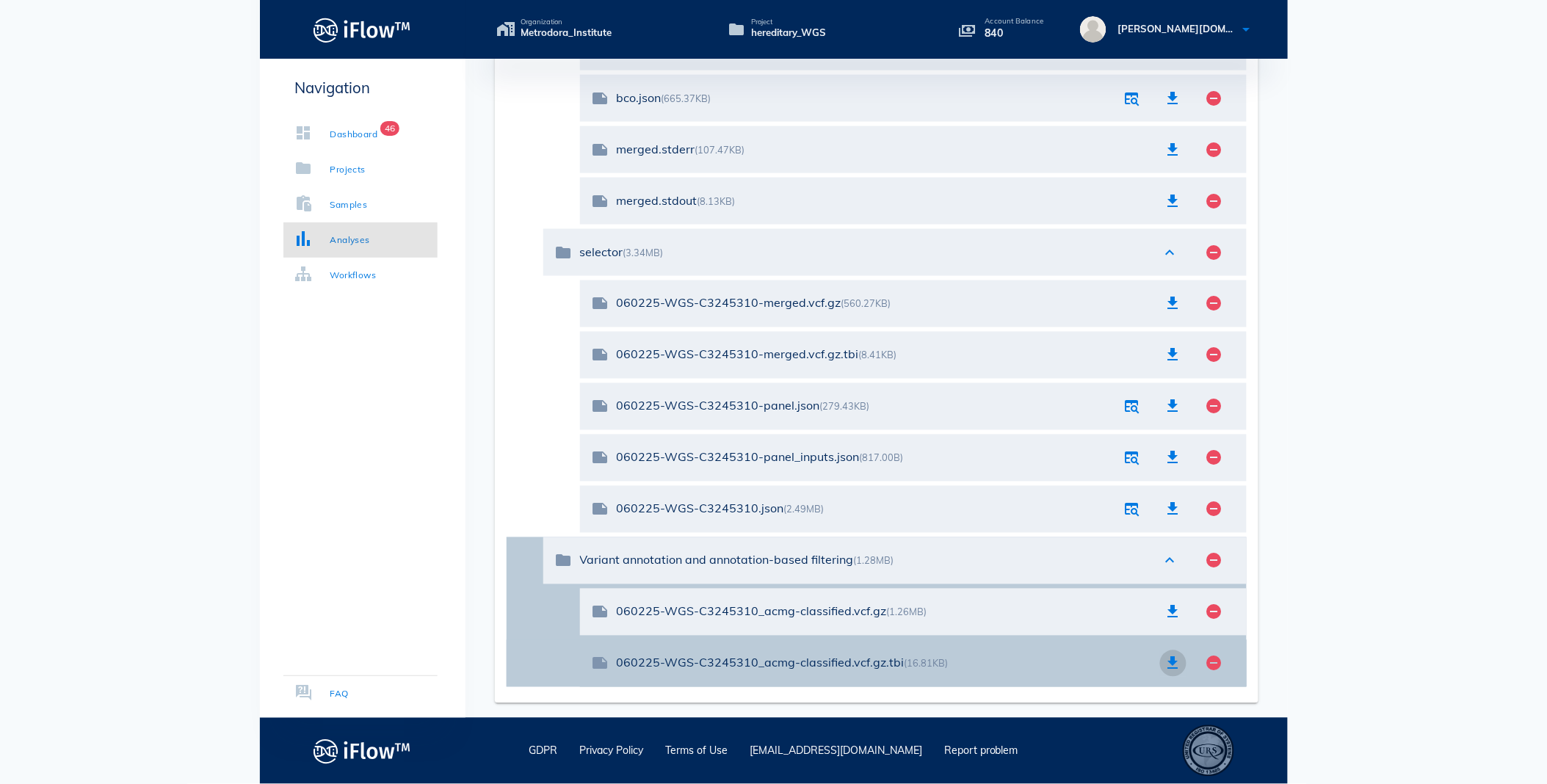
click at [1166, 657] on icon "button" at bounding box center [1173, 663] width 17 height 17
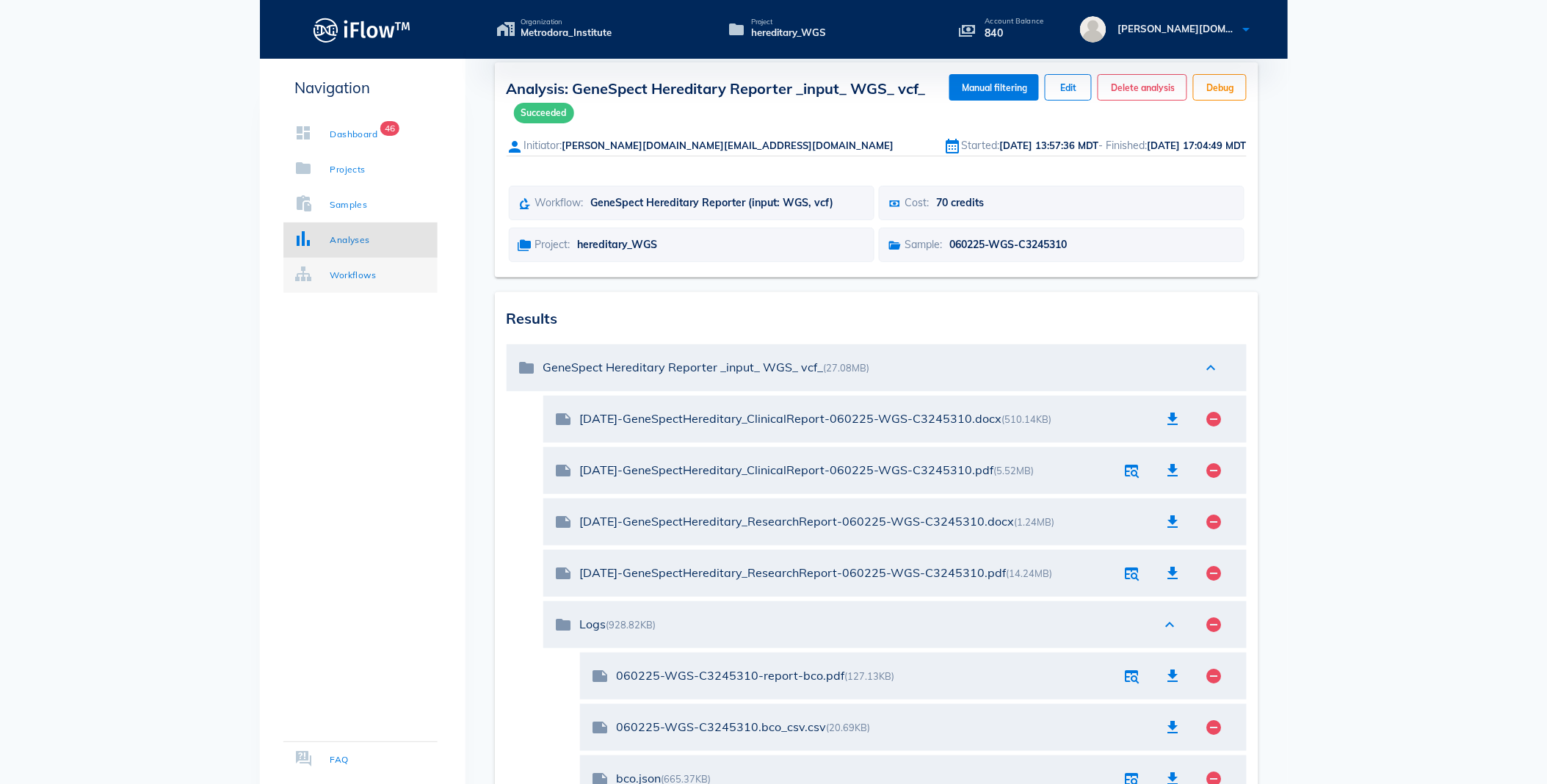
scroll to position [0, 0]
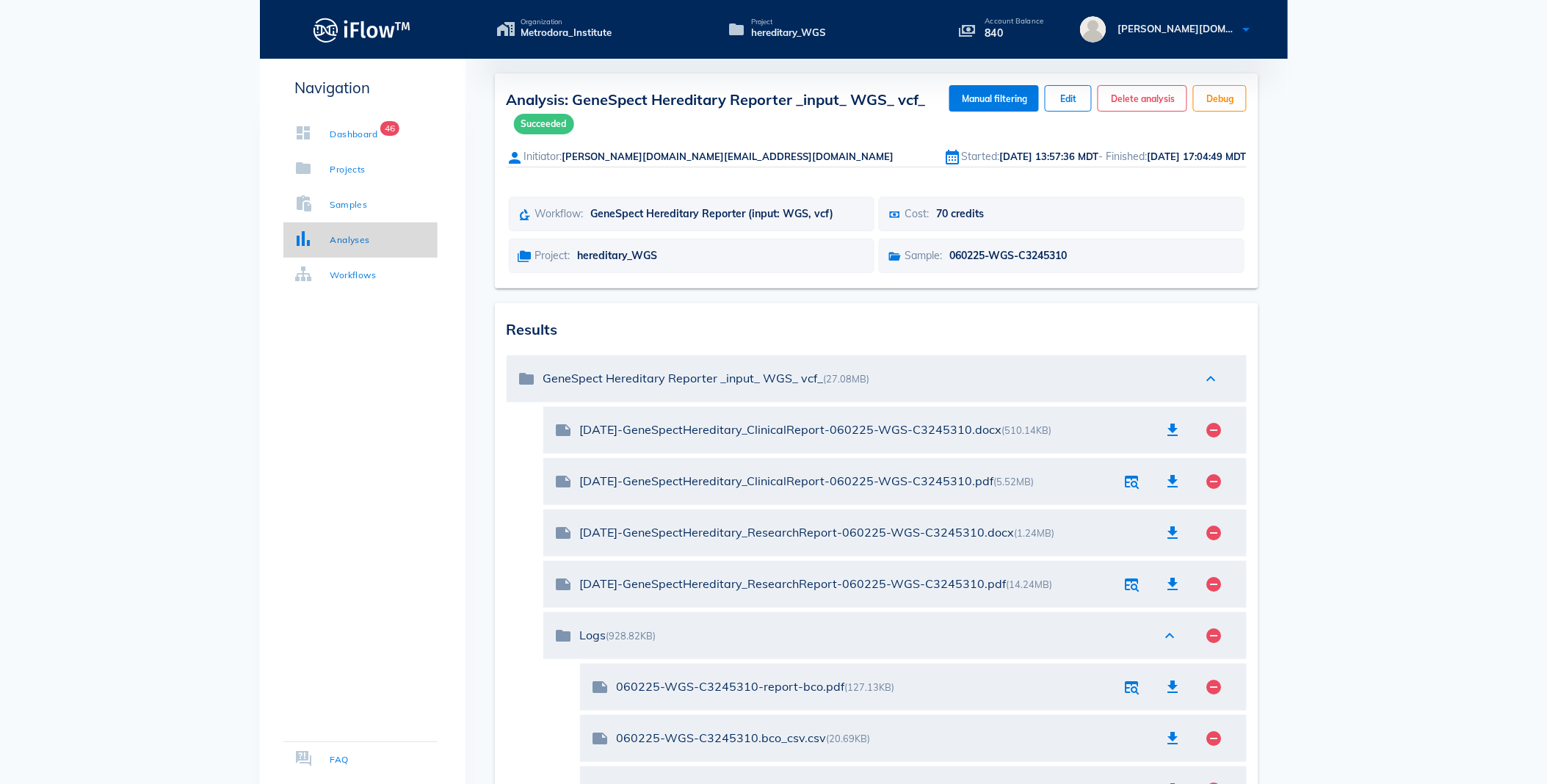
click at [390, 243] on link "Analyses" at bounding box center [360, 240] width 154 height 36
